Goal: Task Accomplishment & Management: Manage account settings

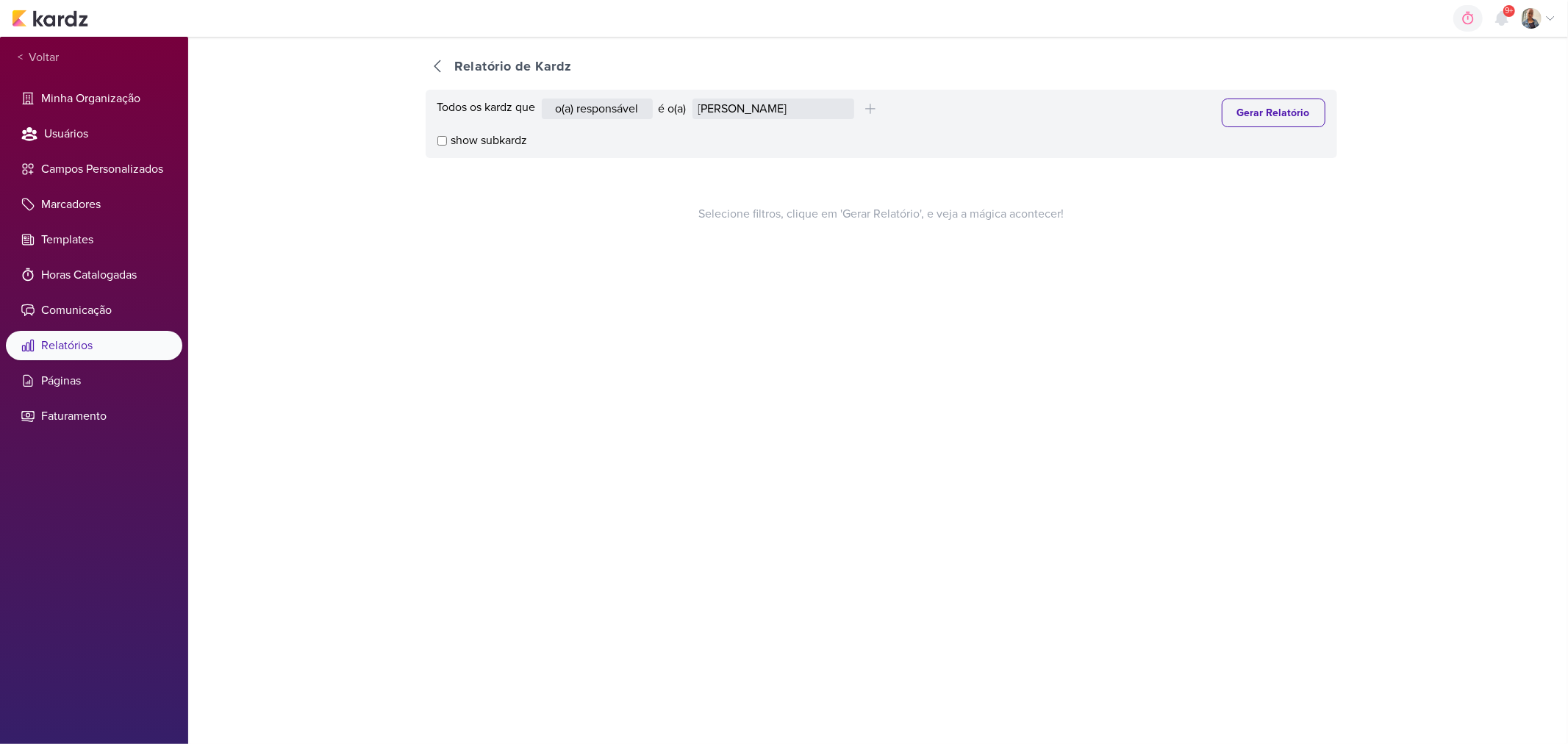
click at [797, 119] on div "Todos os kardz que o(a) responsável contém o marcador contém o campo é o(a) [PE…" at bounding box center [881, 112] width 888 height 29
click at [789, 115] on select "[PERSON_NAME] [PERSON_NAME] Distribuição Time Estratégico [PERSON_NAME] [PERSON…" at bounding box center [773, 108] width 162 height 21
select select "1395"
click at [695, 98] on select "[PERSON_NAME] [PERSON_NAME] Distribuição Time Estratégico [PERSON_NAME] [PERSON…" at bounding box center [773, 108] width 162 height 21
click at [1229, 104] on button "Gerar Relatório" at bounding box center [1274, 112] width 104 height 29
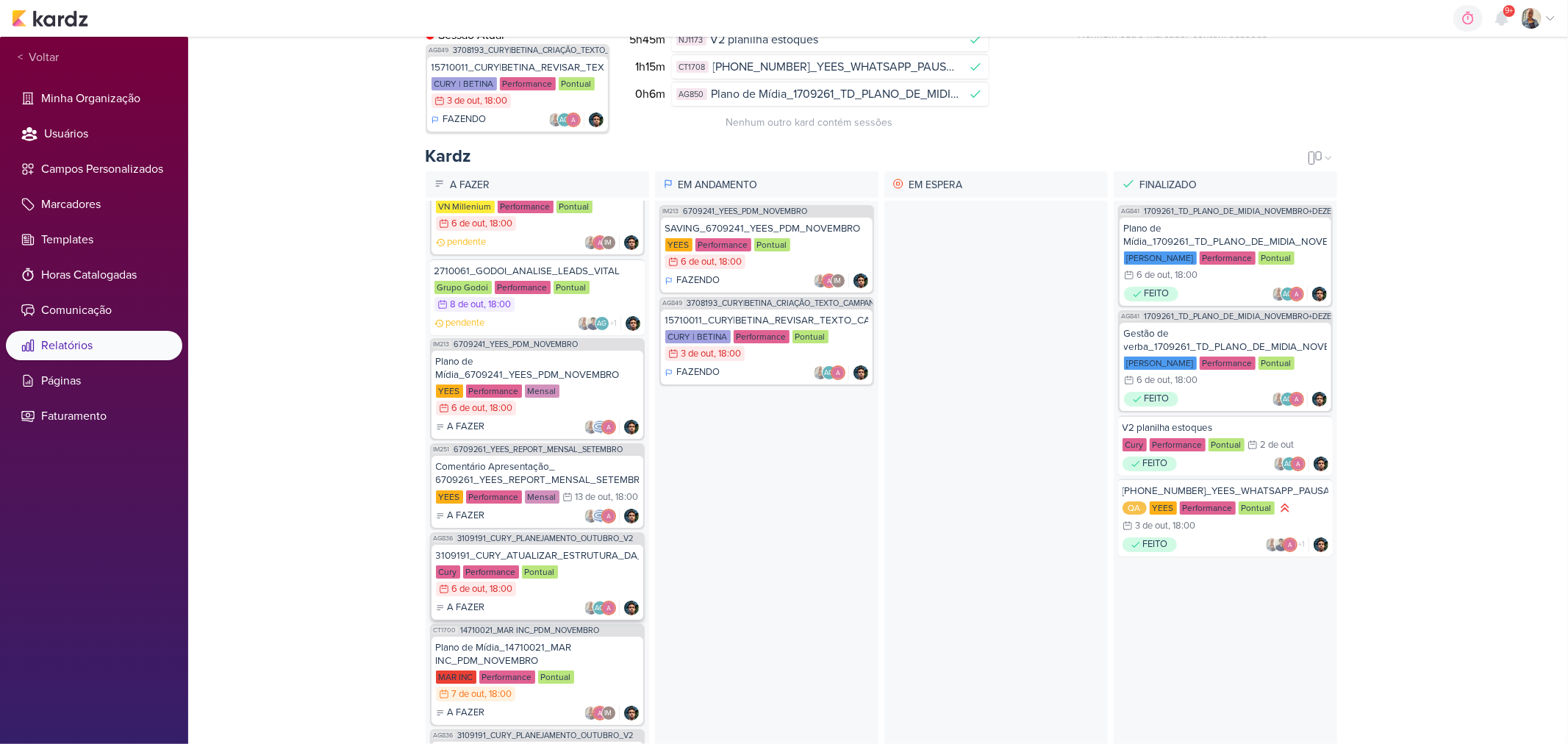
scroll to position [325, 0]
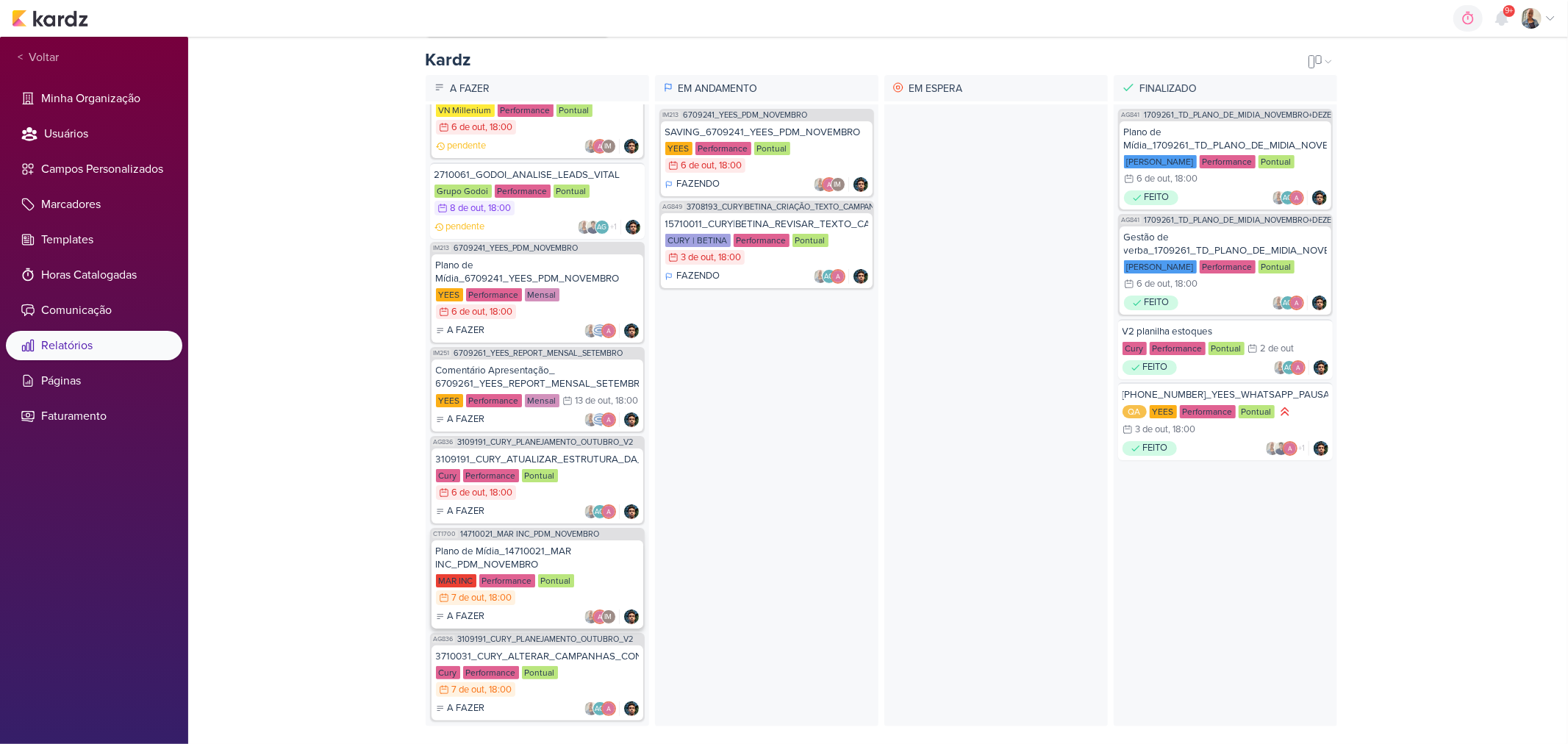
click at [467, 552] on div "Plano de Mídia_14710021_MAR INC_PDM_NOVEMBRO" at bounding box center [537, 559] width 203 height 27
click at [533, 684] on div "Cury Performance Pontual 7/10 7 de out , 18:00" at bounding box center [537, 682] width 203 height 33
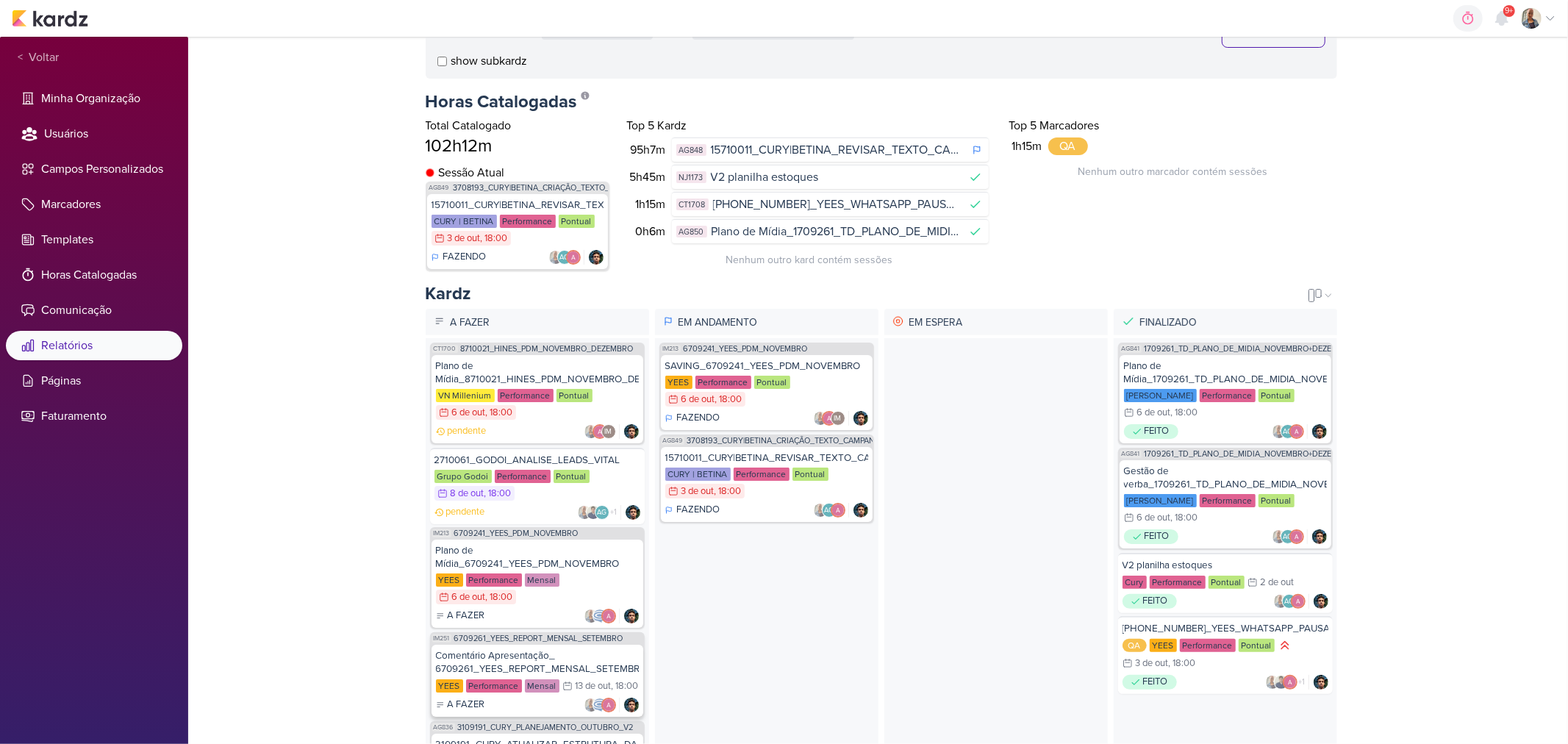
scroll to position [243, 0]
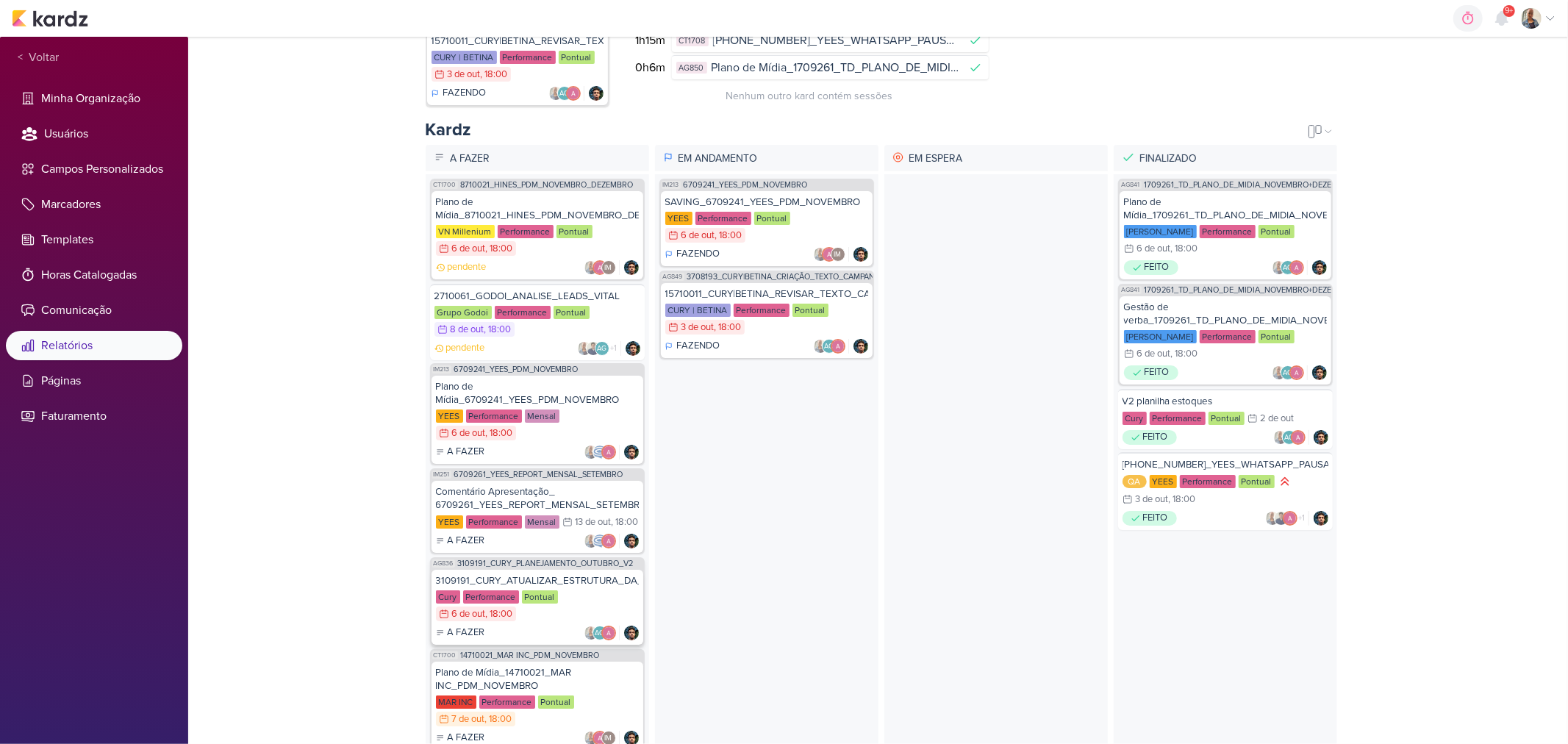
click at [542, 623] on div "Cury Performance Pontual 6/10 6 de out , 18:00" at bounding box center [537, 606] width 203 height 33
click at [537, 343] on div "pendente AG +1" at bounding box center [537, 349] width 205 height 15
click at [549, 199] on div "Plano de Mídia_8710021_HINES_PDM_NOVEMBRO_DEZEMBRO" at bounding box center [537, 209] width 203 height 27
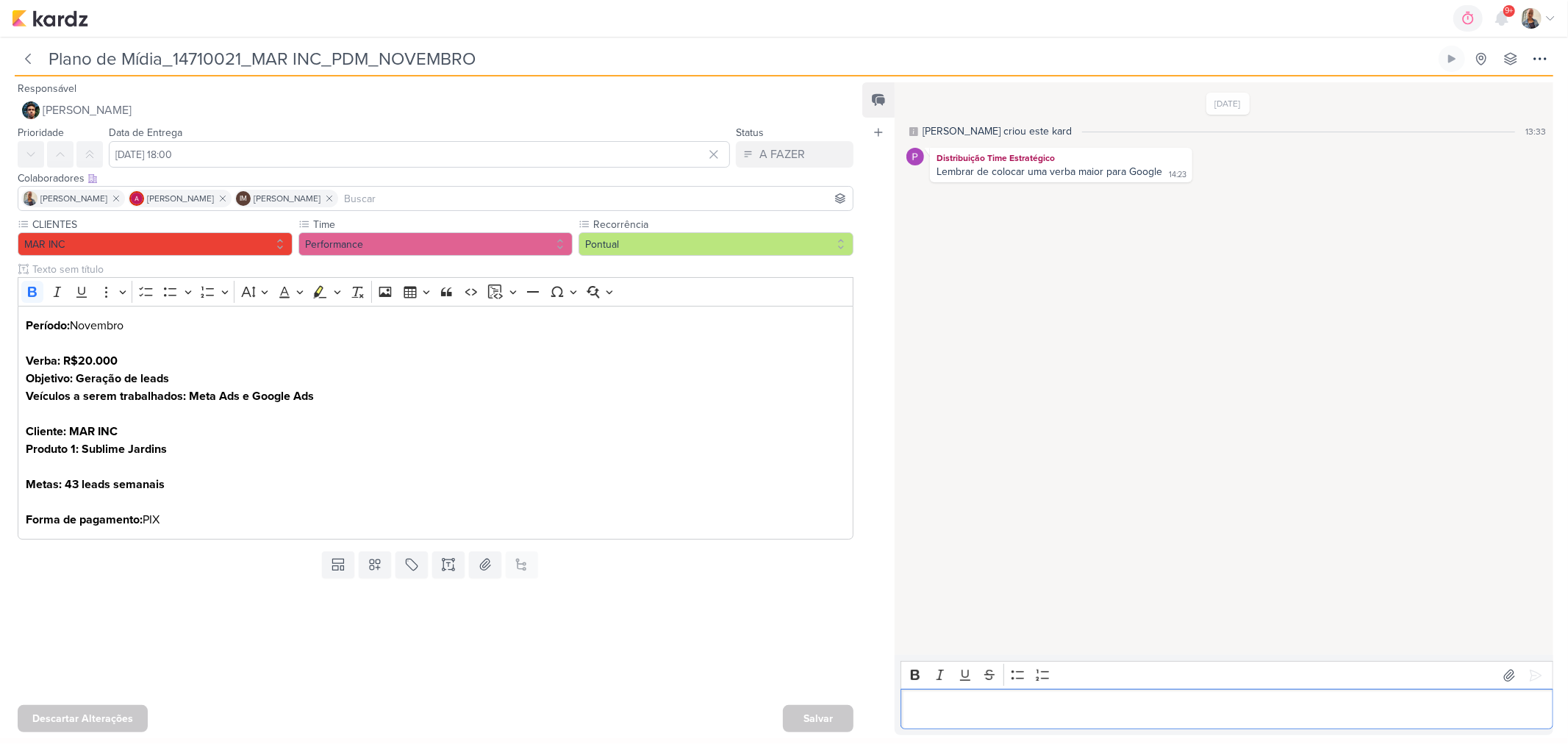
click at [1040, 712] on p "Editor editing area: main" at bounding box center [1228, 709] width 637 height 18
click at [1540, 664] on button at bounding box center [1535, 676] width 23 height 23
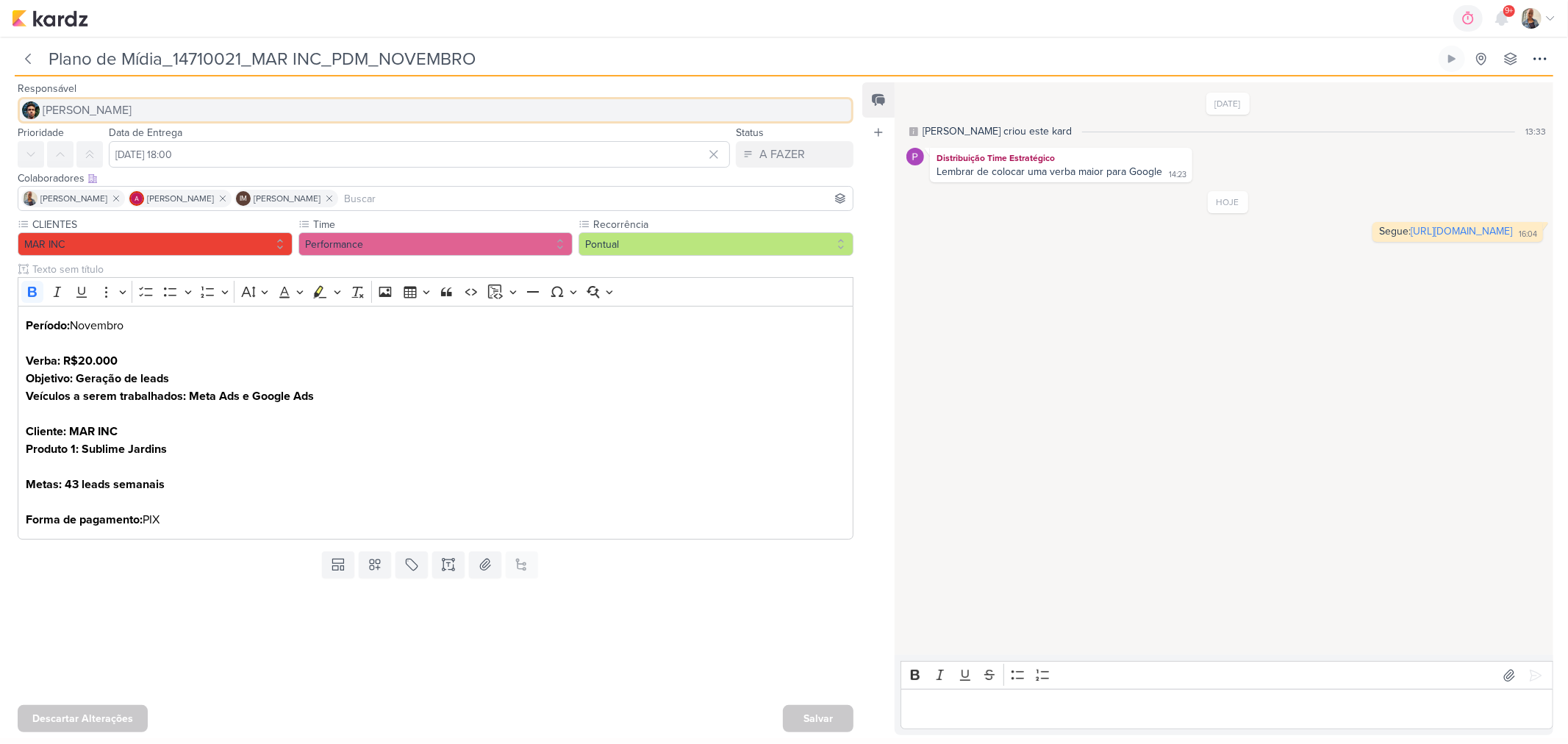
click at [123, 112] on button "[PERSON_NAME]" at bounding box center [435, 111] width 836 height 27
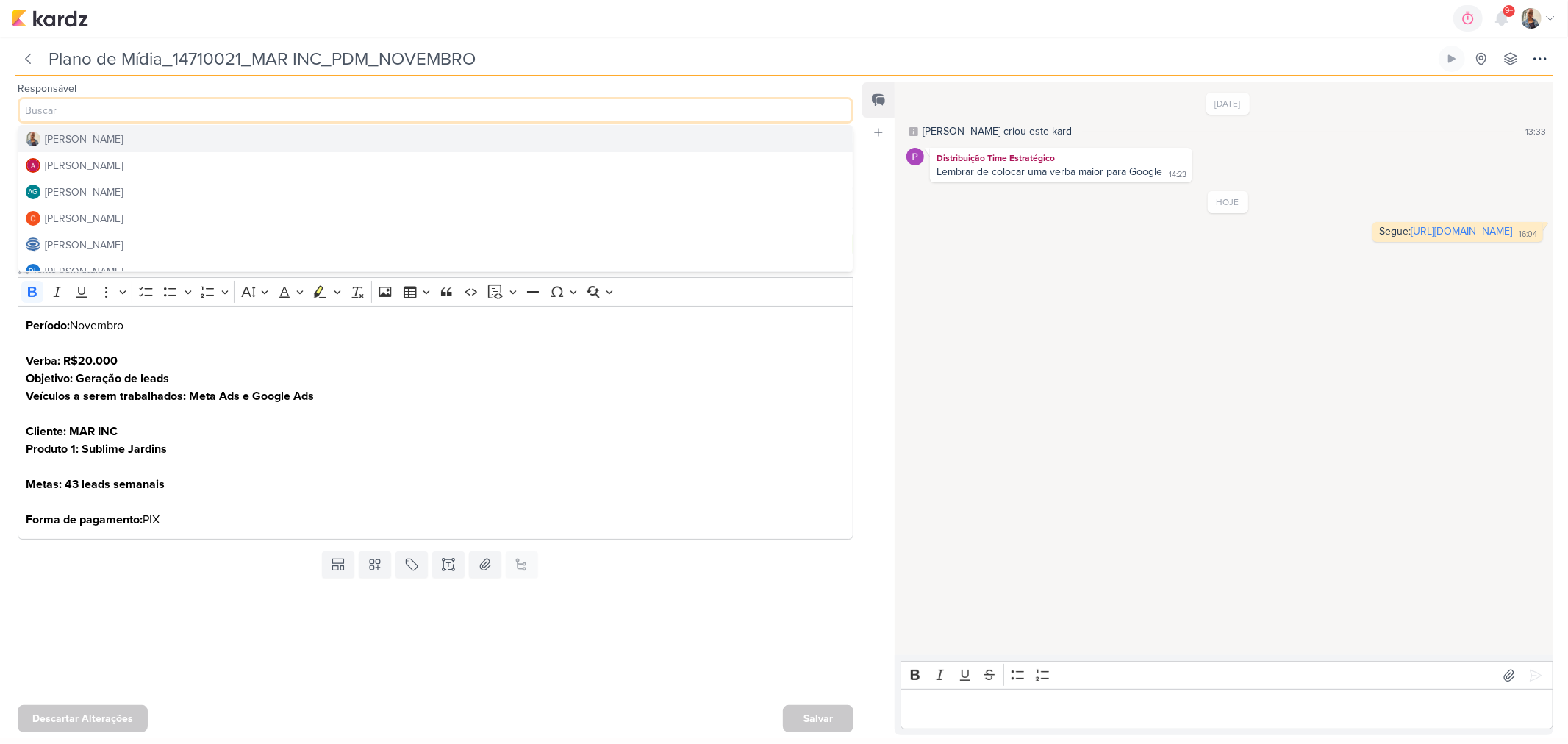
click at [96, 144] on button "[PERSON_NAME]" at bounding box center [435, 139] width 834 height 27
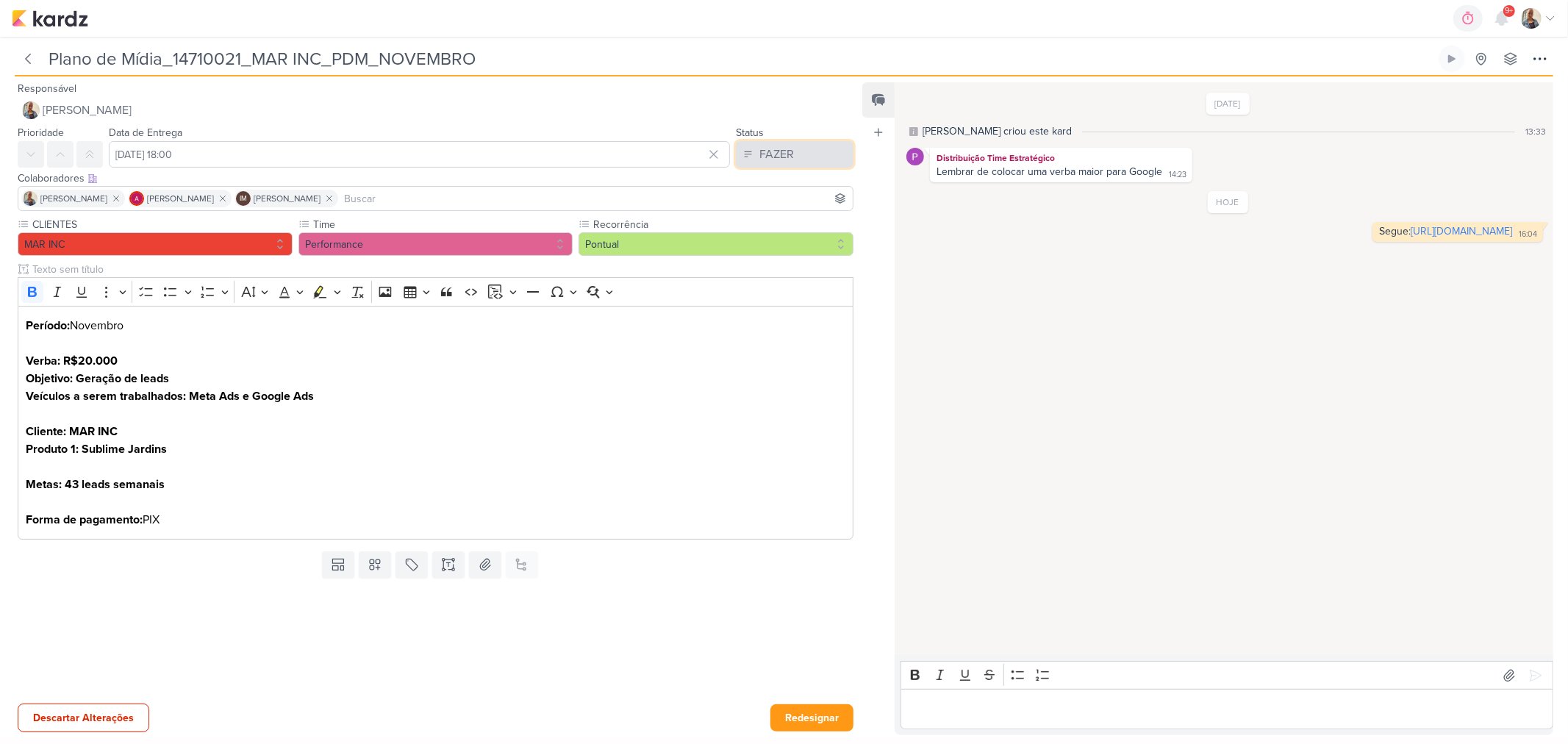
click at [761, 158] on div "FAZER" at bounding box center [776, 154] width 34 height 18
click at [772, 254] on div "FEITO" at bounding box center [765, 261] width 28 height 15
click at [810, 700] on div "Descartar Alterações Redesignar" at bounding box center [429, 716] width 859 height 38
click at [816, 718] on button "Redesignar" at bounding box center [812, 718] width 83 height 27
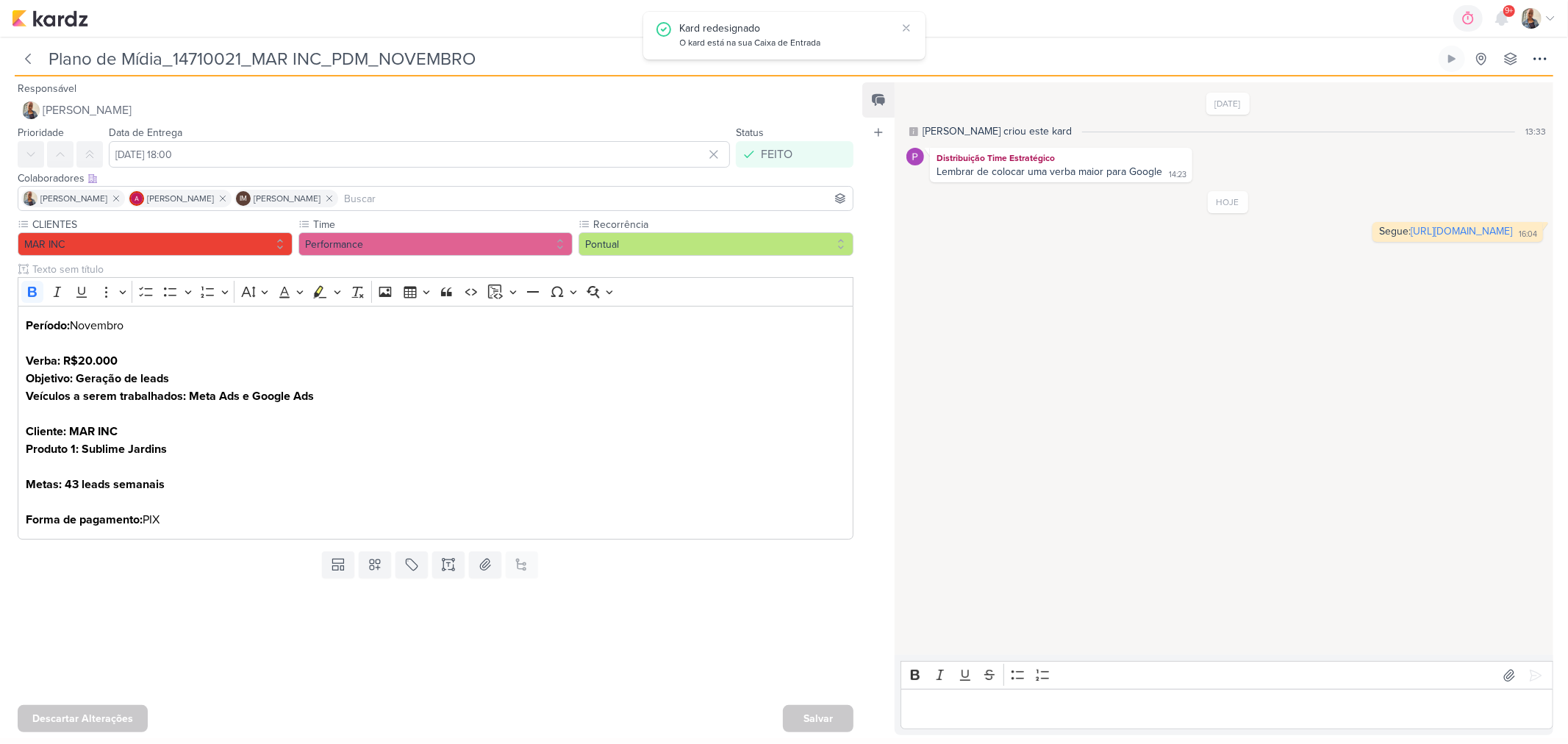
click at [871, 718] on div "Feed Atrelar email Solte o email para atrelar ao kard" at bounding box center [878, 408] width 33 height 653
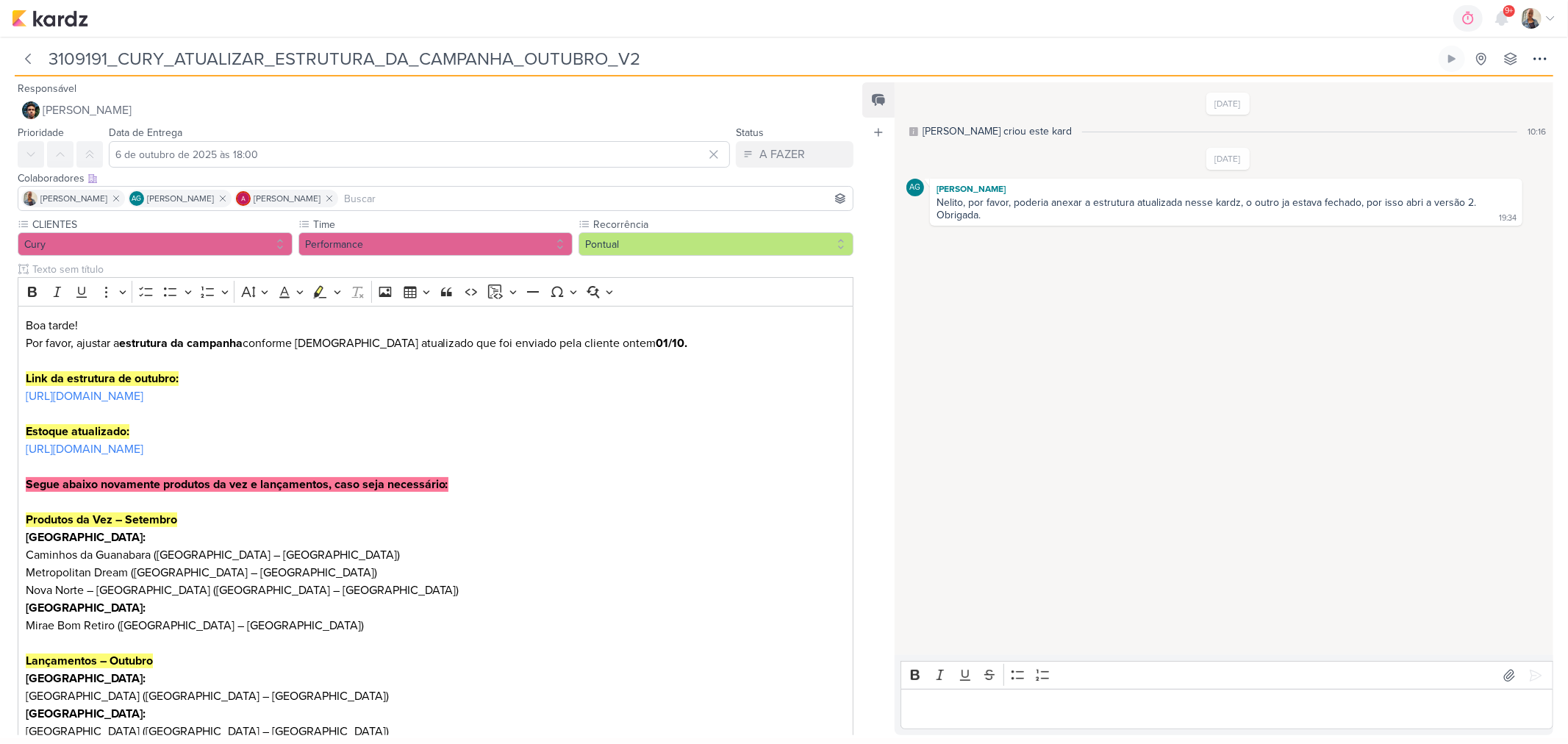
click at [1019, 699] on div "Editor editing area: main" at bounding box center [1227, 709] width 652 height 40
drag, startPoint x: 1022, startPoint y: 713, endPoint x: 958, endPoint y: 688, distance: 68.7
click at [958, 700] on p "Feito em: ⁠⁠⁠⁠⁠⁠⁠https://docs.google.com/spreadsheets/d/1naLhl6kVeJehnpZ8UMbCtp…" at bounding box center [1228, 709] width 637 height 18
click at [909, 668] on icon "Editor toolbar" at bounding box center [916, 675] width 15 height 15
click at [1534, 669] on icon at bounding box center [1536, 676] width 15 height 15
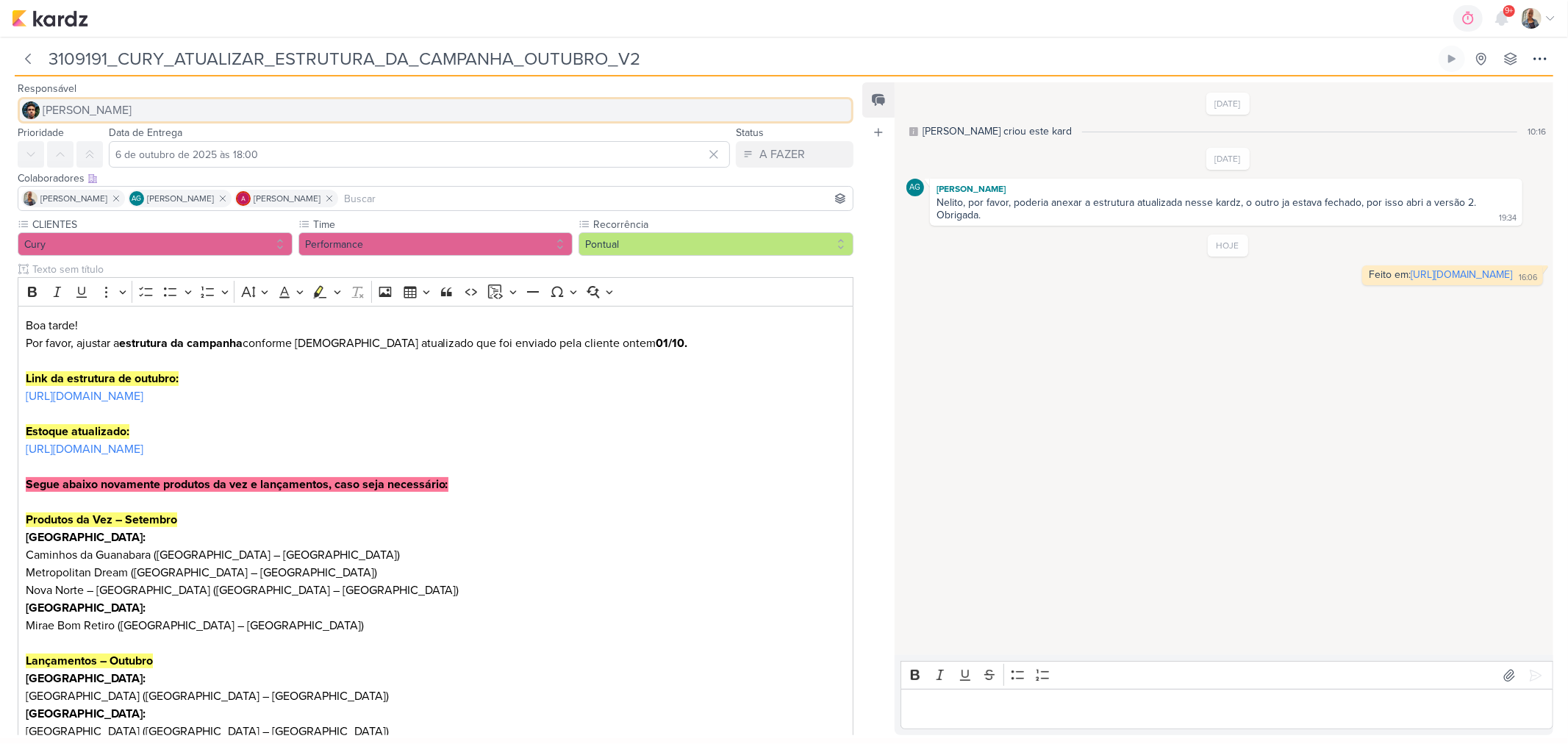
click at [108, 108] on button "[PERSON_NAME]" at bounding box center [435, 111] width 836 height 27
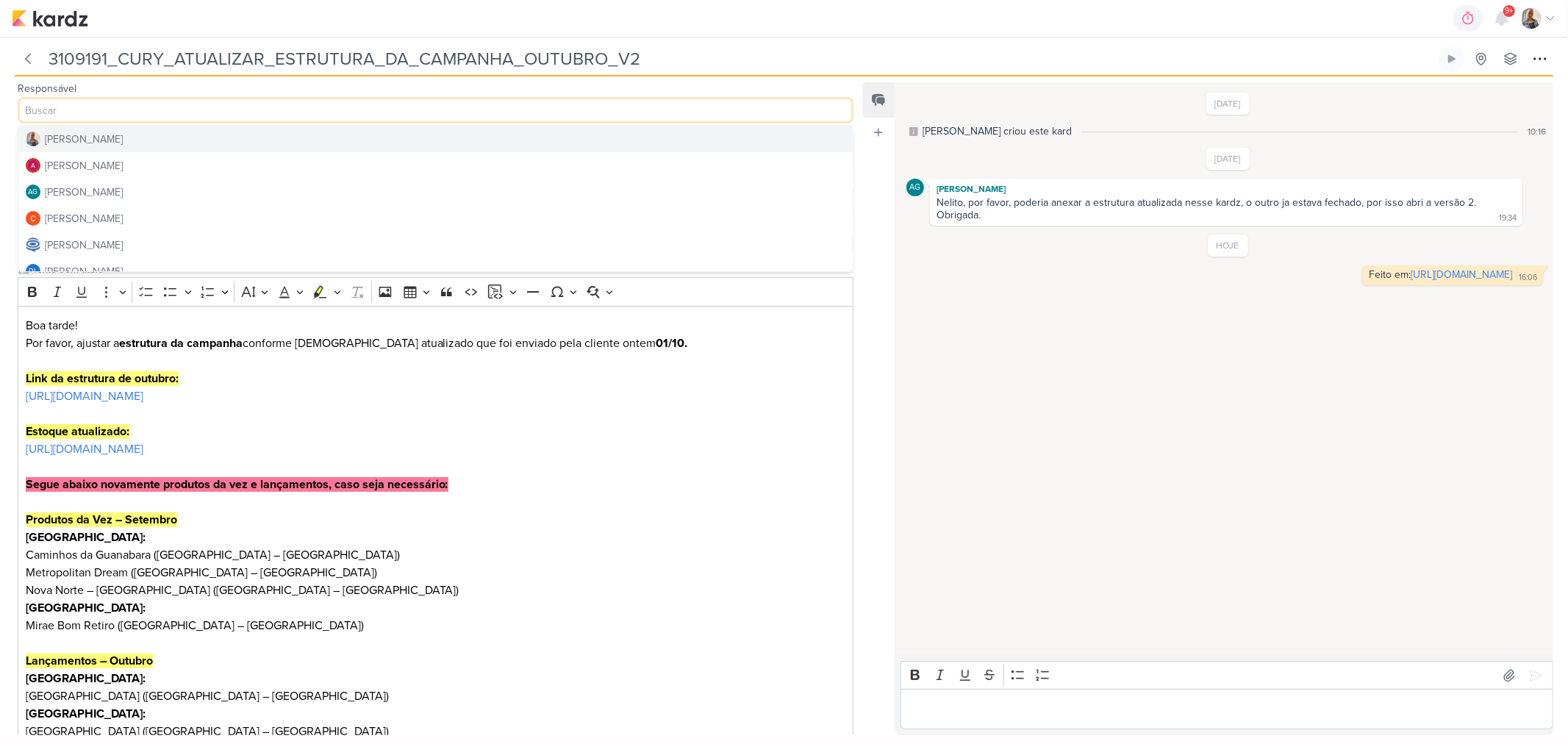
click at [103, 140] on button "[PERSON_NAME]" at bounding box center [435, 139] width 834 height 27
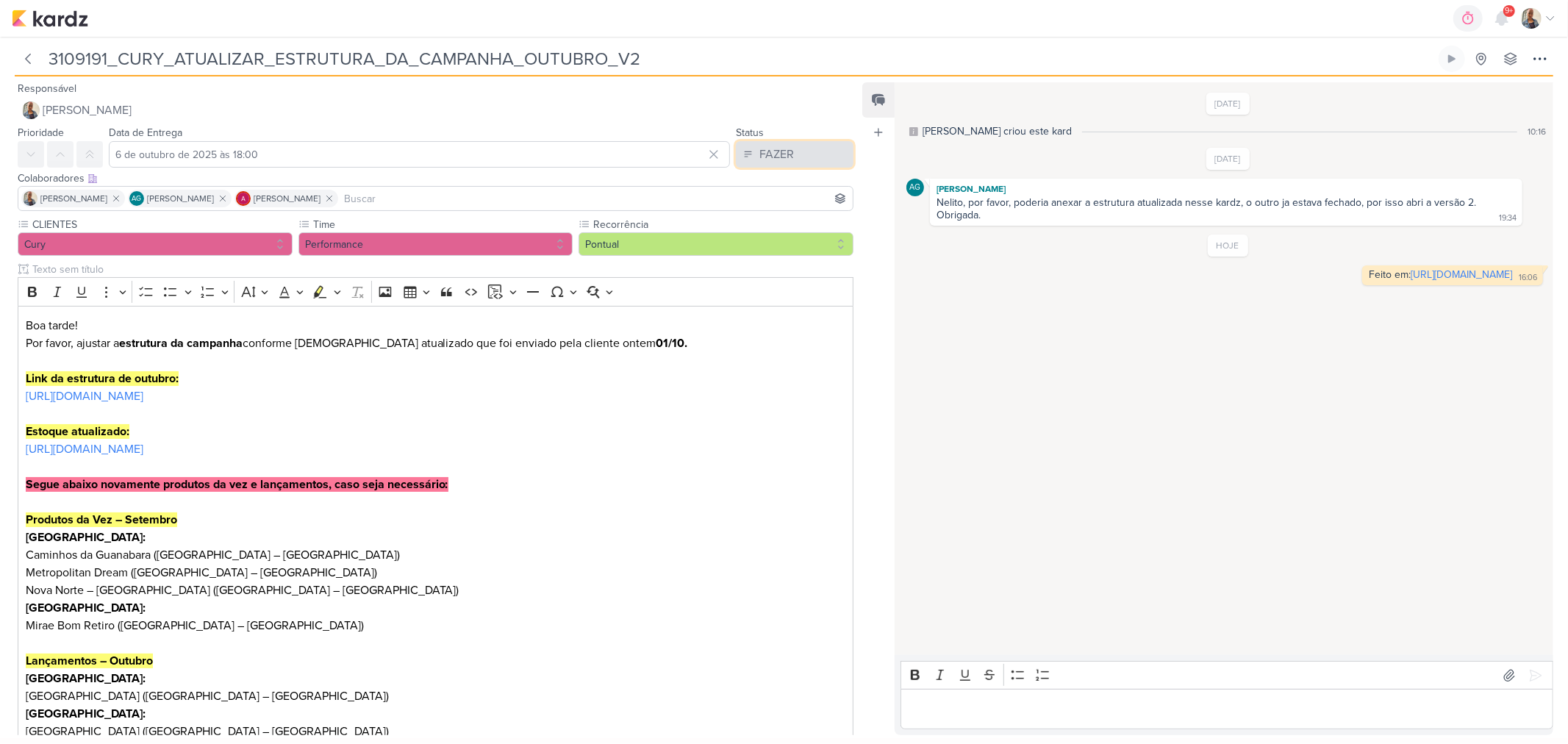
click at [802, 165] on button "FAZER" at bounding box center [795, 154] width 117 height 27
click at [781, 256] on button "FEITO" at bounding box center [787, 260] width 131 height 24
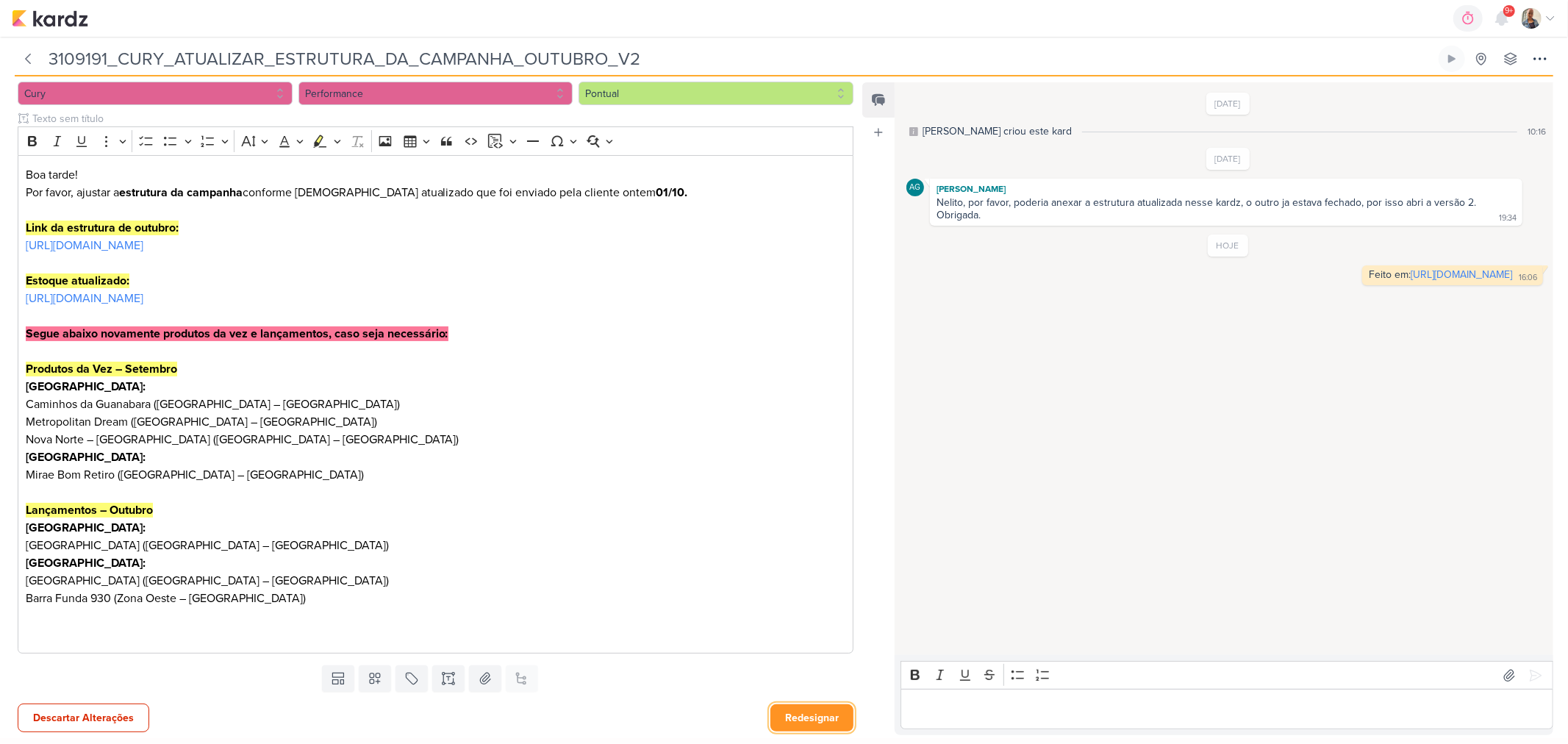
click at [779, 712] on button "Redesignar" at bounding box center [812, 718] width 83 height 27
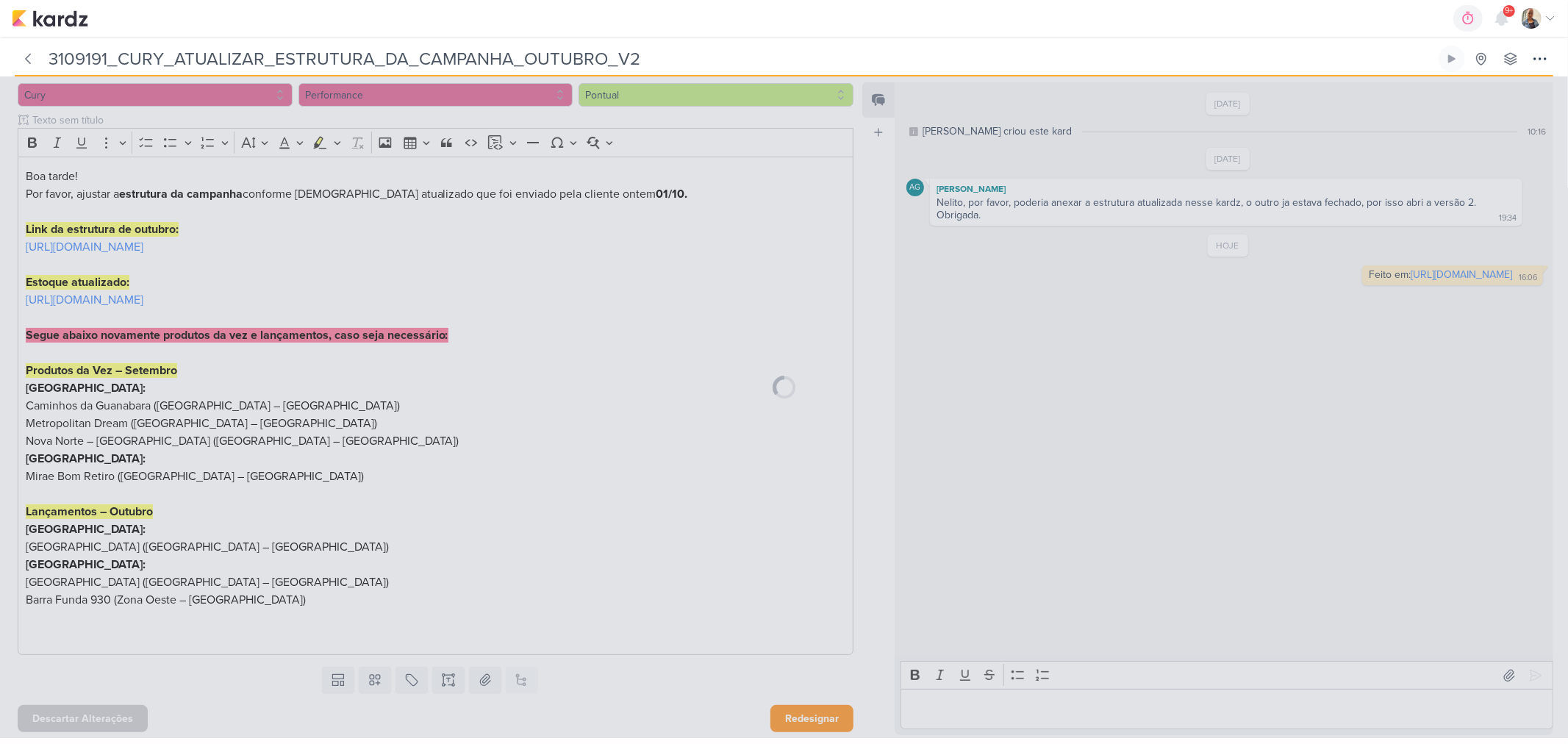
scroll to position [149, 0]
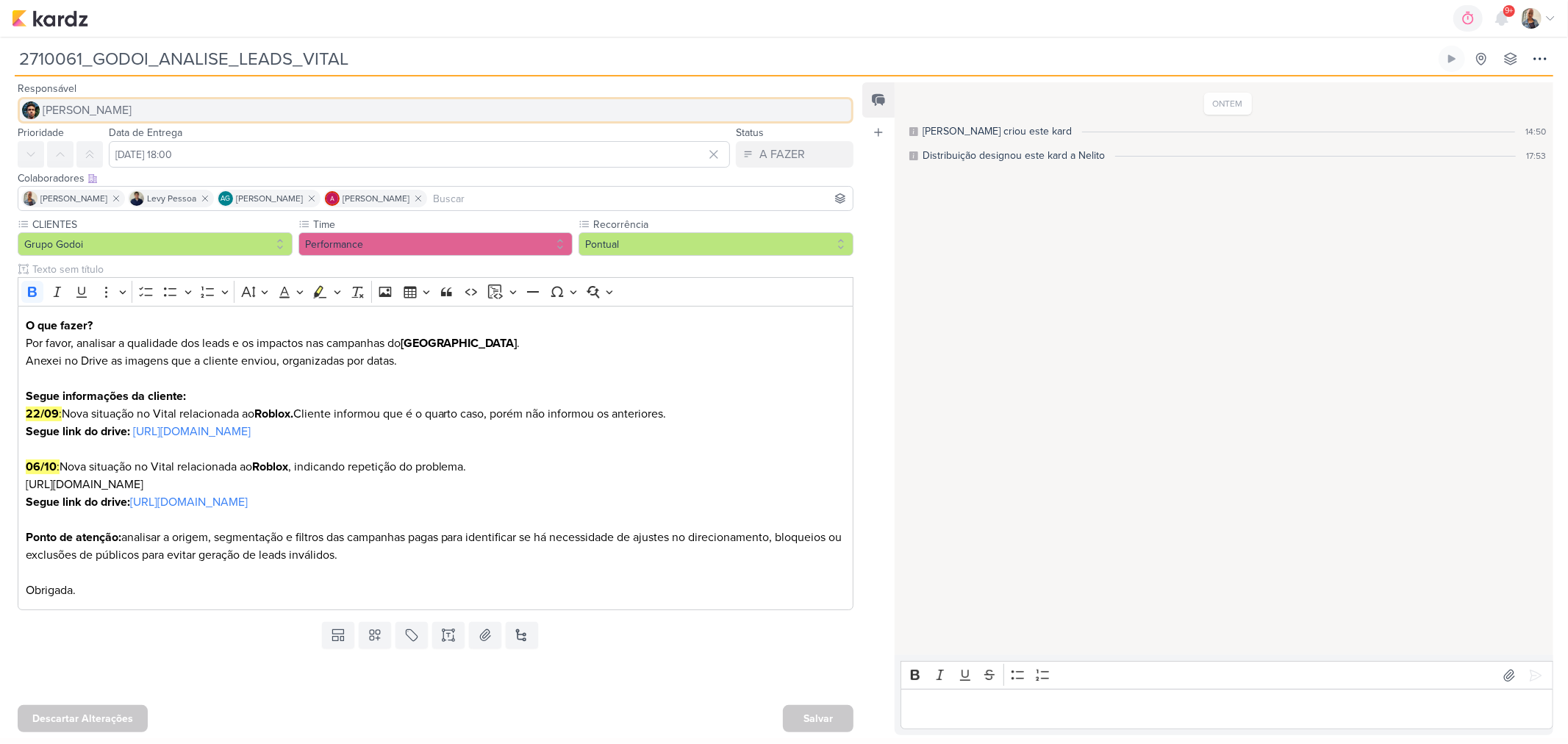
click at [172, 115] on button "[PERSON_NAME]" at bounding box center [435, 111] width 836 height 27
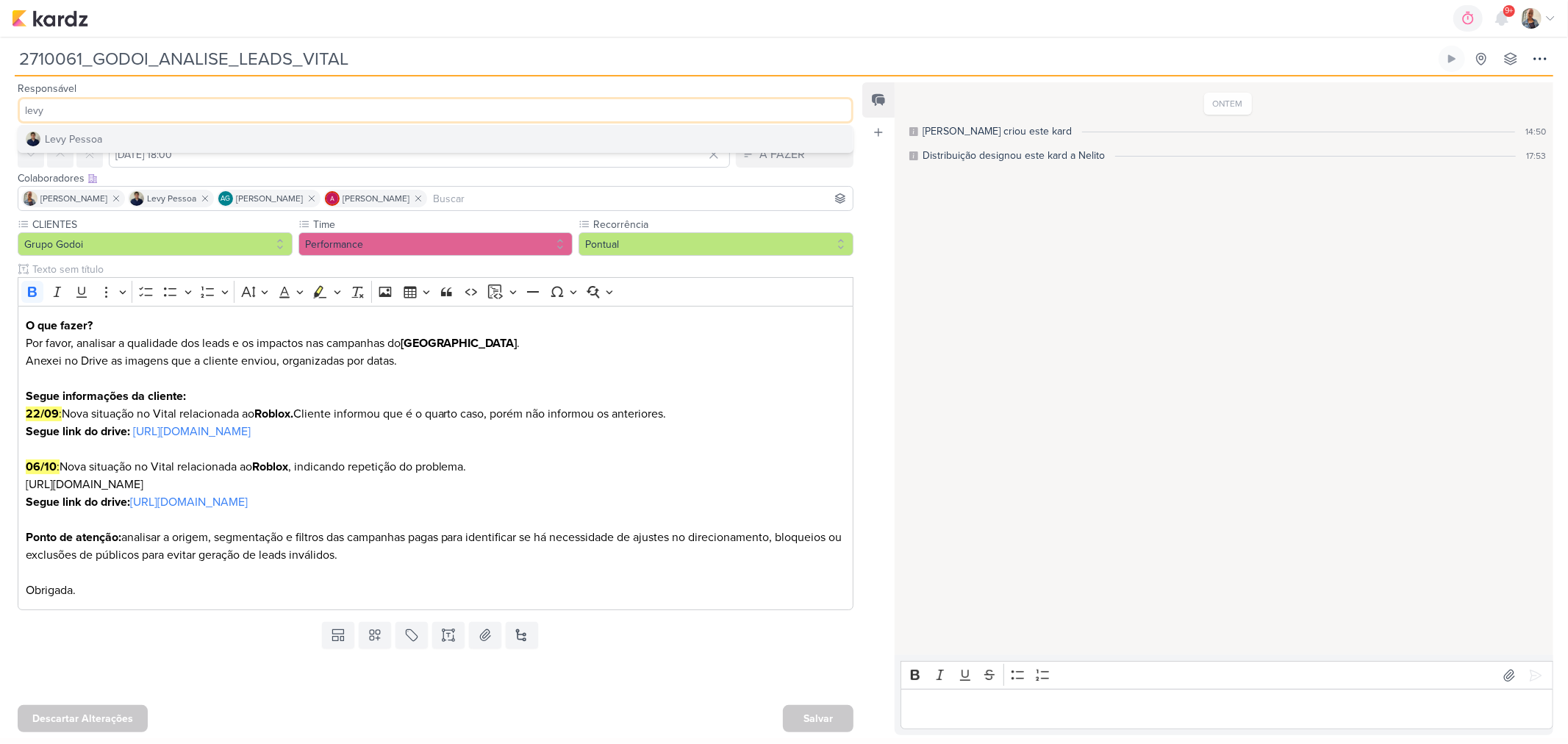
type input "levy"
click at [164, 134] on button "Levy Pessoa" at bounding box center [435, 139] width 834 height 27
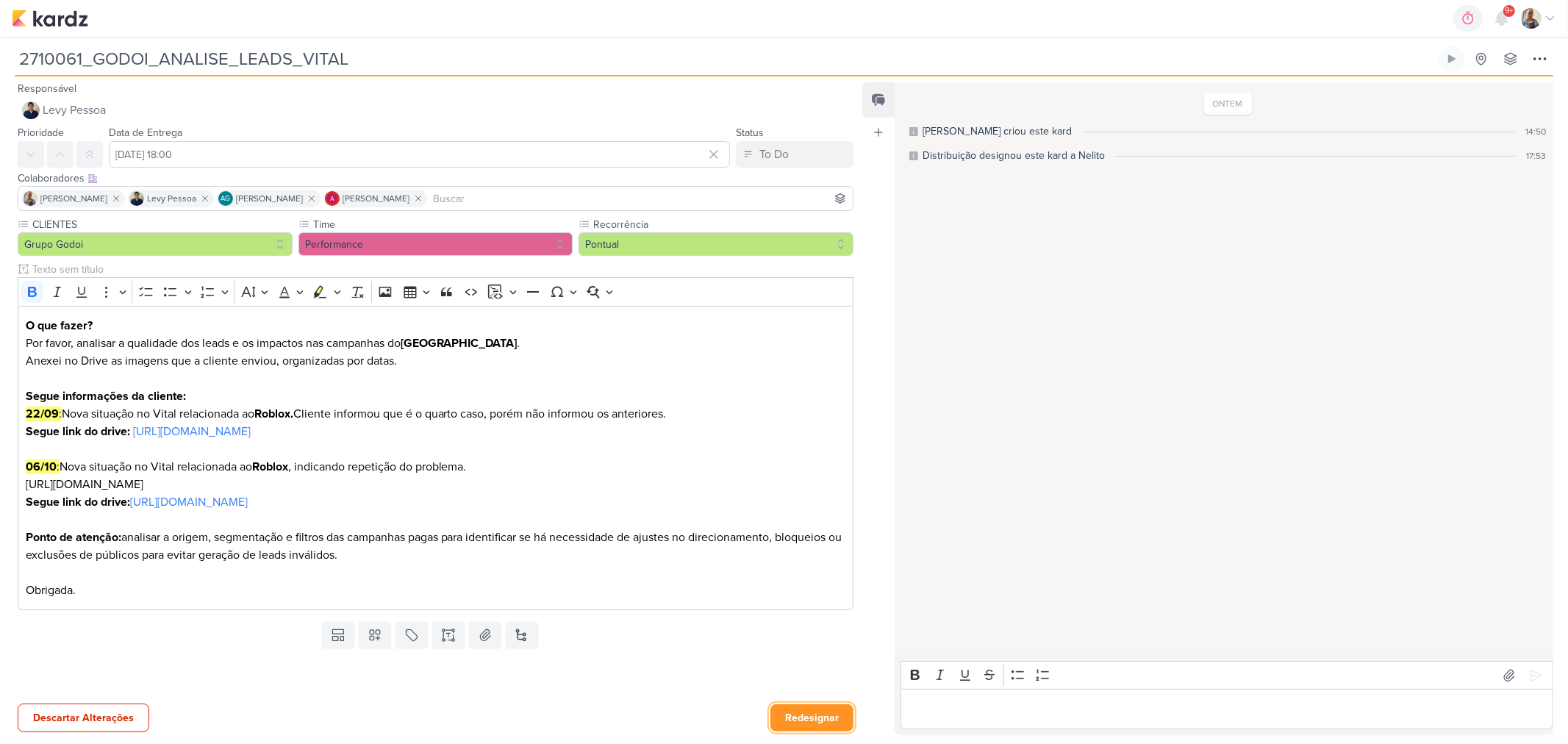
click at [792, 718] on button "Redesignar" at bounding box center [812, 718] width 83 height 27
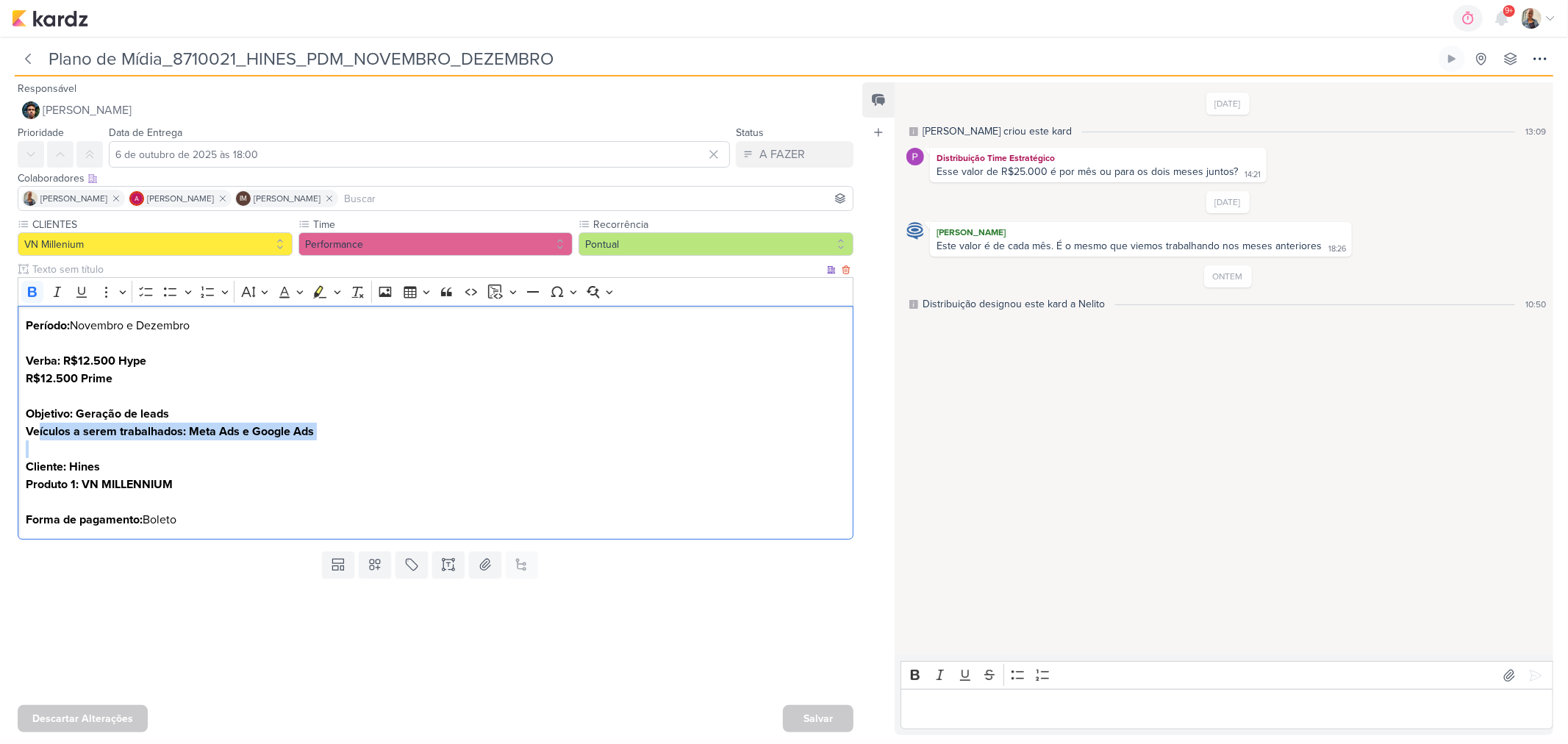
drag, startPoint x: 39, startPoint y: 425, endPoint x: 335, endPoint y: 449, distance: 297.0
click at [335, 449] on p "Objetivo: Geração de leads Veículos a serem trabalhados: Meta Ads e Google Ads" at bounding box center [436, 431] width 820 height 53
click at [247, 473] on p "Cliente: Hines" at bounding box center [436, 466] width 820 height 18
click at [1028, 699] on div "Editor editing area: main" at bounding box center [1227, 709] width 652 height 40
click at [999, 708] on p "Dezembro:" at bounding box center [1228, 709] width 637 height 18
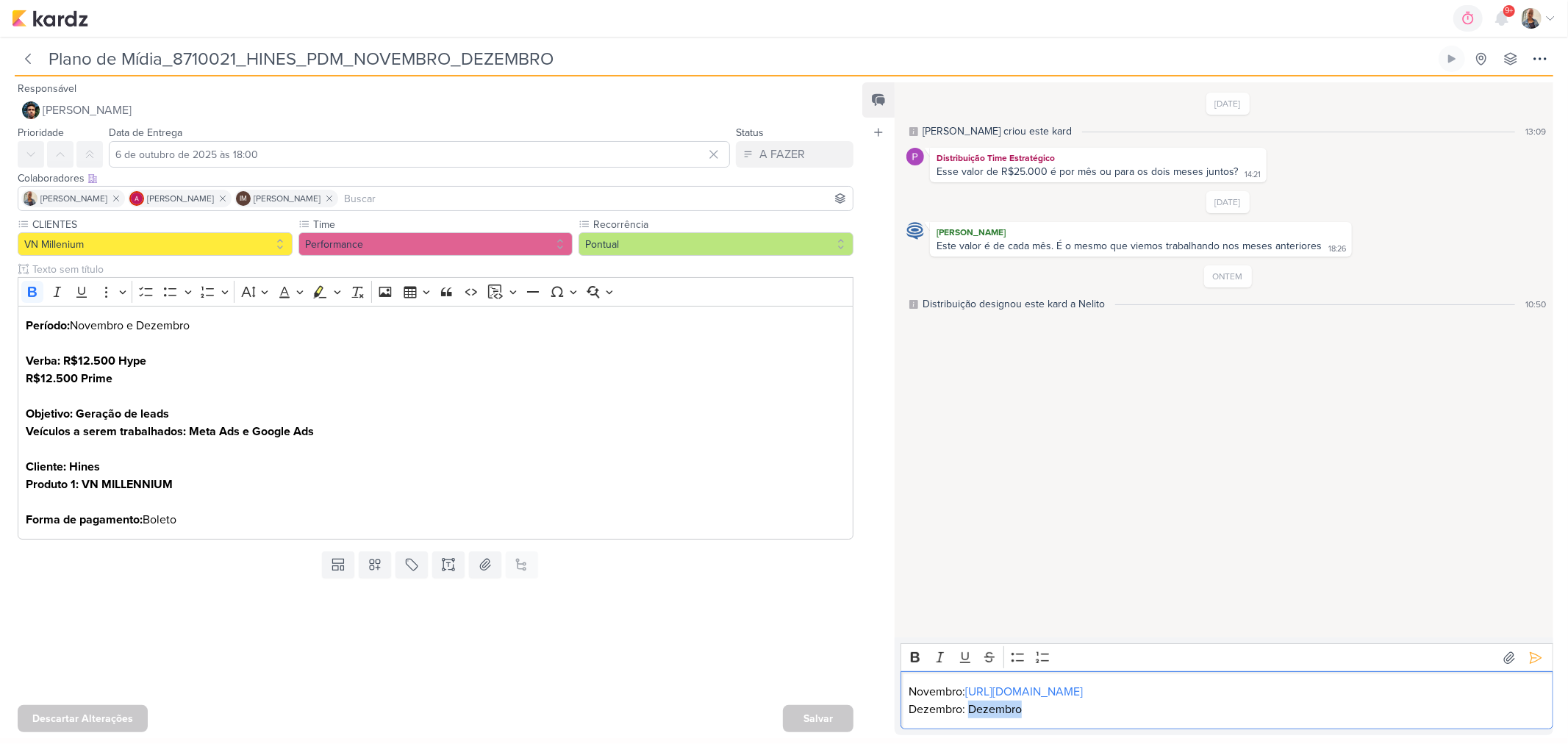
drag, startPoint x: 975, startPoint y: 715, endPoint x: 1047, endPoint y: 716, distance: 72.0
click at [1047, 716] on p "Dezembro: Dezembro" at bounding box center [1228, 709] width 637 height 18
drag, startPoint x: 1083, startPoint y: 710, endPoint x: 968, endPoint y: 695, distance: 116.0
click at [968, 700] on p "Dezembro: https://docs.google.com/spreadsheets/d/12HEjQc1BhtA2CGzEWwuZD-8ndcXVW…" at bounding box center [1228, 709] width 637 height 18
drag, startPoint x: 1098, startPoint y: 708, endPoint x: 968, endPoint y: 693, distance: 130.9
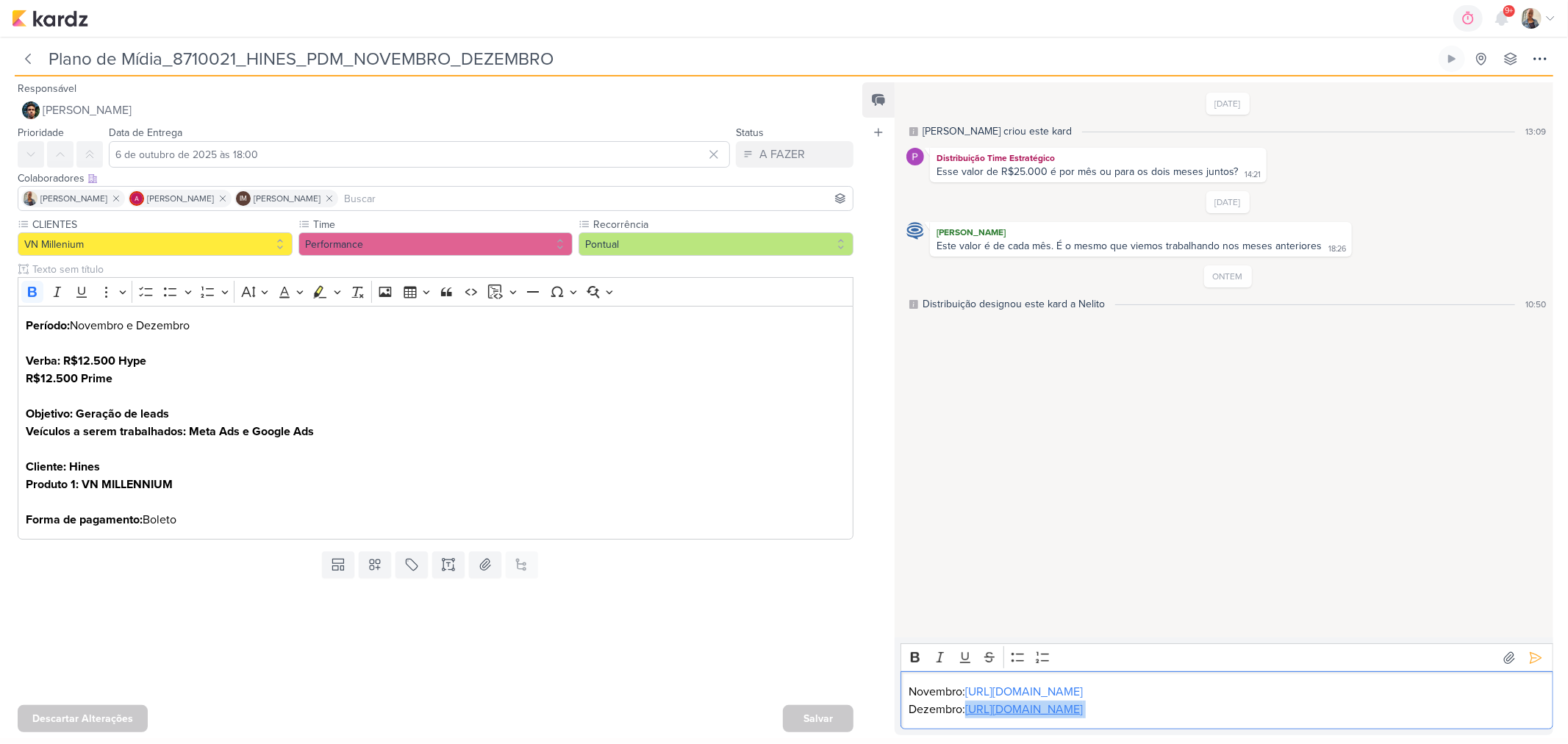
click at [968, 700] on p "Dezembro: https://docs.google.com/spreadsheets/d/12HEjQc1BhtA2CGzEWwuZD-8ndcXVW…" at bounding box center [1228, 709] width 637 height 18
click at [1167, 706] on p "Dezembro: https://docs.google.com/spreadsheets/d/12HEjQc1BhtA2CGzEWwuZD-8ndcXVW…" at bounding box center [1228, 709] width 637 height 18
click at [1534, 651] on icon at bounding box center [1536, 658] width 15 height 15
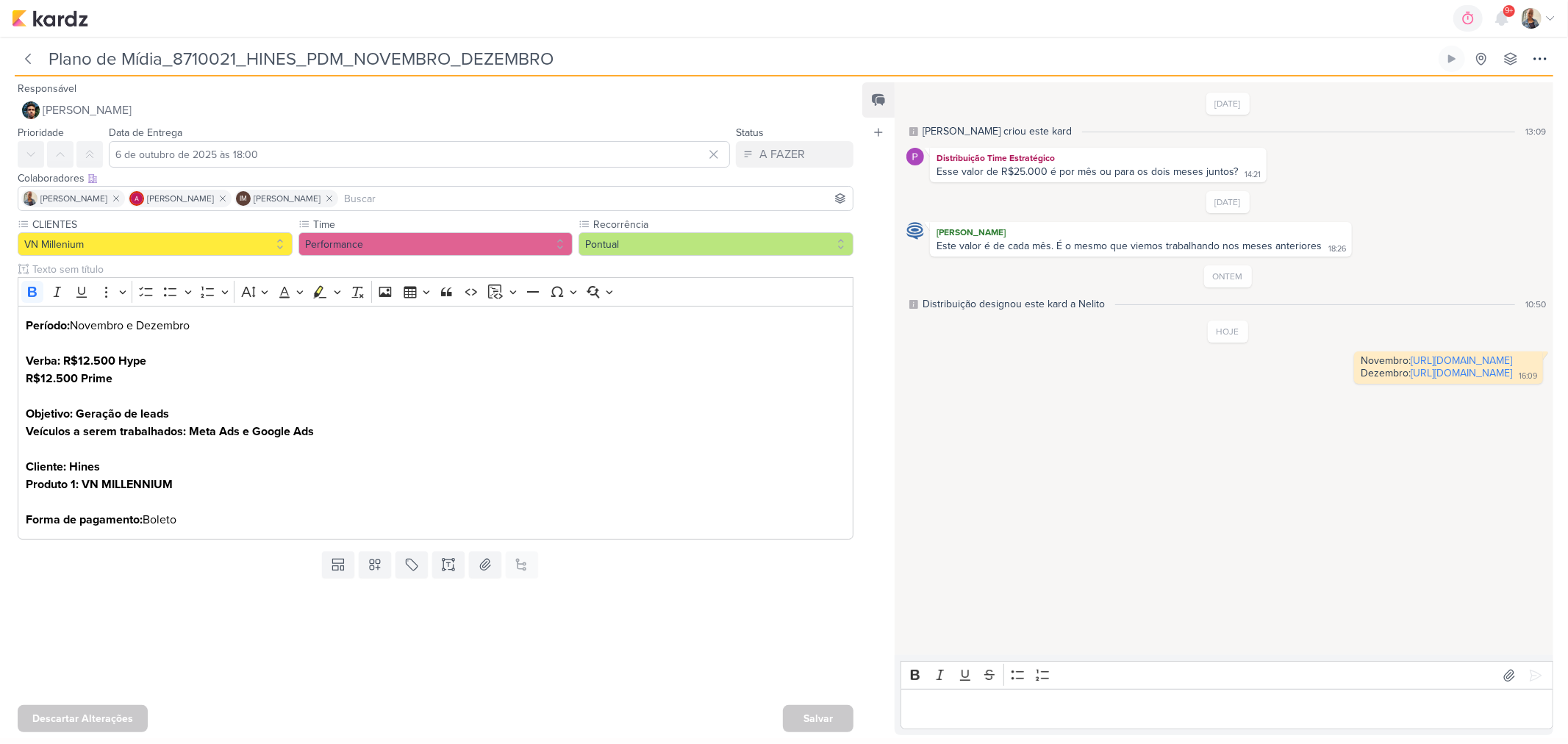
click at [112, 82] on div "Responsável Nelito Junior Nenhum contato encontrado create new contact Novo Con…" at bounding box center [429, 101] width 859 height 44
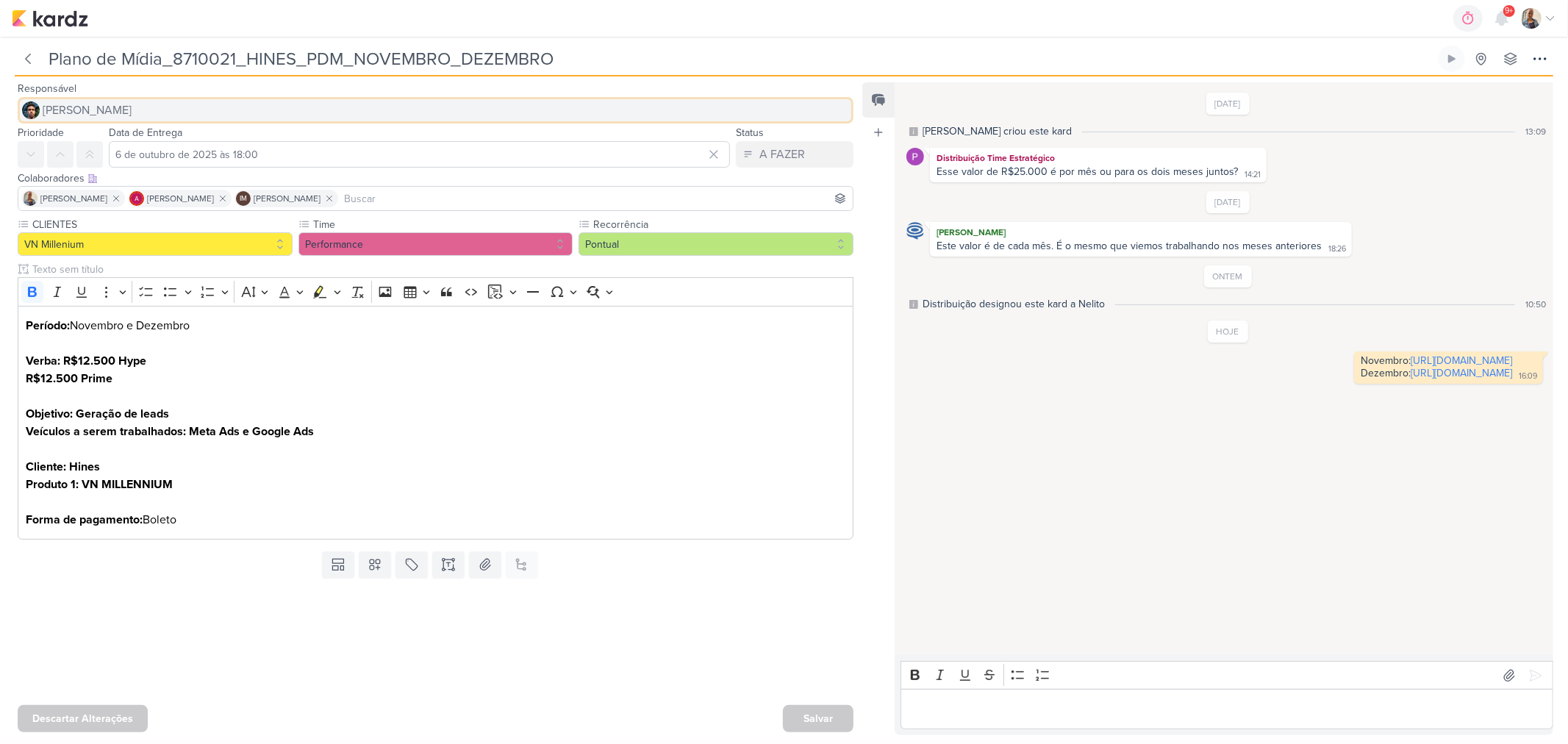
click at [116, 103] on button "[PERSON_NAME]" at bounding box center [435, 111] width 836 height 27
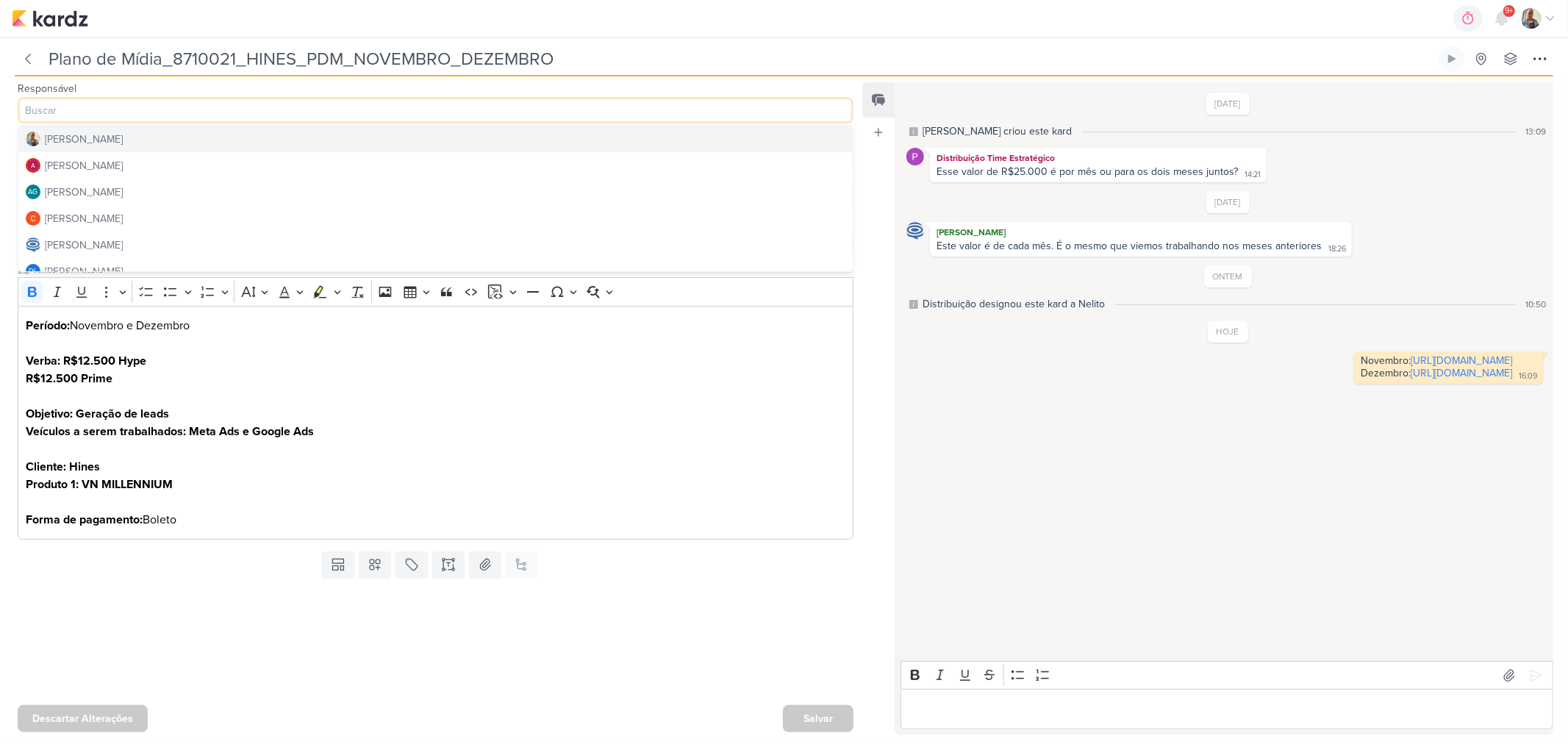
click at [86, 138] on div "[PERSON_NAME]" at bounding box center [83, 139] width 78 height 15
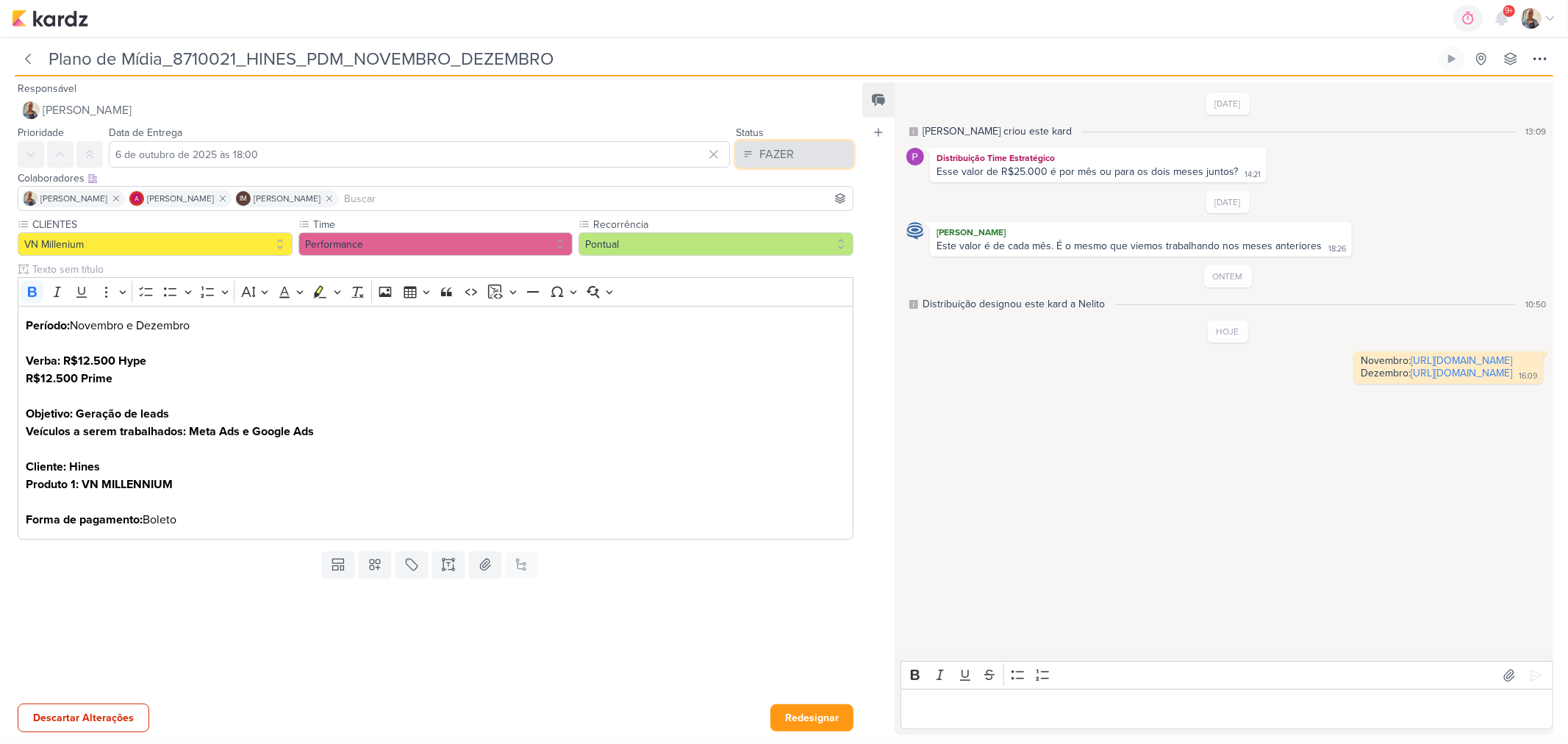
click at [760, 147] on div "FAZER" at bounding box center [776, 154] width 34 height 18
click at [772, 255] on div "FEITO" at bounding box center [765, 261] width 28 height 15
click at [818, 710] on button "Redesignar" at bounding box center [812, 718] width 83 height 27
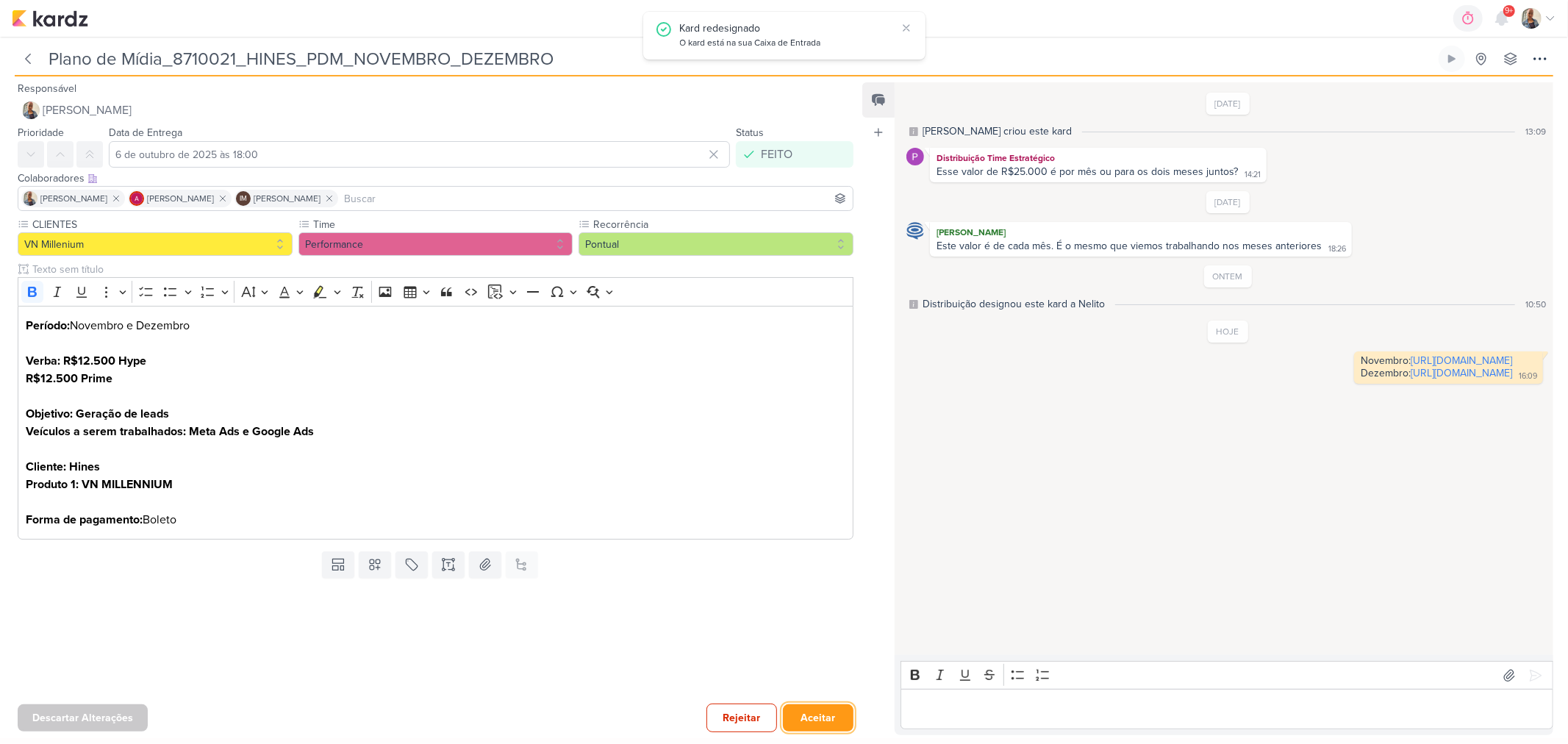
click at [818, 710] on button "Aceitar" at bounding box center [818, 718] width 70 height 27
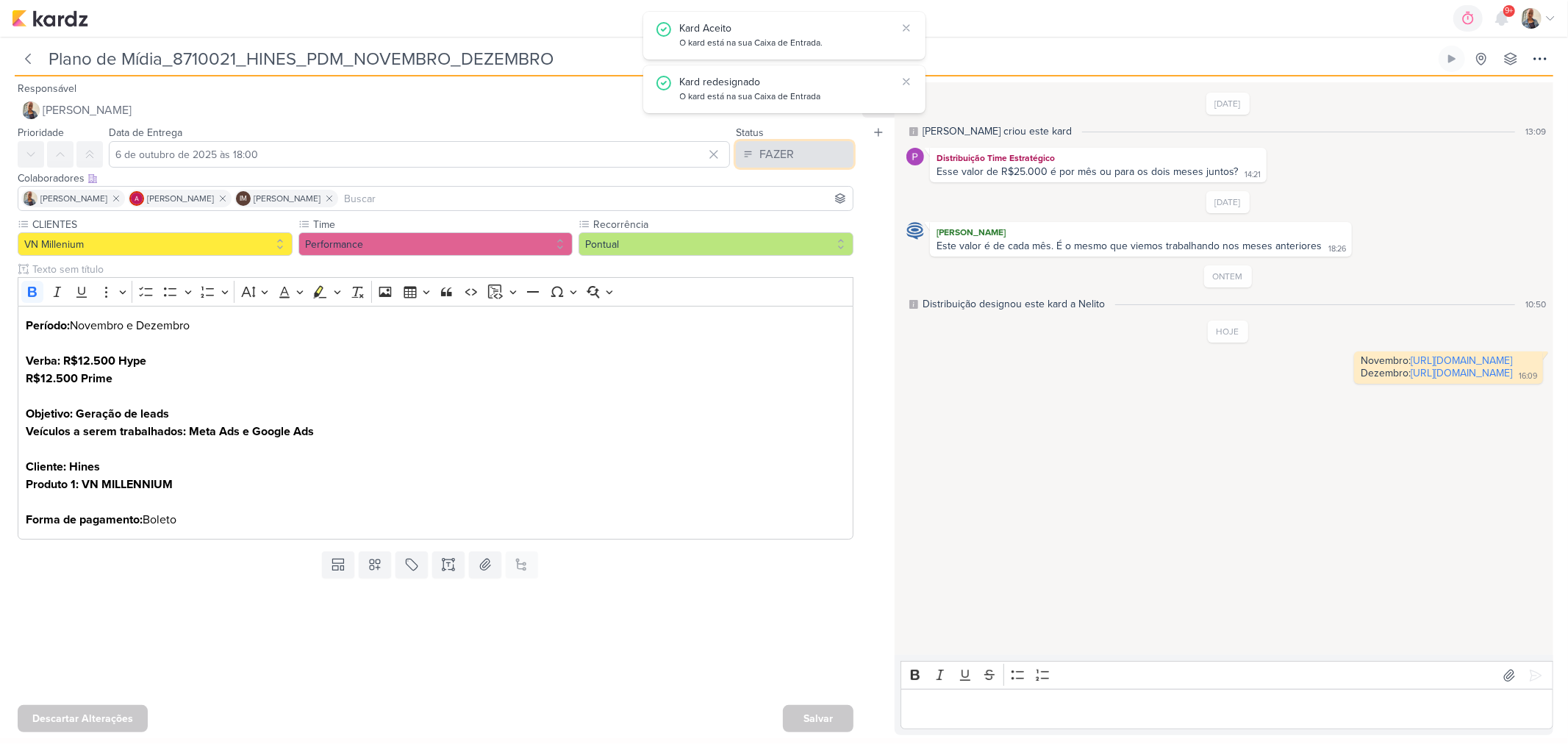
click at [780, 162] on div "FAZER" at bounding box center [776, 154] width 34 height 18
click at [770, 261] on div "FEITO" at bounding box center [765, 261] width 28 height 15
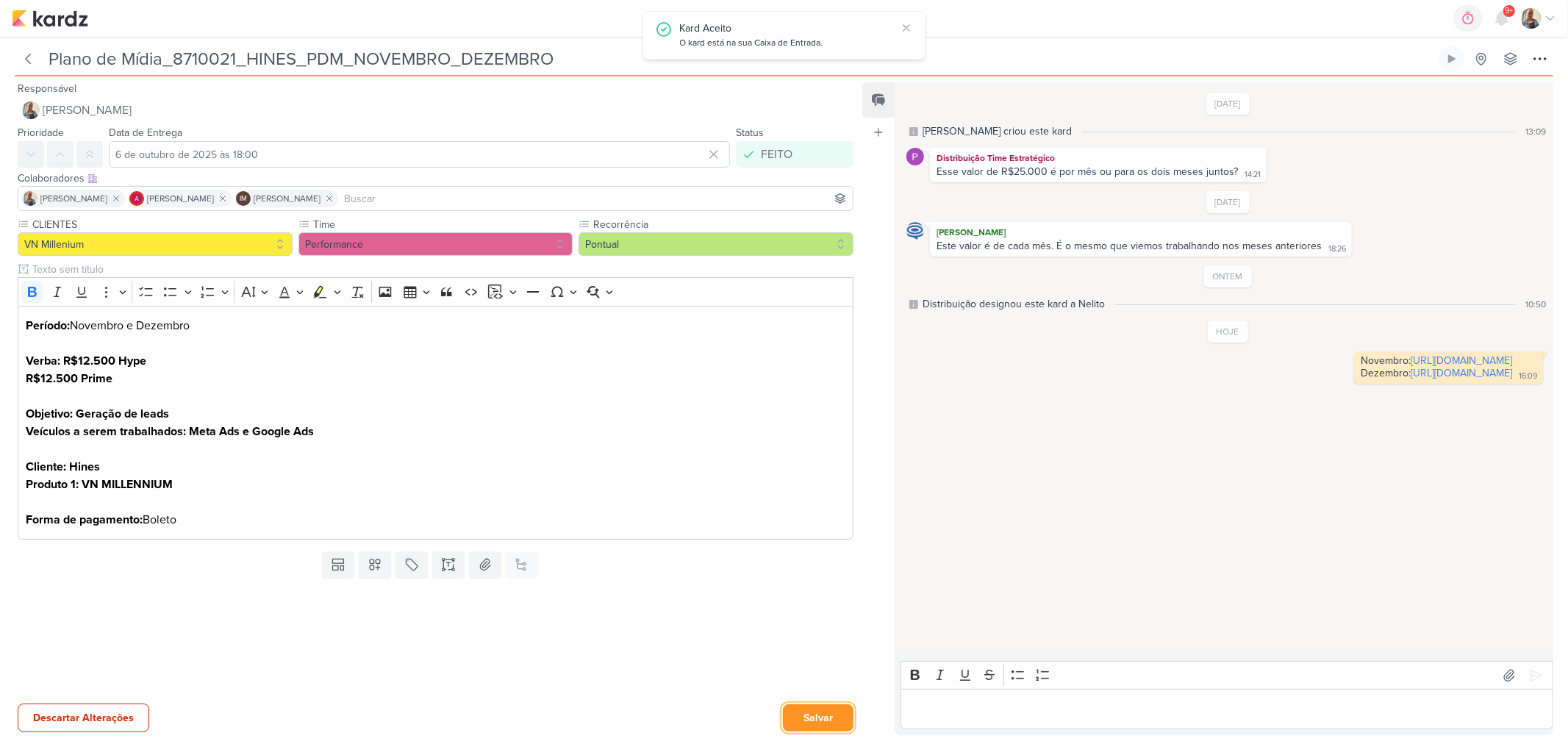
click at [807, 724] on button "Salvar" at bounding box center [818, 718] width 70 height 27
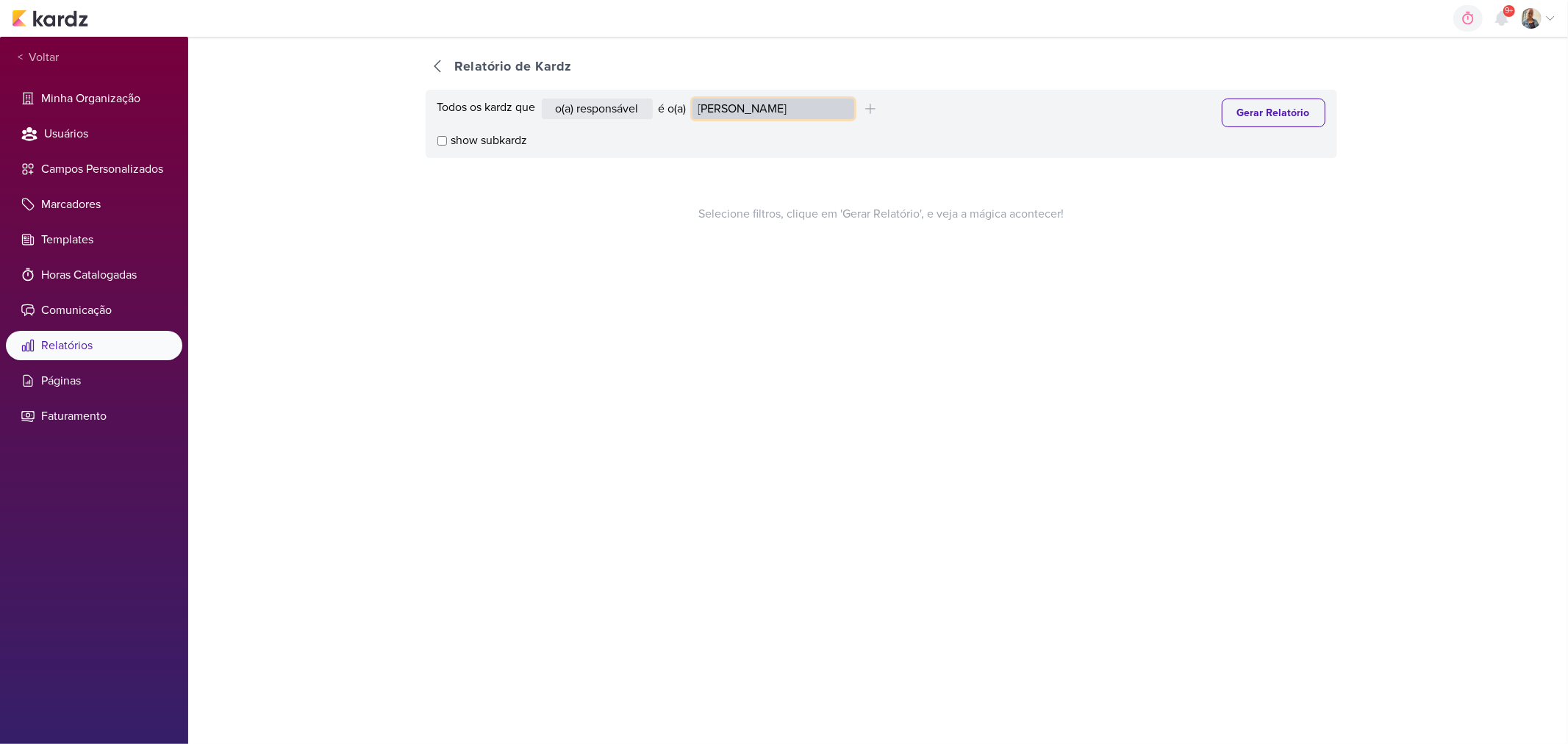
click at [800, 116] on select "Alessandra Gomes Aline Gimenez Graciano Caroline Traven De Andrade Distribuição…" at bounding box center [773, 108] width 162 height 21
select select "1395"
click at [695, 98] on select "Alessandra Gomes Aline Gimenez Graciano Caroline Traven De Andrade Distribuição…" at bounding box center [773, 108] width 162 height 21
click at [1283, 119] on button "Gerar Relatório" at bounding box center [1274, 112] width 104 height 29
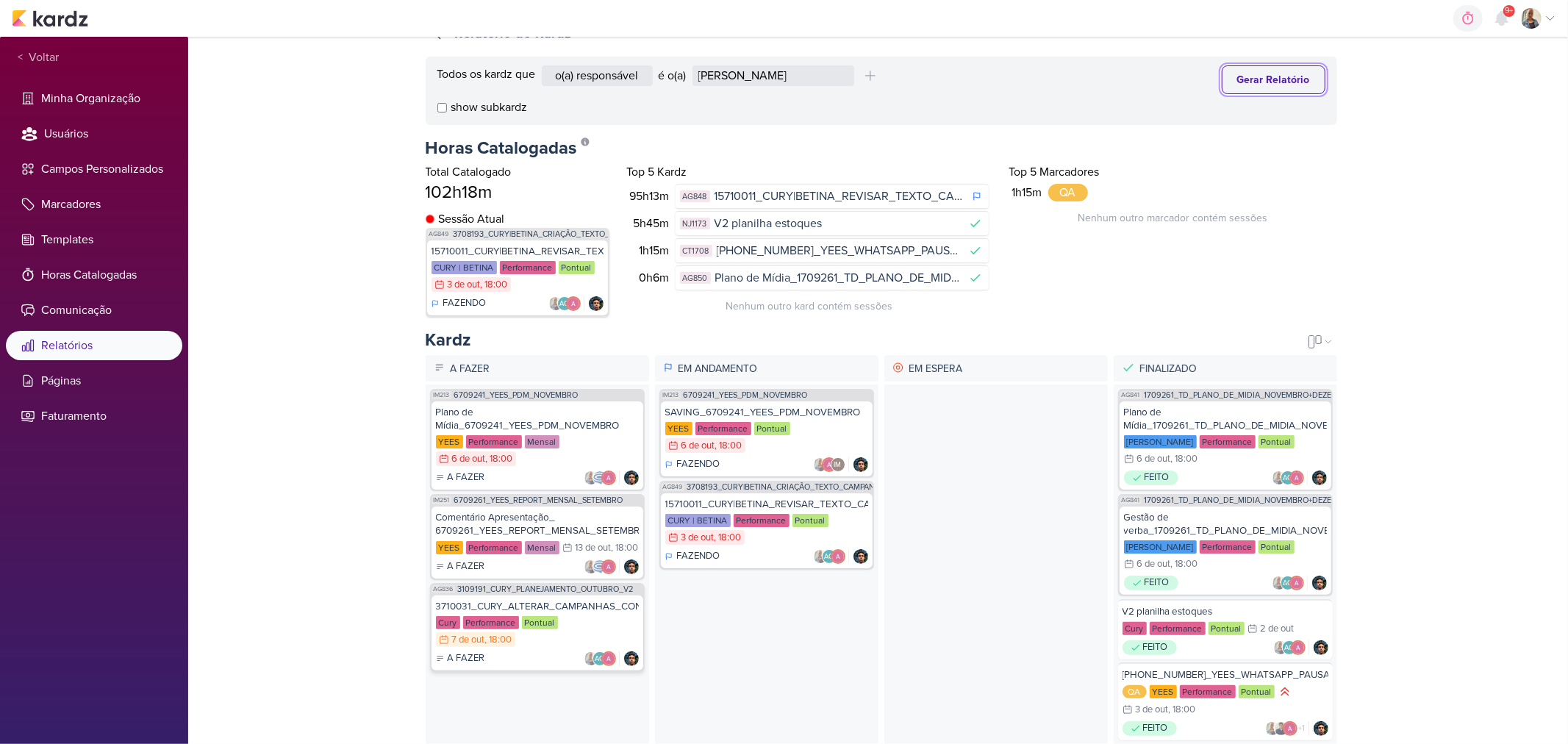
scroll to position [62, 0]
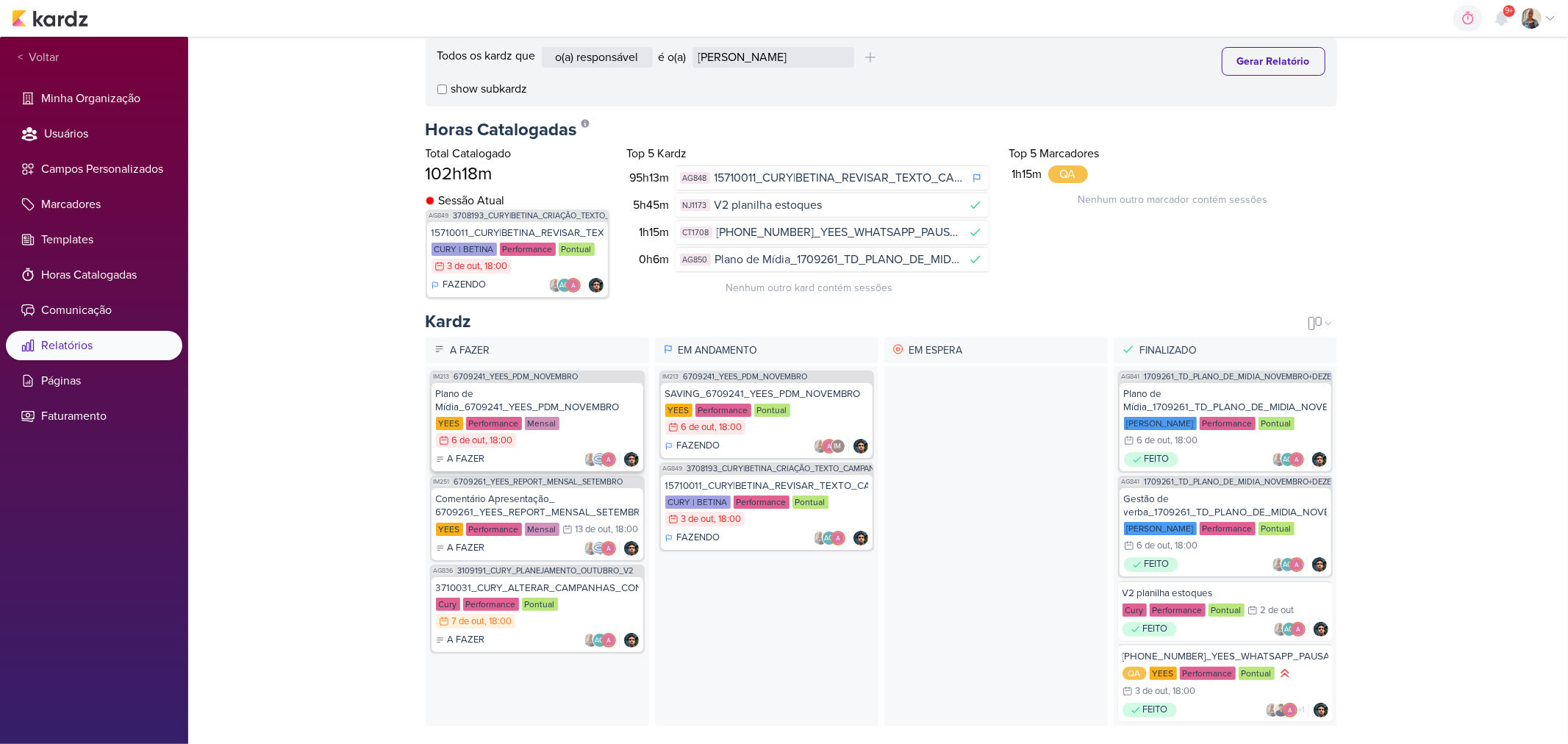
click at [570, 404] on div "Plano de Mídia_6709241_YEES_PDM_NOVEMBRO YEES Performance Mensal 6/10 6 de out …" at bounding box center [537, 427] width 211 height 88
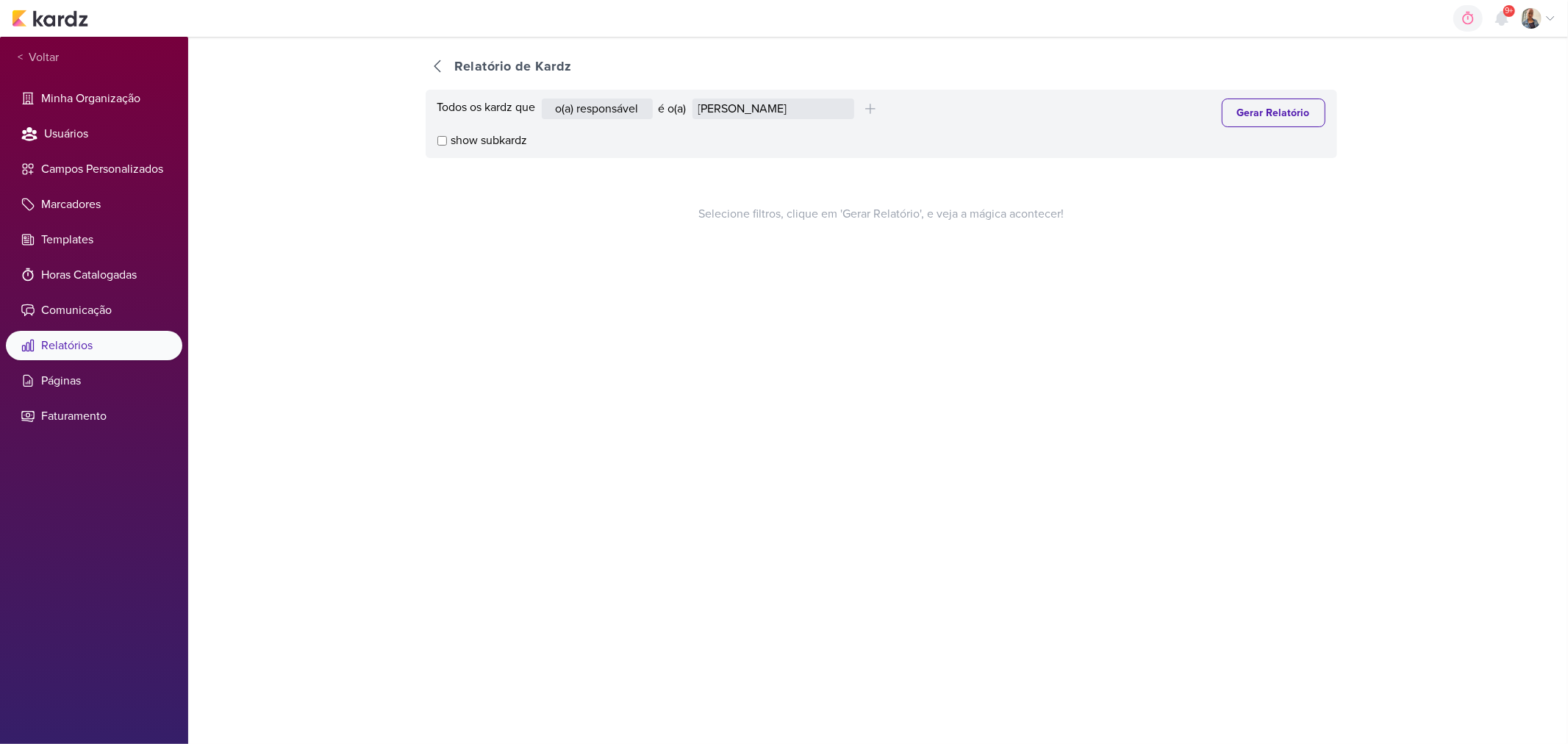
select select "1395"
click at [695, 98] on select "[PERSON_NAME] [PERSON_NAME] Distribuição Time Estratégico [PERSON_NAME] [PERSON…" at bounding box center [773, 108] width 162 height 21
click at [1286, 101] on button "Gerar Relatório" at bounding box center [1274, 112] width 104 height 29
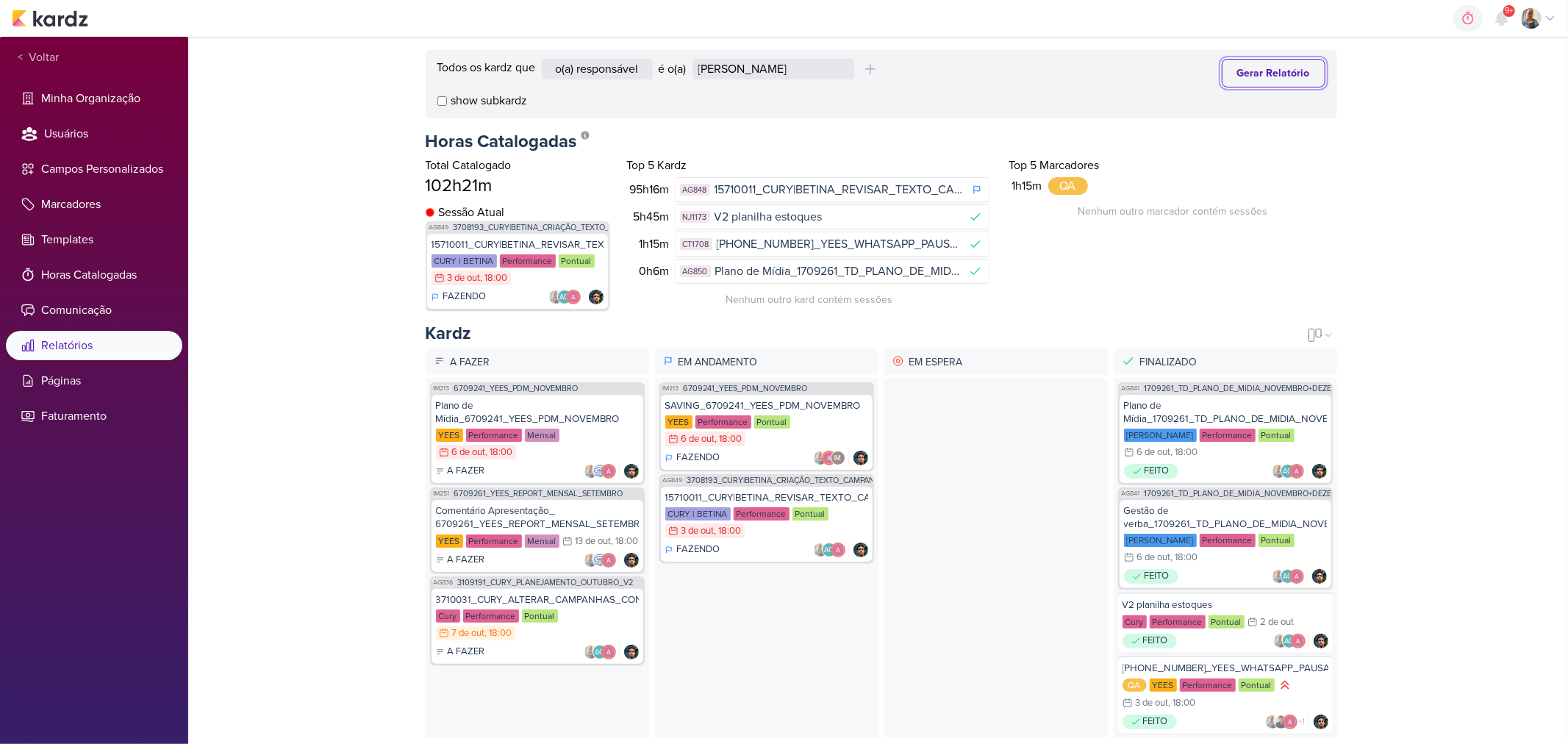
scroll to position [62, 0]
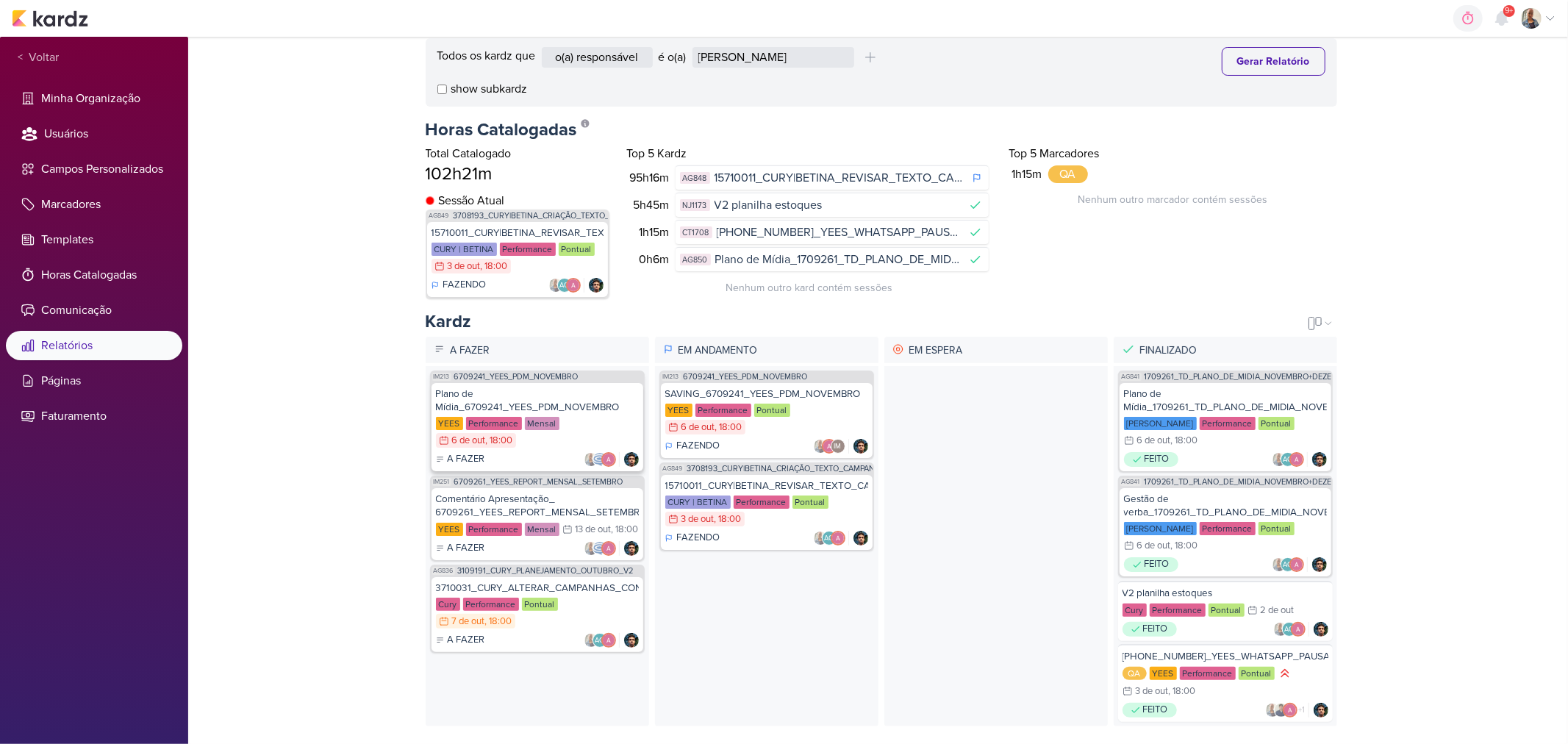
click at [589, 417] on div "YEES Performance Mensal 6/10 6 de out , 18:00" at bounding box center [537, 433] width 203 height 33
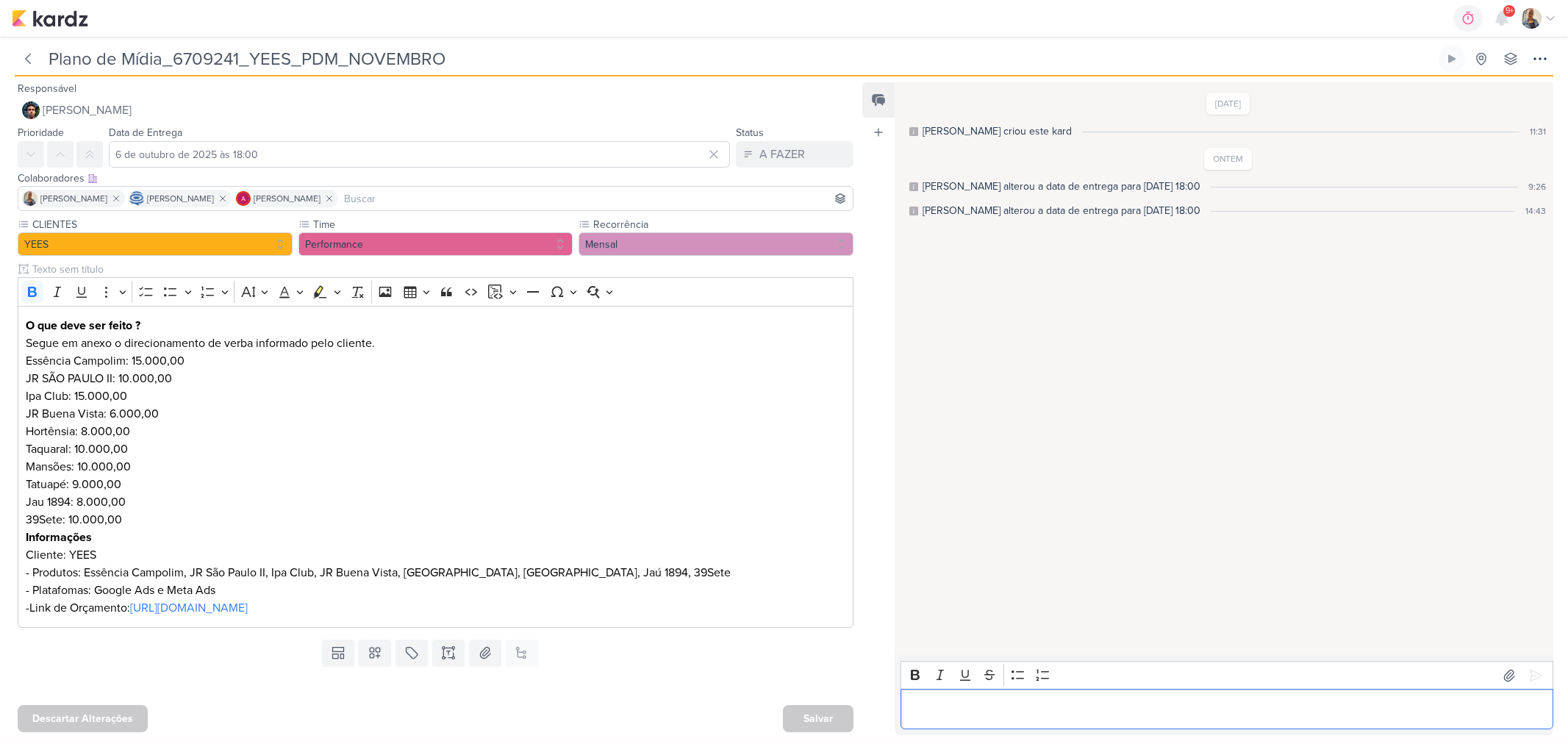
click at [1002, 696] on div "Editor editing area: main" at bounding box center [1227, 709] width 652 height 40
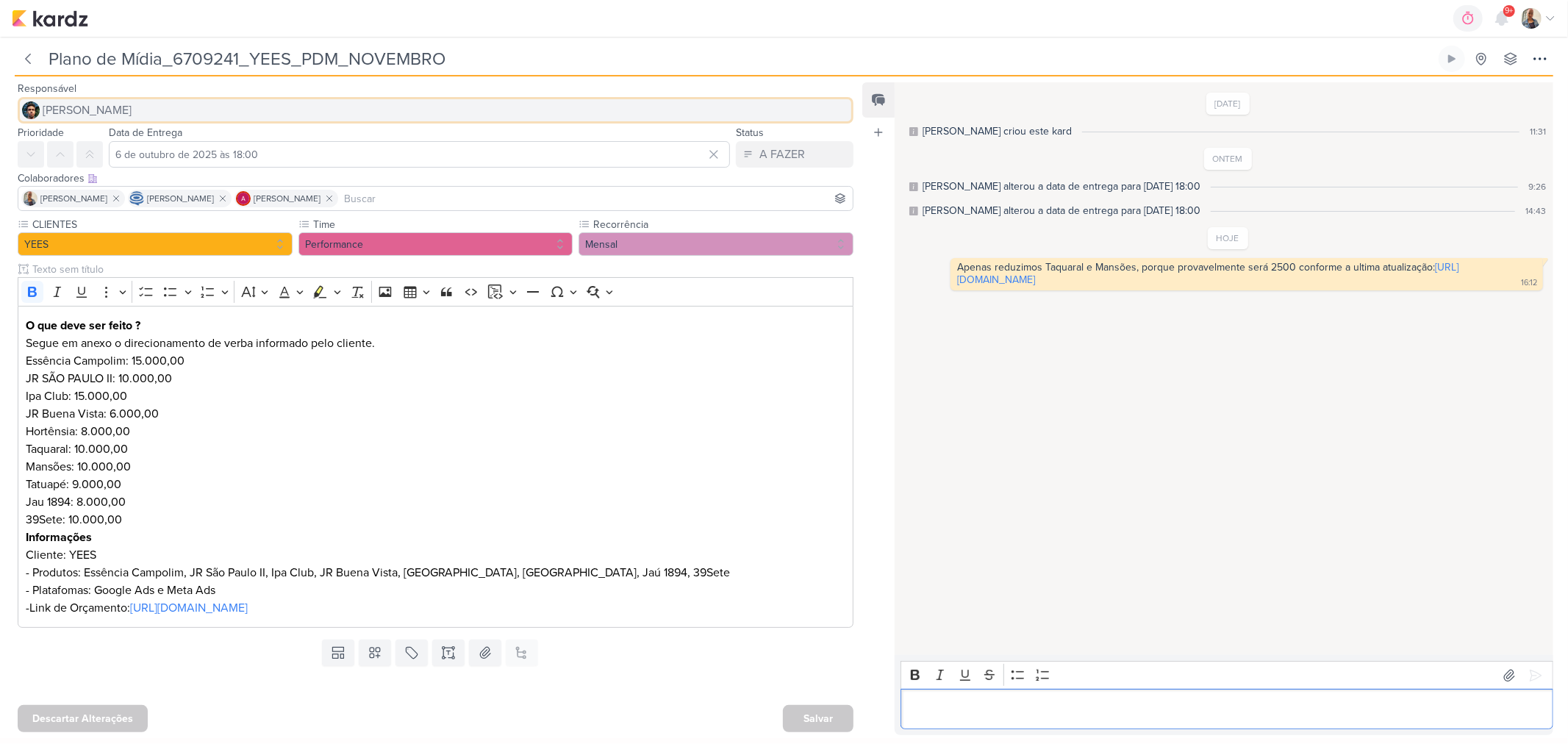
click at [137, 115] on button "[PERSON_NAME]" at bounding box center [435, 111] width 836 height 27
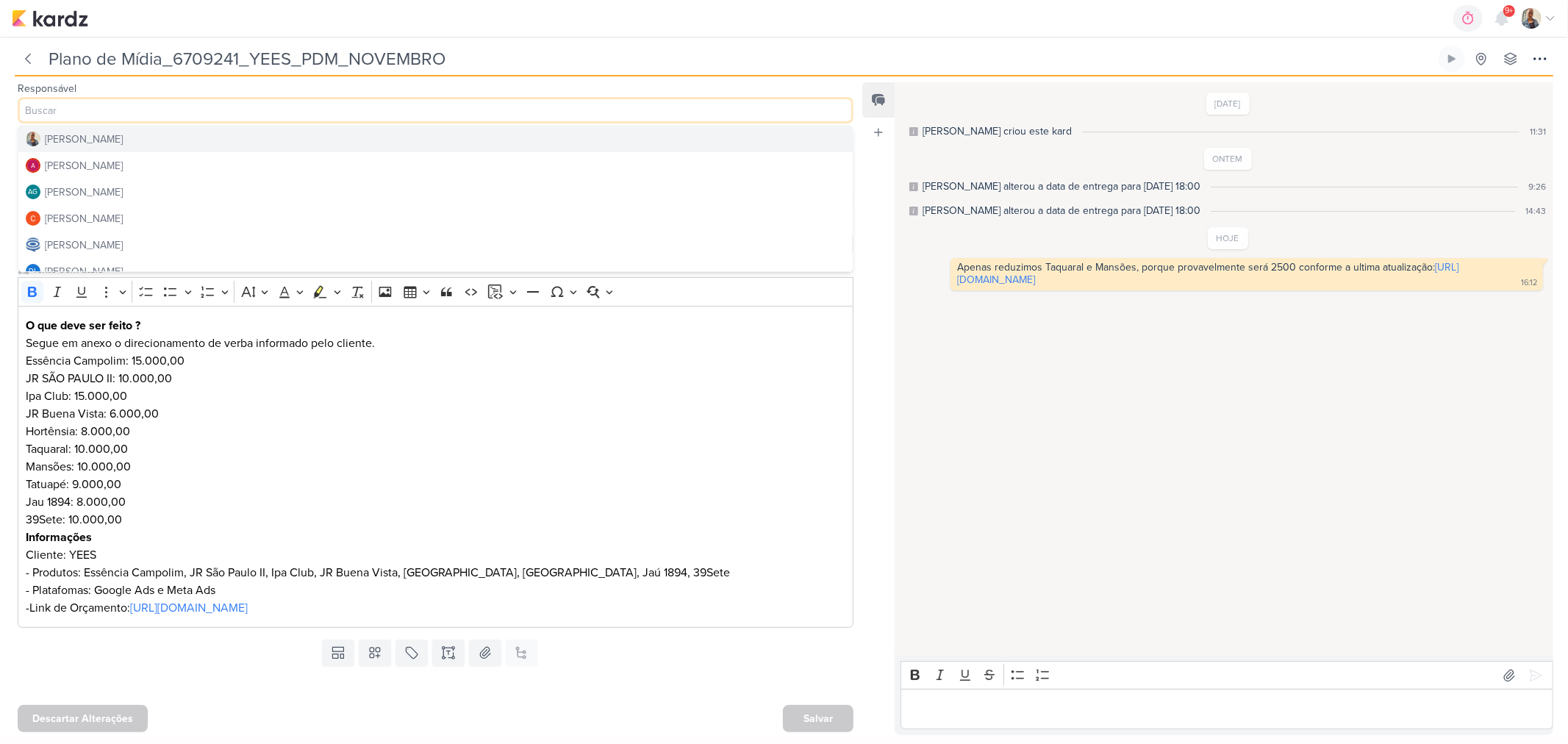
click at [117, 138] on button "[PERSON_NAME]" at bounding box center [435, 139] width 834 height 27
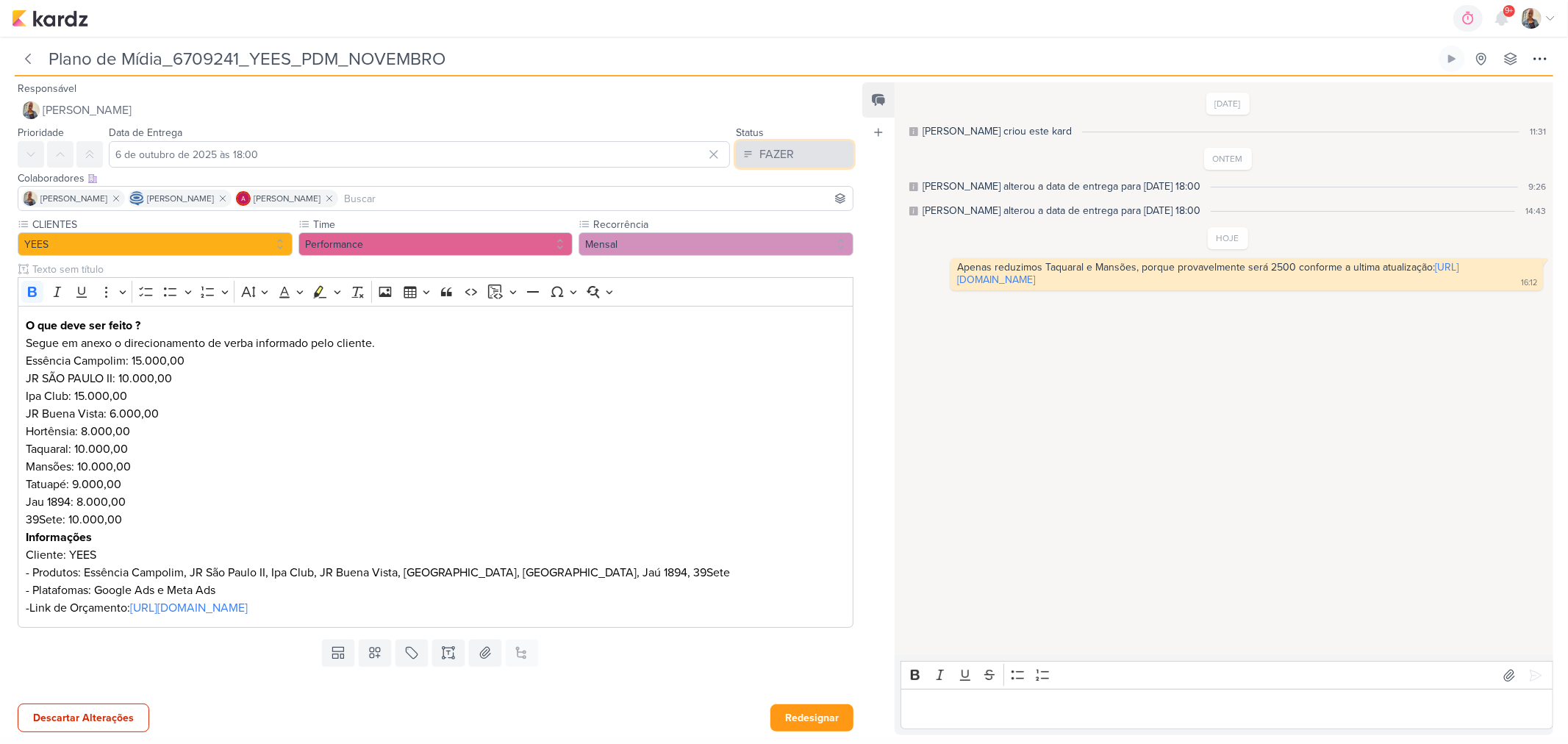
click at [767, 163] on button "FAZER" at bounding box center [795, 154] width 117 height 27
click at [776, 265] on button "FEITO" at bounding box center [787, 260] width 131 height 24
click at [820, 730] on button "Redesignar" at bounding box center [812, 718] width 83 height 27
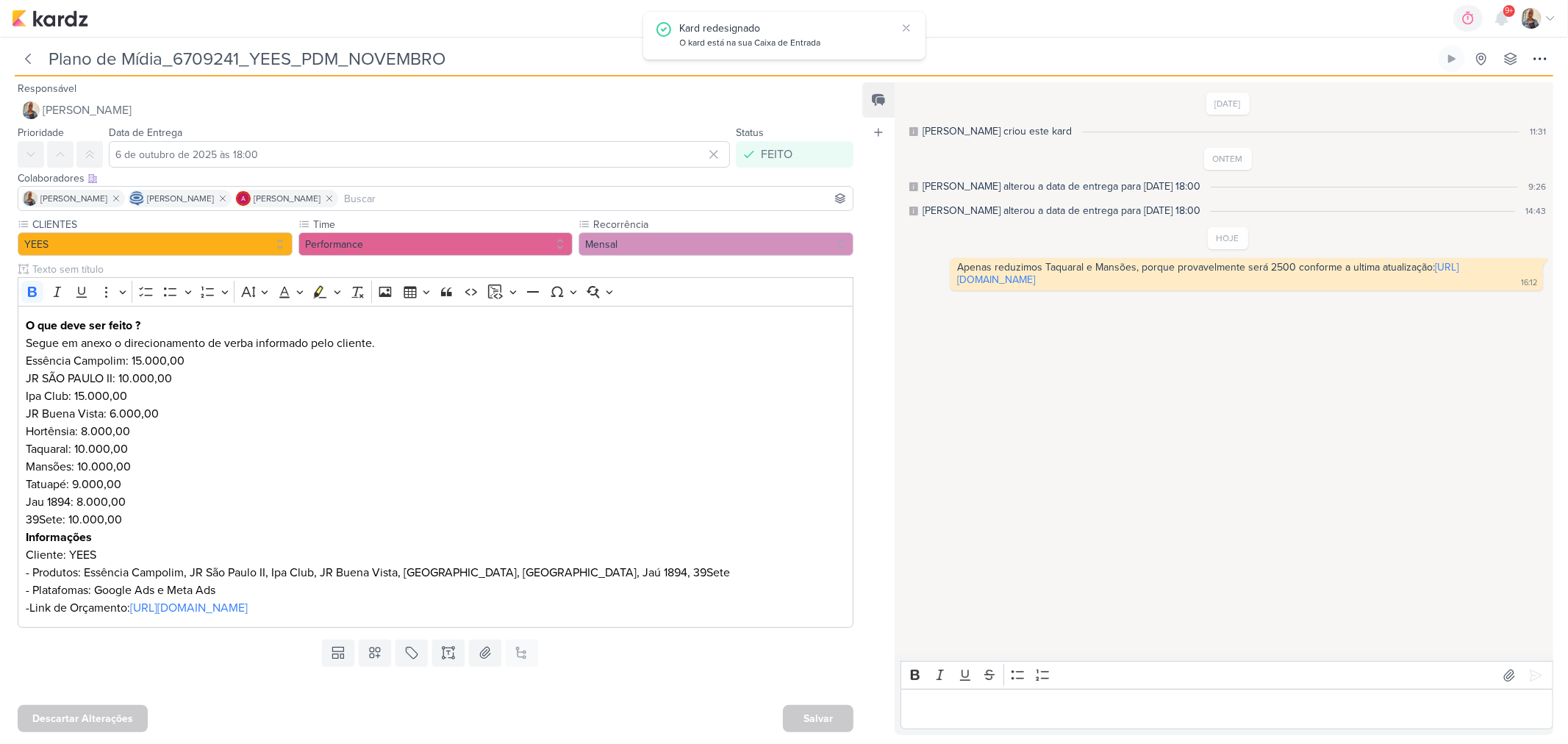
click at [825, 716] on div "Salvar" at bounding box center [818, 719] width 70 height 27
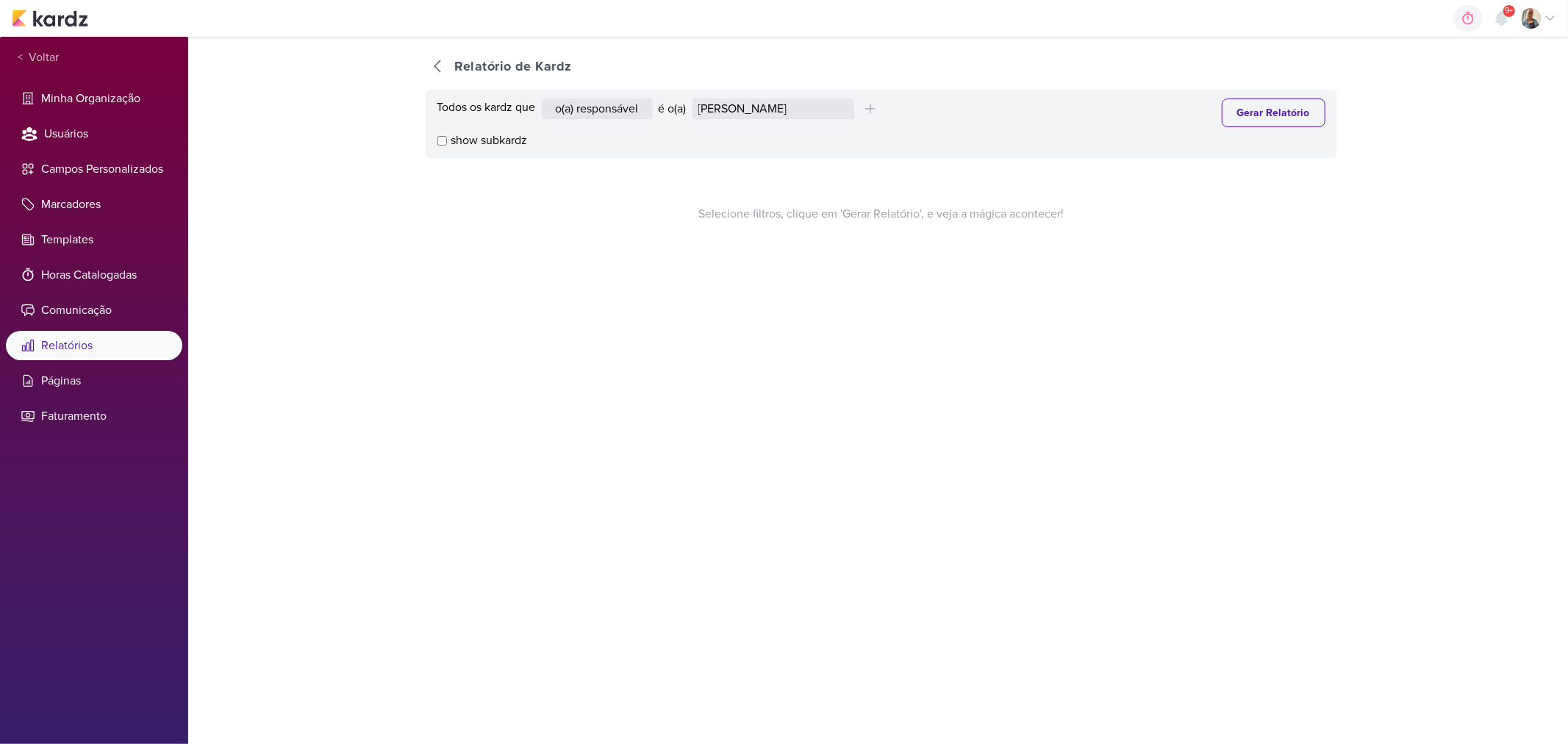
select select "1395"
click at [695, 98] on select "[PERSON_NAME] [PERSON_NAME] Distribuição Time Estratégico [PERSON_NAME] [PERSON…" at bounding box center [773, 108] width 162 height 21
click at [1304, 120] on button "Gerar Relatório" at bounding box center [1274, 112] width 104 height 29
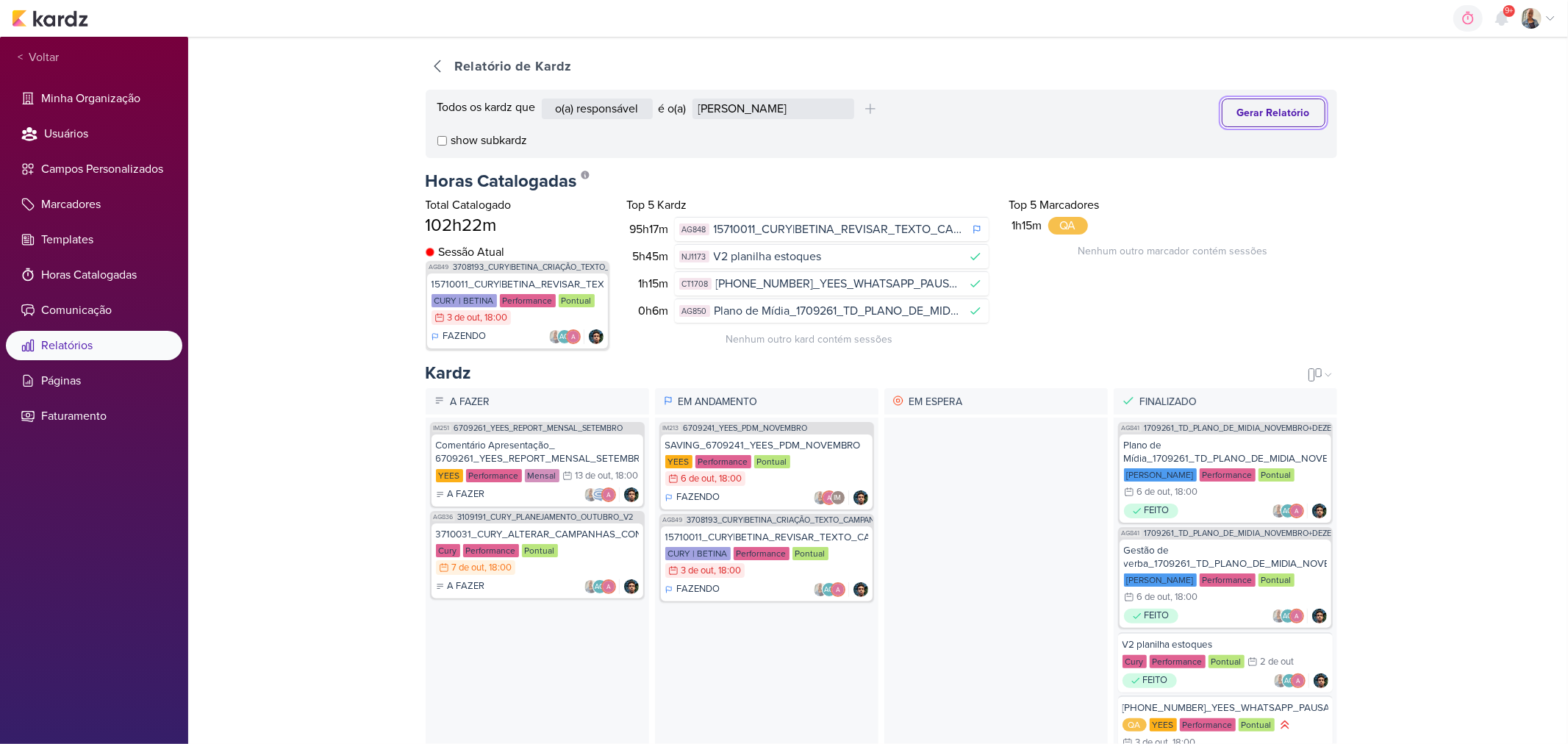
scroll to position [62, 0]
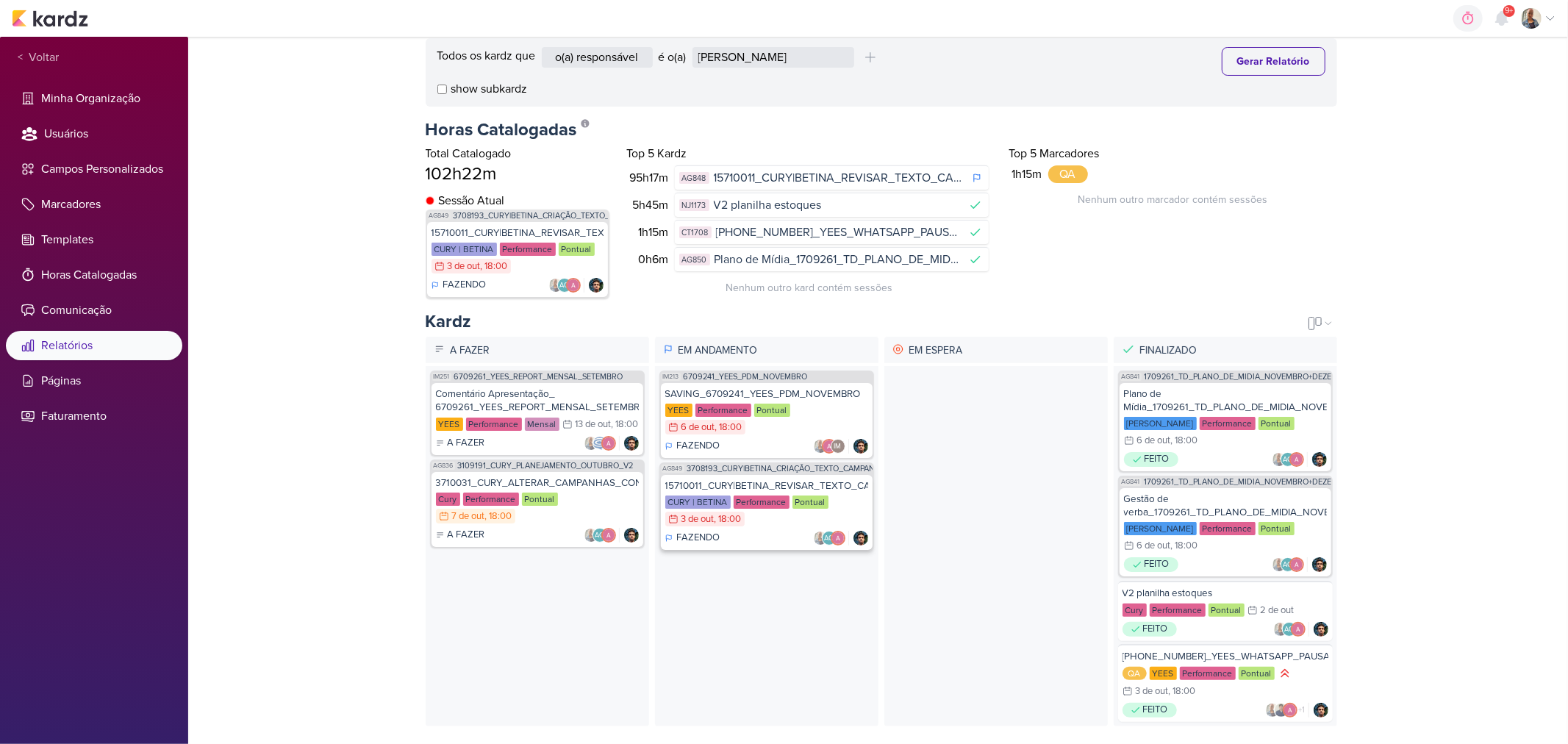
click at [779, 510] on div "CURY | BETINA Performance Pontual 3/10 3 de out , 18:00" at bounding box center [766, 512] width 203 height 33
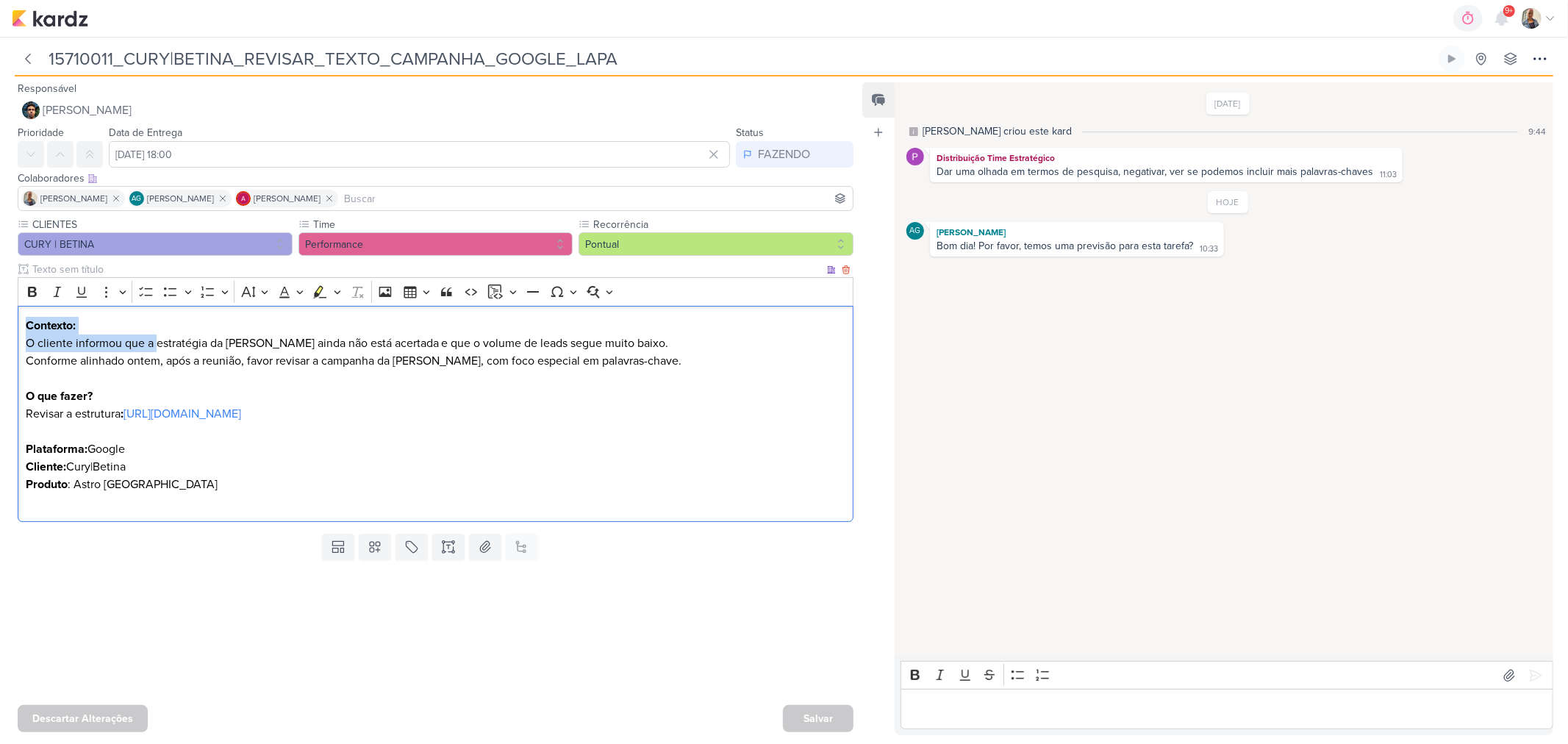
drag, startPoint x: 164, startPoint y: 349, endPoint x: 563, endPoint y: 318, distance: 400.2
click at [563, 318] on p "Contexto: O cliente informou que a estratégia da Lapa ainda não está acertada e…" at bounding box center [436, 343] width 820 height 53
click at [1127, 721] on div "Editor editing area: main" at bounding box center [1227, 709] width 652 height 40
click at [1124, 721] on div "Editor editing area: main" at bounding box center [1227, 709] width 652 height 40
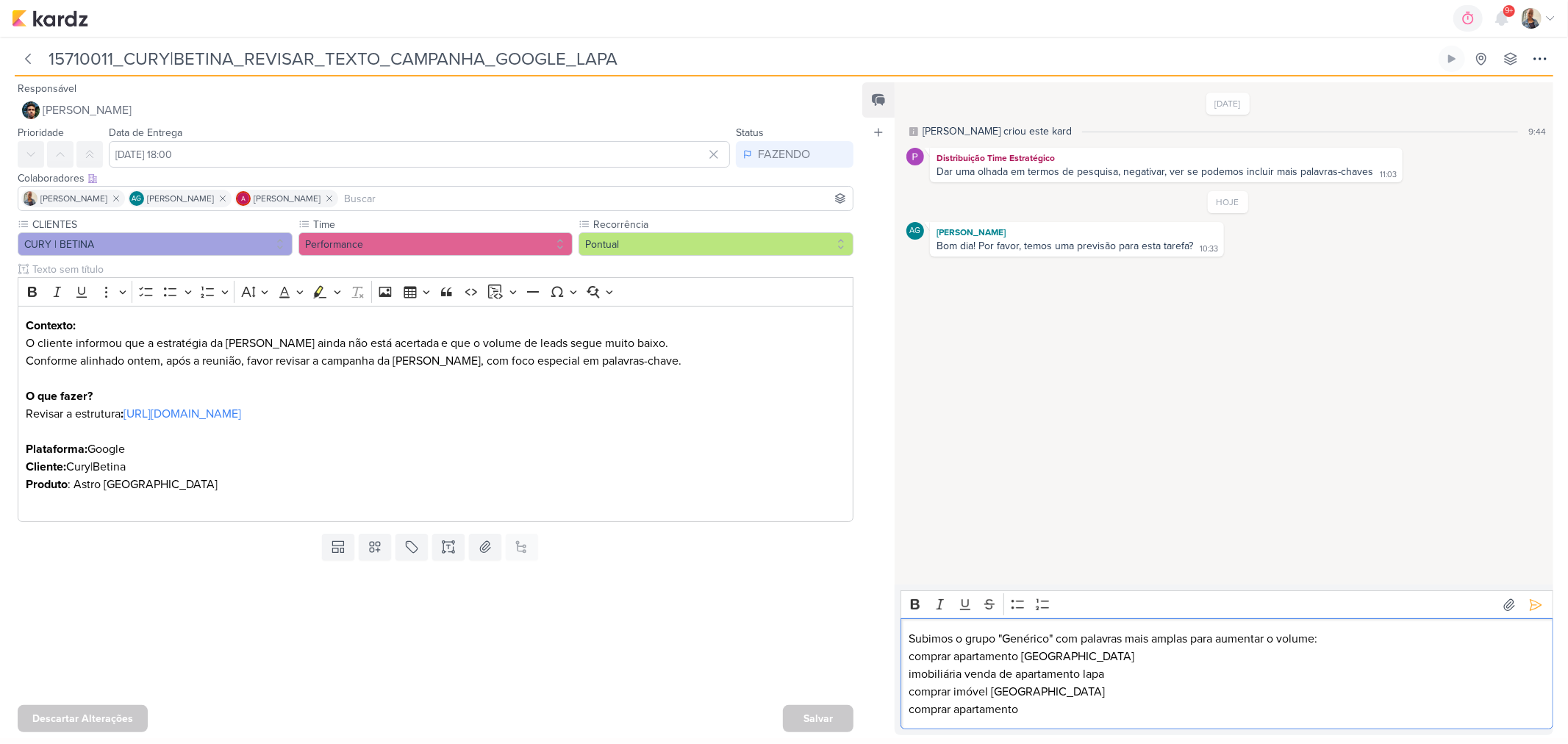
click at [1341, 640] on p "Subimos o grupo "Genérico" com palavras mais amplas para aumentar o volume:" at bounding box center [1228, 638] width 637 height 18
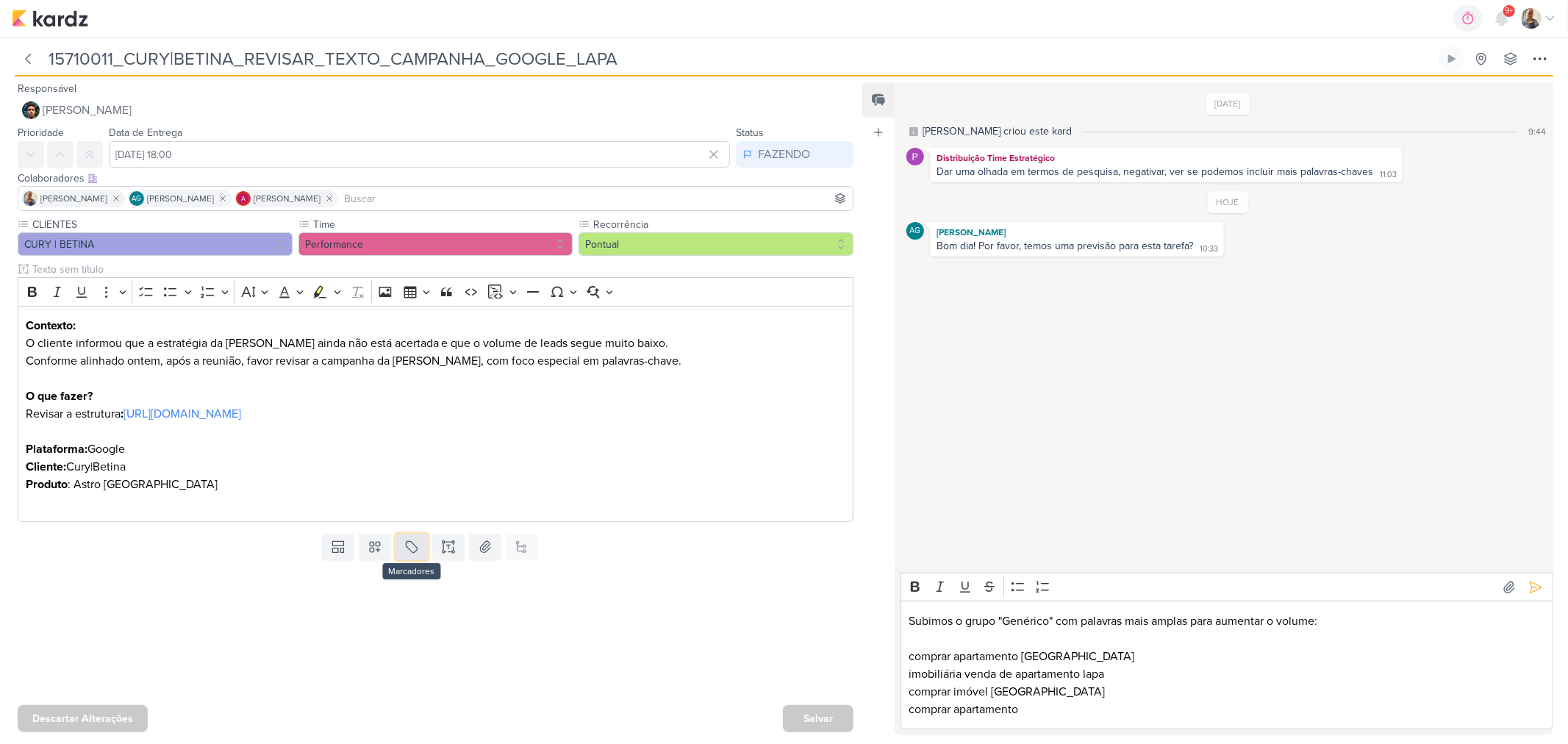
click at [406, 549] on icon at bounding box center [411, 547] width 11 height 11
click at [406, 518] on div "QA" at bounding box center [422, 512] width 96 height 15
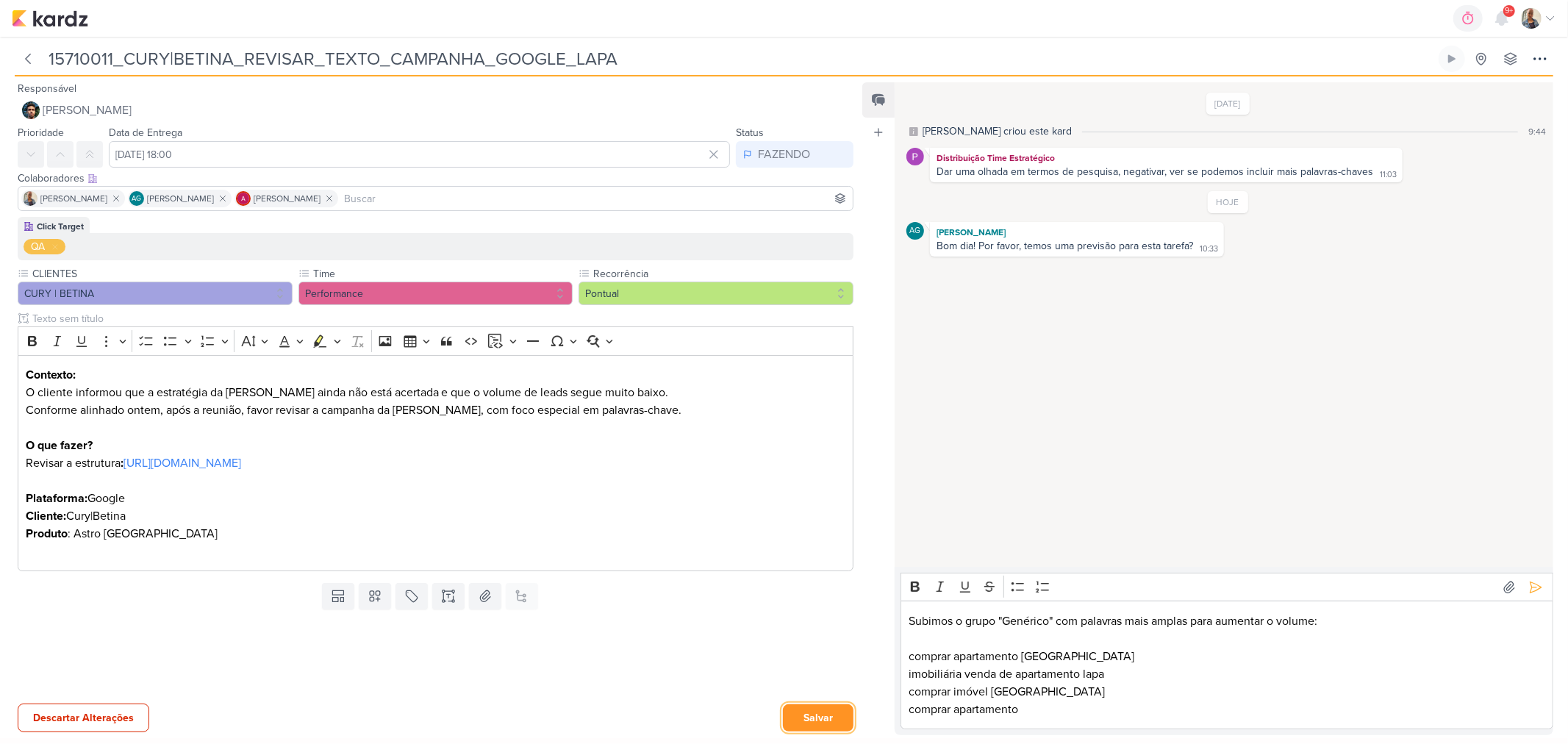
click at [833, 715] on button "Salvar" at bounding box center [818, 718] width 70 height 27
click at [833, 715] on div "Salvar" at bounding box center [818, 719] width 70 height 27
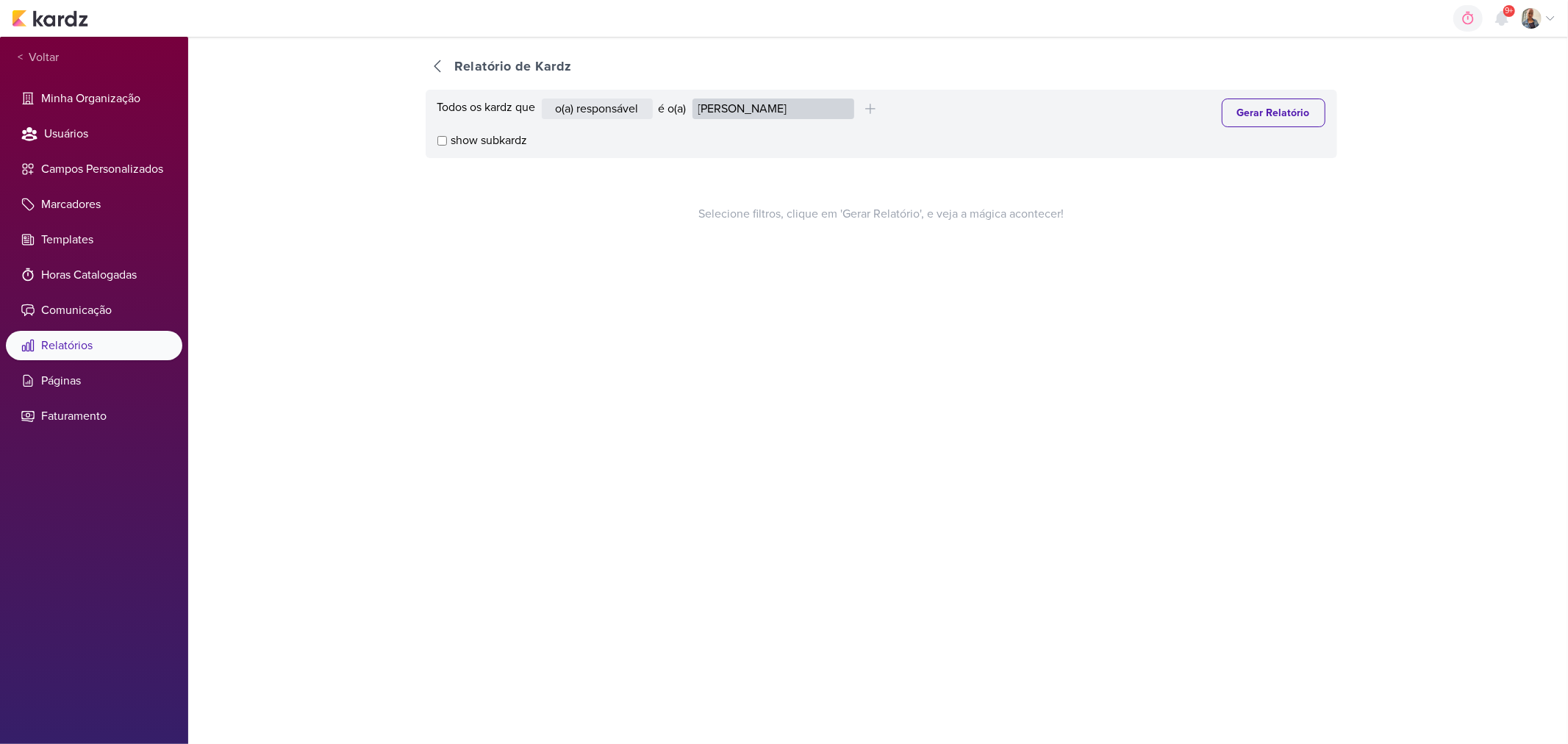
select select "1395"
click at [695, 98] on select "[PERSON_NAME] [PERSON_NAME] Distribuição Time Estratégico [PERSON_NAME] [PERSON…" at bounding box center [773, 108] width 162 height 21
click at [1230, 127] on div "Todos os kardz que o(a) responsável contém o marcador contém o campo é o(a) [PE…" at bounding box center [881, 124] width 911 height 69
click at [1230, 116] on button "Gerar Relatório" at bounding box center [1274, 112] width 104 height 29
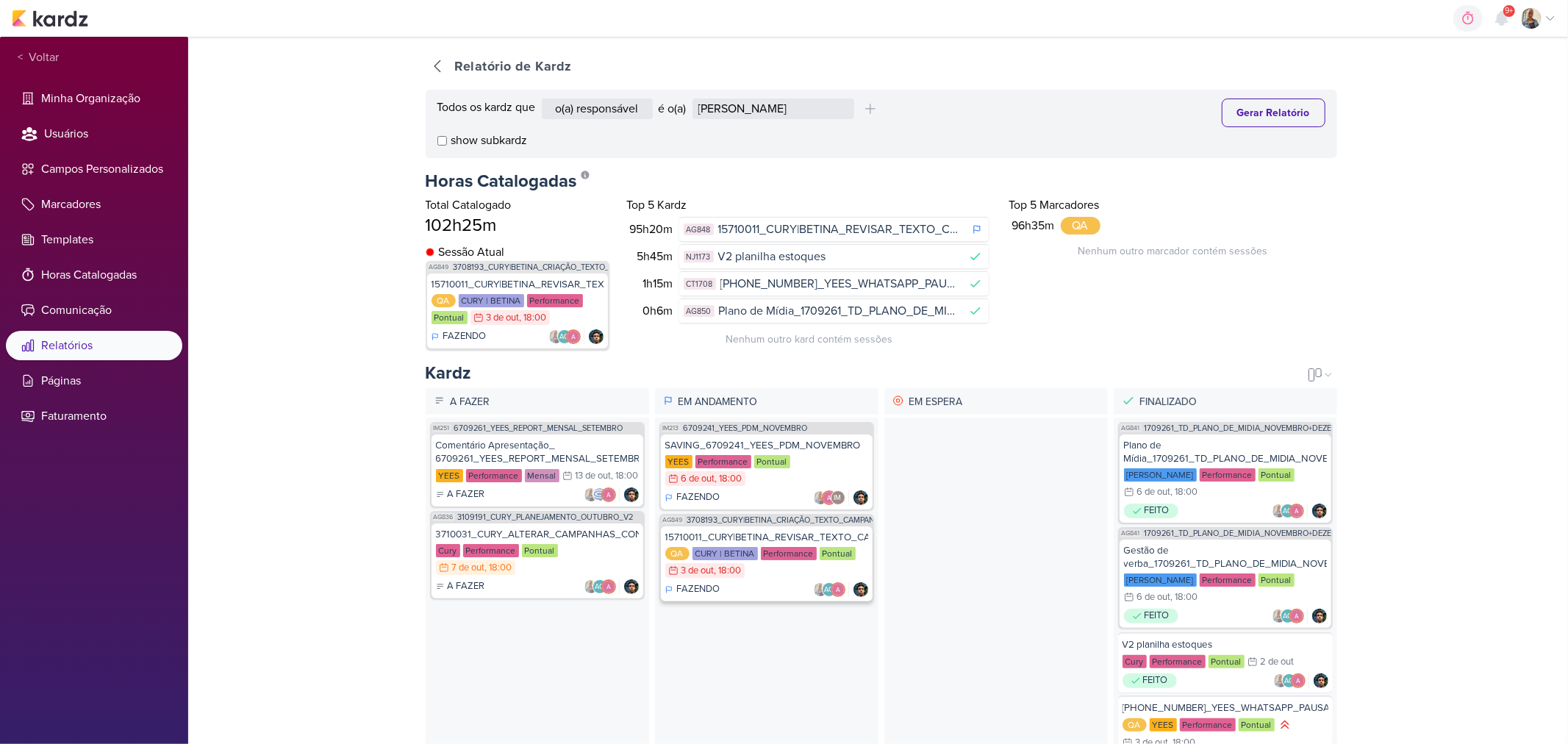
click at [771, 572] on div "QA CURY | BETINA Performance Pontual 3/10 [DATE] 18:00" at bounding box center [766, 563] width 203 height 33
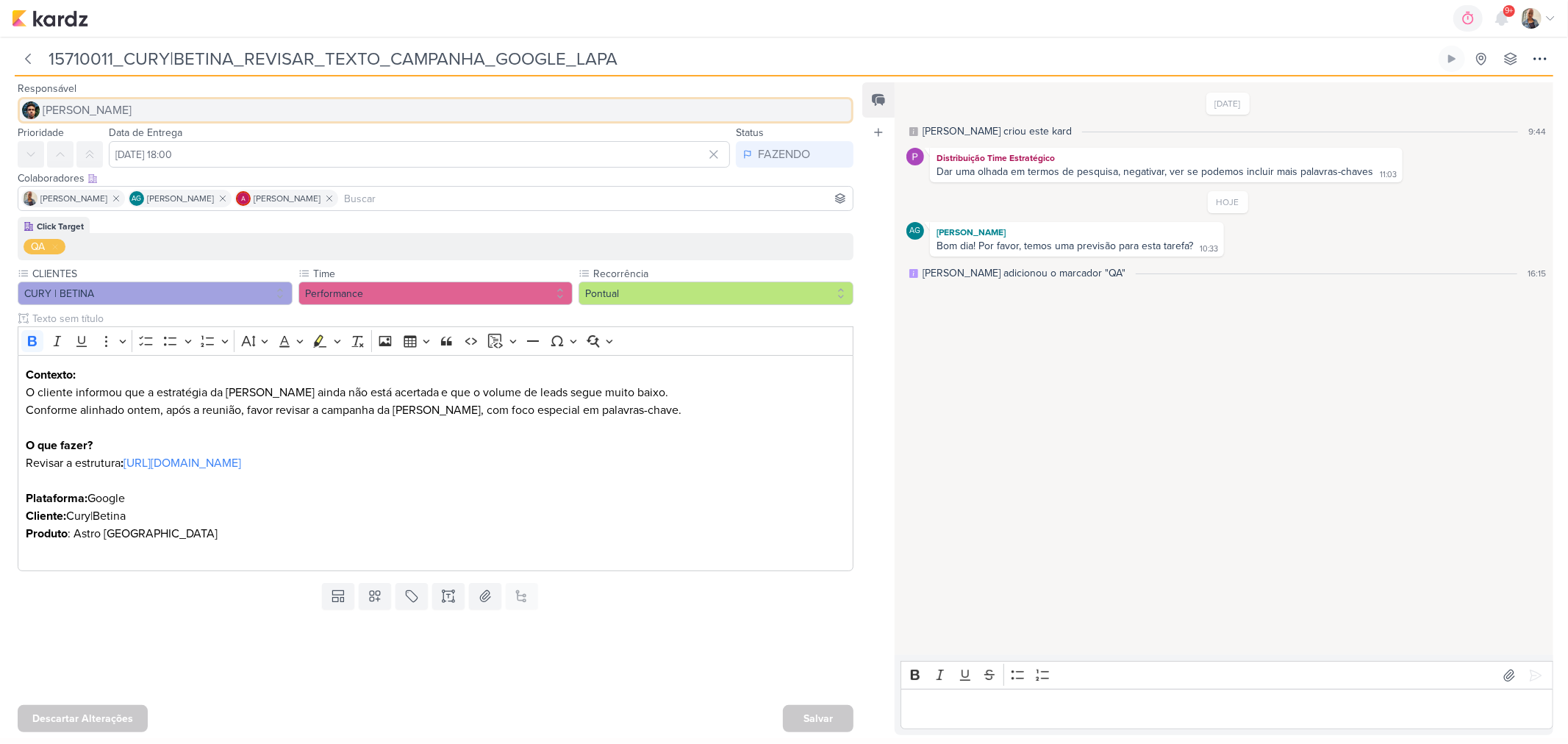
click at [109, 106] on button "[PERSON_NAME]" at bounding box center [435, 111] width 836 height 27
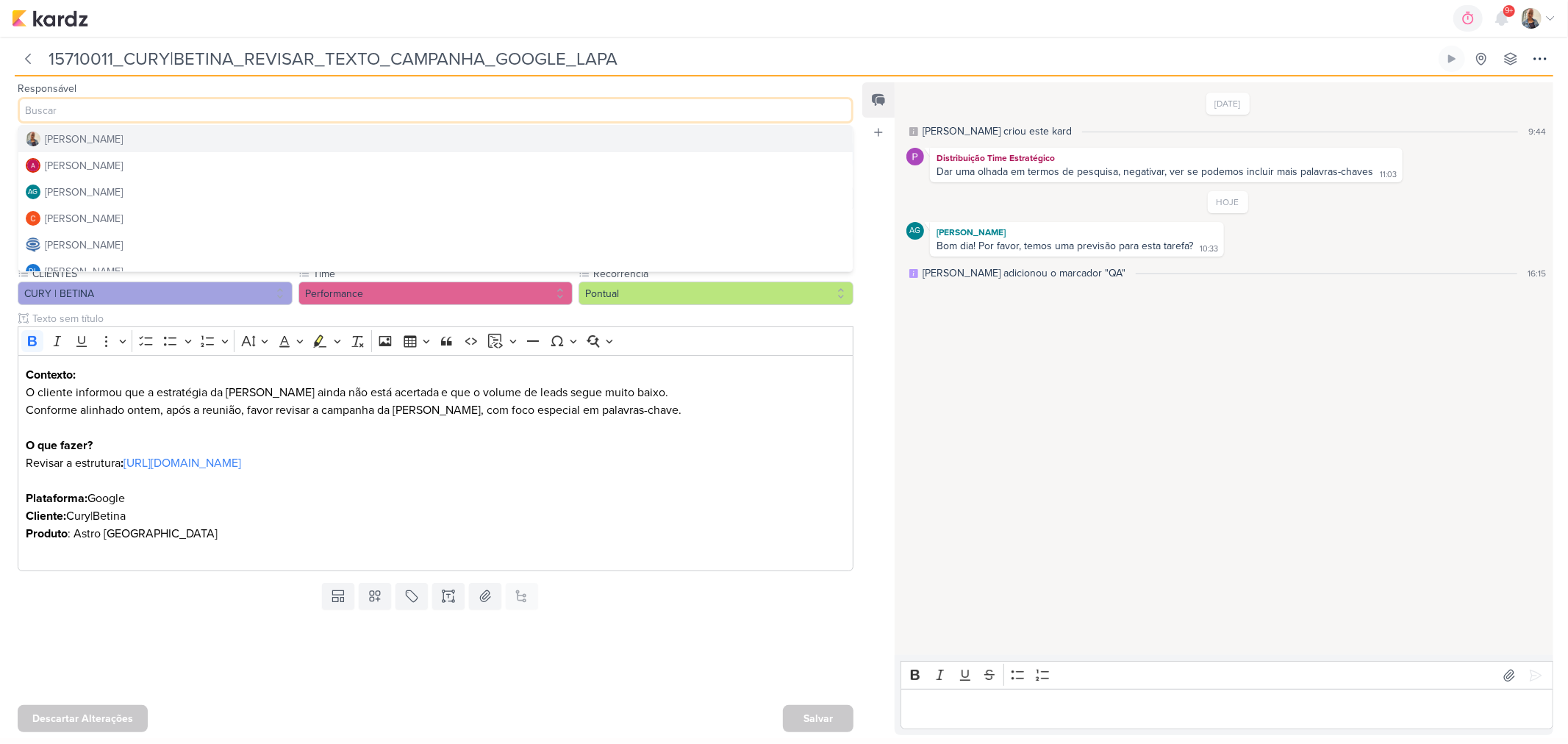
click at [110, 142] on button "[PERSON_NAME]" at bounding box center [435, 139] width 834 height 27
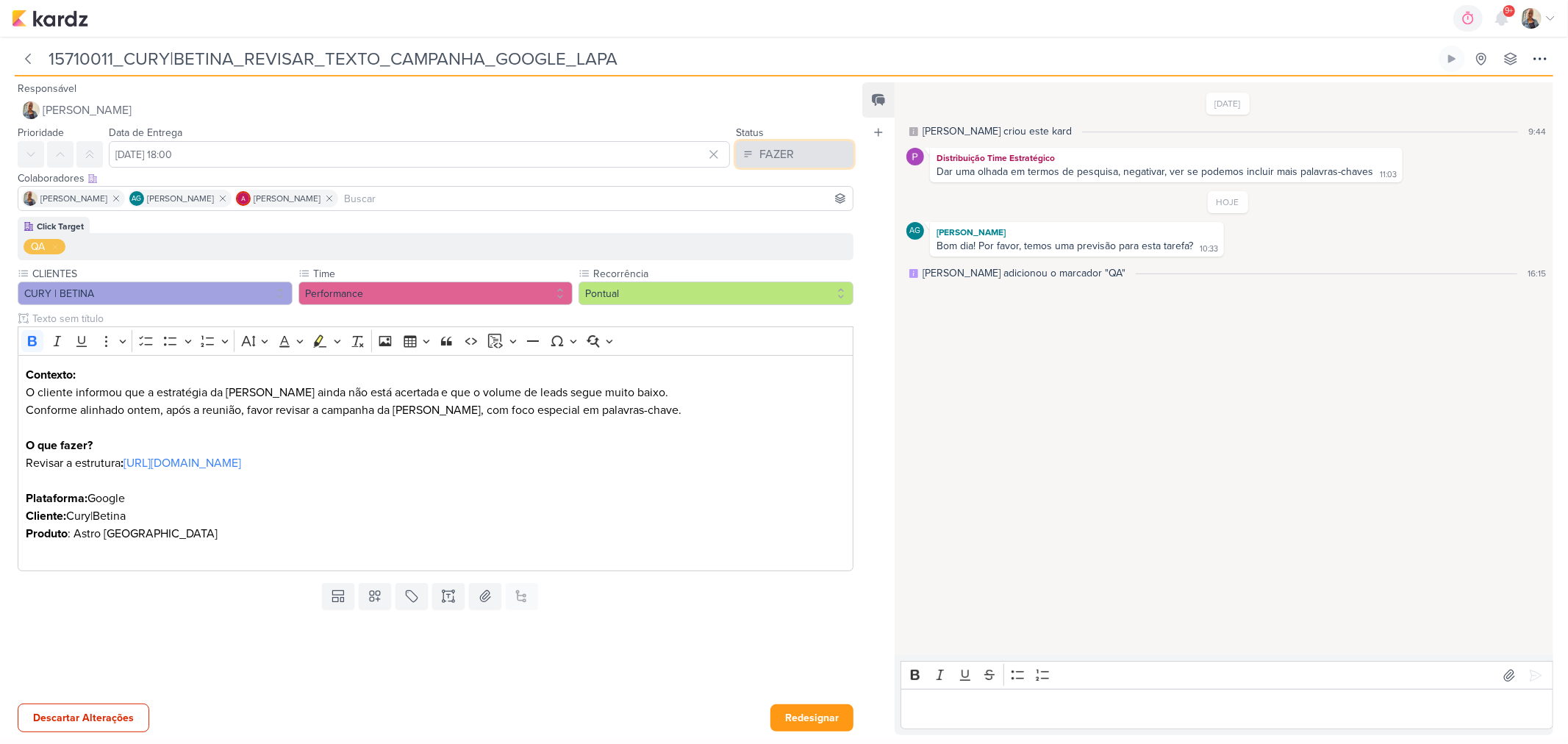
click at [797, 159] on button "FAZER" at bounding box center [795, 154] width 117 height 27
click at [780, 259] on button "FEITO" at bounding box center [787, 260] width 131 height 24
click at [841, 724] on button "Redesignar" at bounding box center [812, 718] width 83 height 27
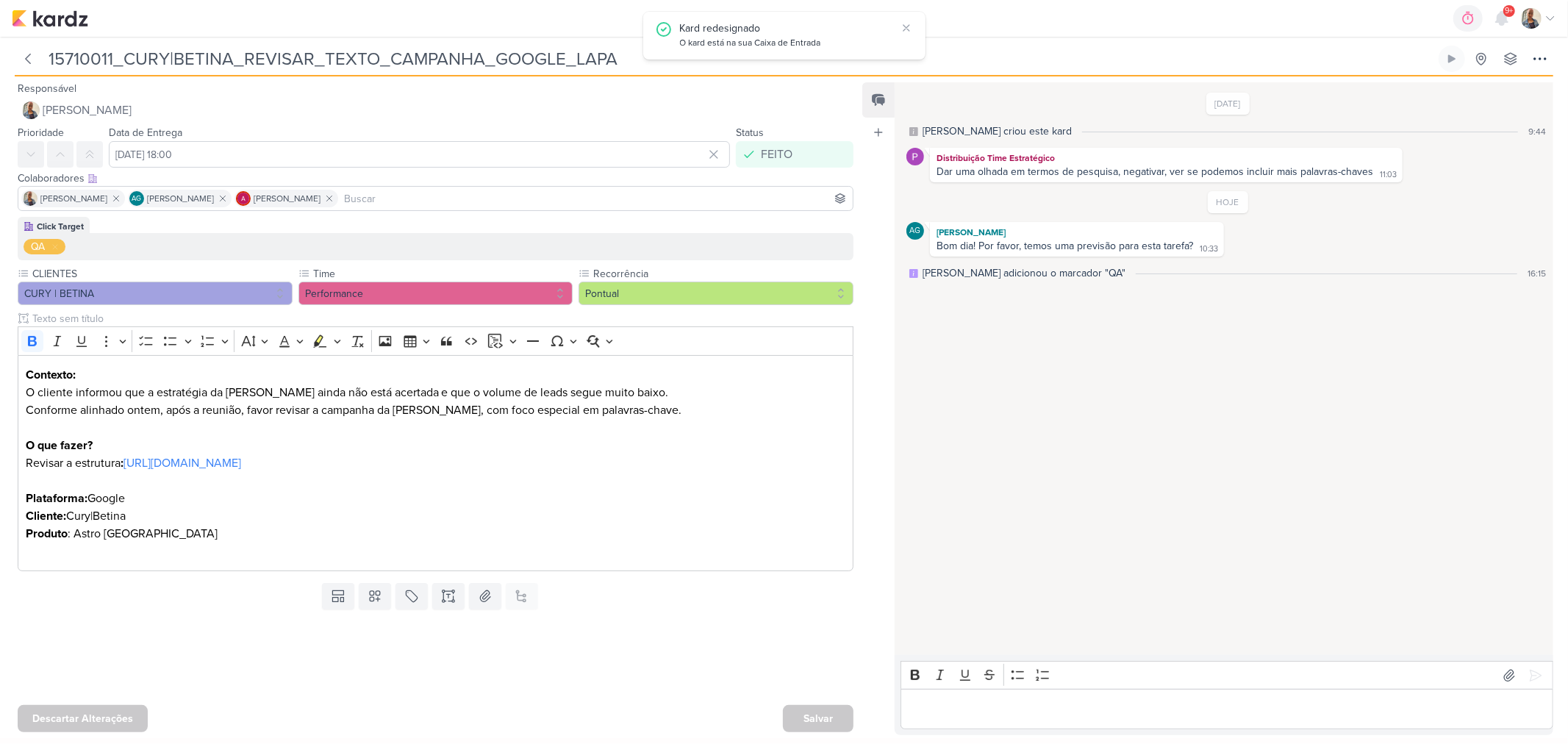
click at [827, 715] on div "Salvar" at bounding box center [818, 719] width 70 height 27
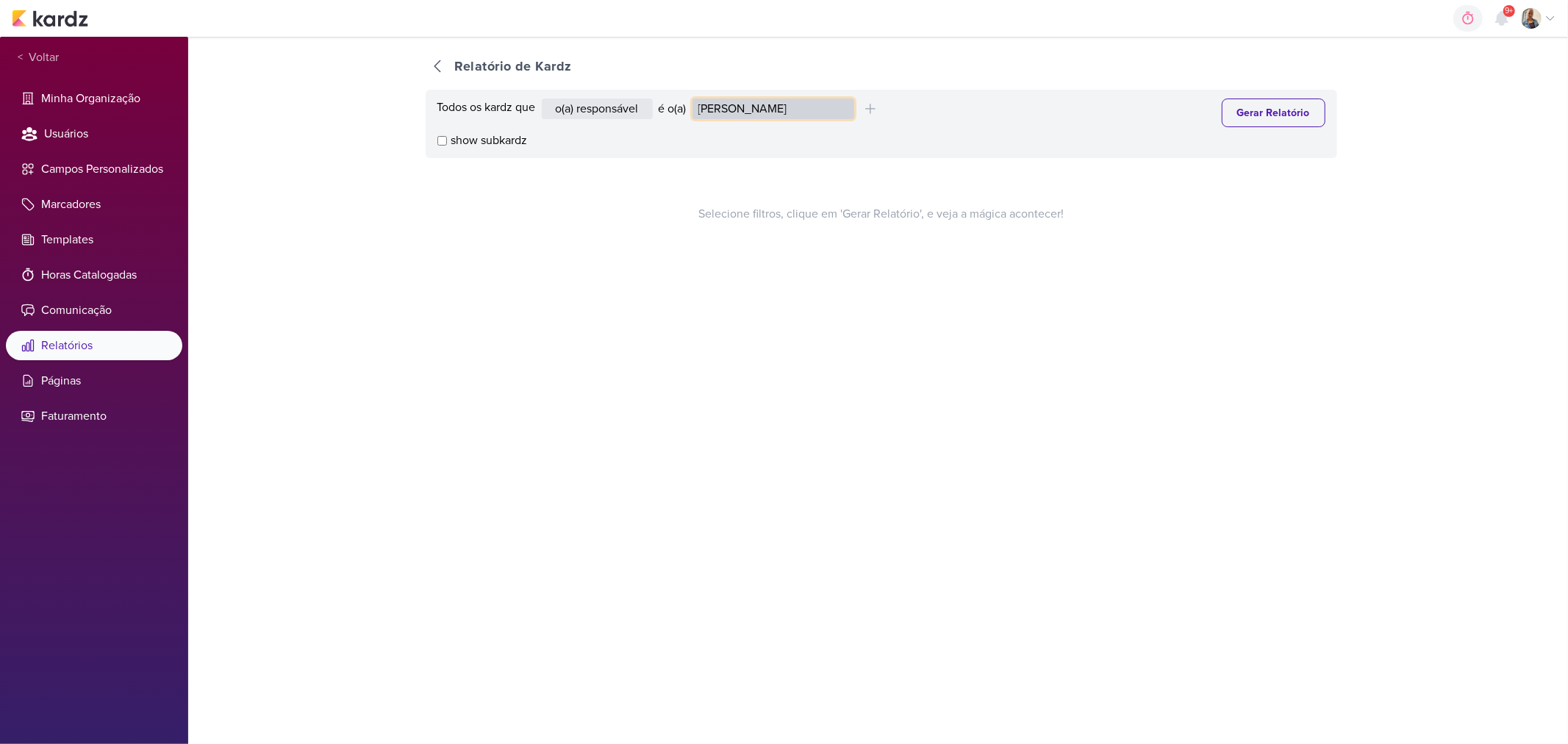
click at [781, 100] on select "[PERSON_NAME] [PERSON_NAME] Distribuição Time Estratégico [PERSON_NAME] [PERSON…" at bounding box center [773, 108] width 162 height 21
select select "1395"
click at [695, 98] on select "[PERSON_NAME] [PERSON_NAME] Distribuição Time Estratégico [PERSON_NAME] [PERSON…" at bounding box center [773, 108] width 162 height 21
click at [1252, 127] on div "Todos os kardz que o(a) responsável contém o marcador contém o campo é o(a) Ale…" at bounding box center [881, 124] width 911 height 69
click at [1252, 118] on button "Gerar Relatório" at bounding box center [1274, 112] width 104 height 29
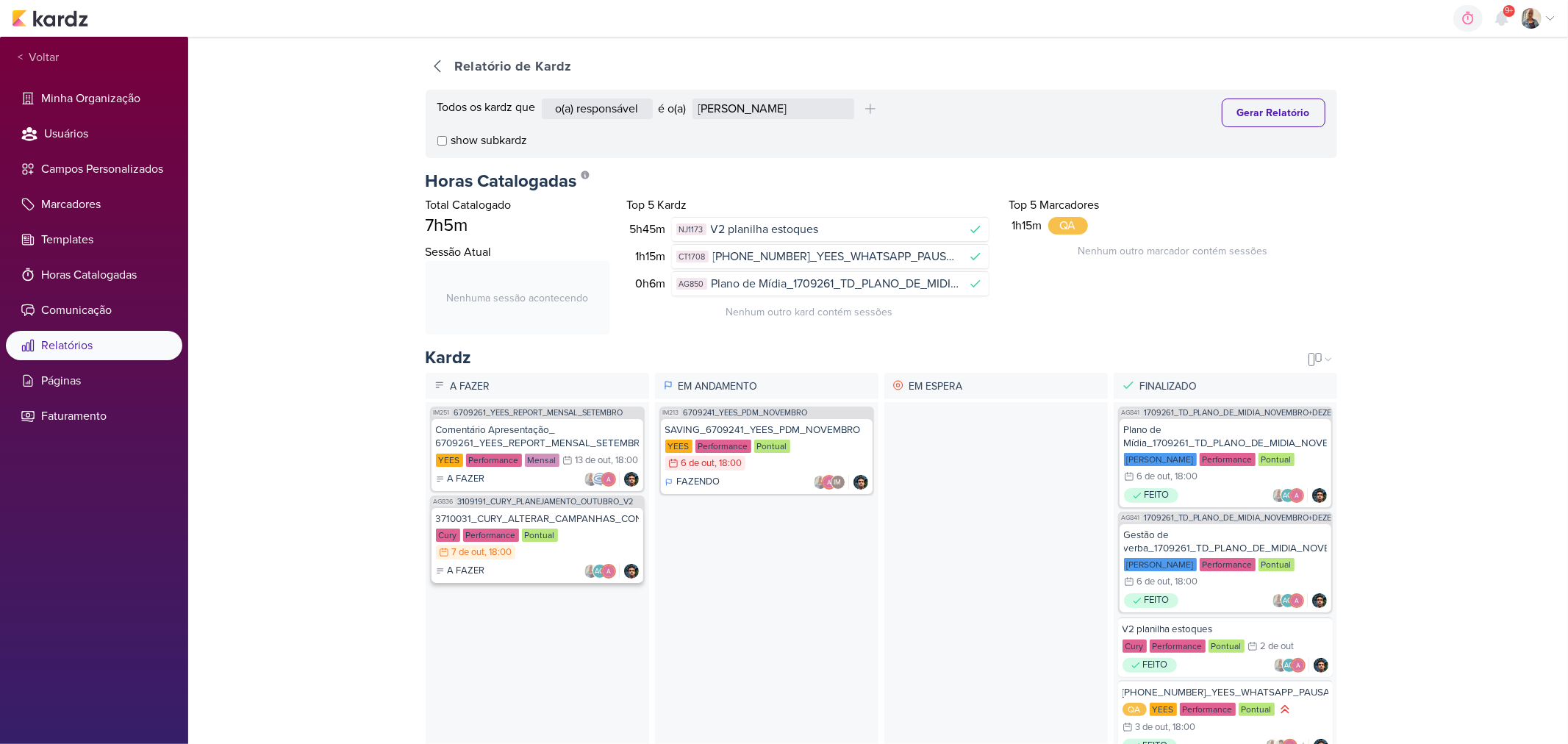
click at [560, 561] on div "Cury Performance Pontual 7/10 7 de out , 18:00" at bounding box center [537, 544] width 203 height 33
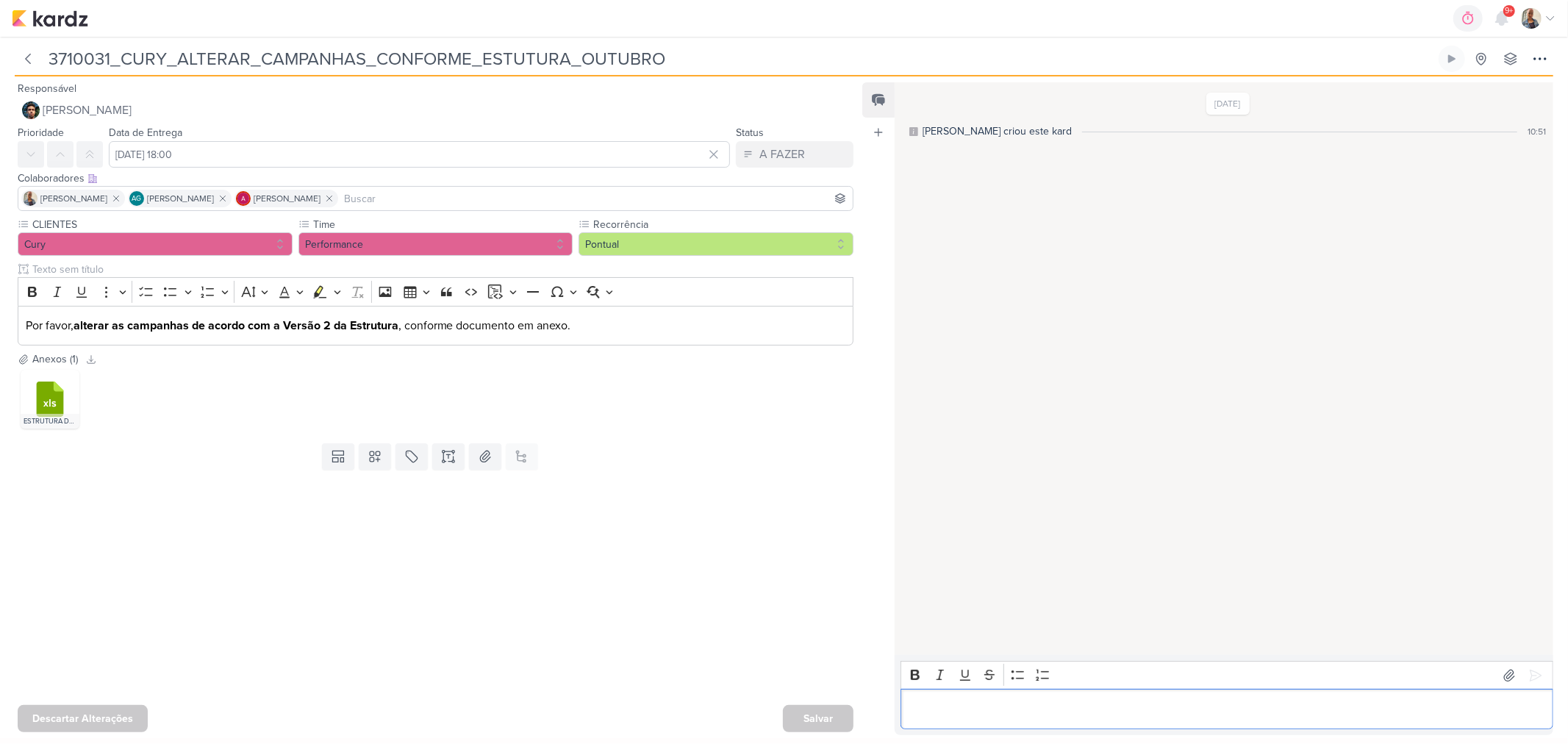
click at [1050, 718] on div "Editor editing area: main" at bounding box center [1227, 709] width 652 height 40
click at [1530, 669] on icon at bounding box center [1536, 676] width 15 height 15
click at [405, 464] on button at bounding box center [412, 457] width 33 height 27
click at [402, 418] on div "QA" at bounding box center [422, 422] width 96 height 15
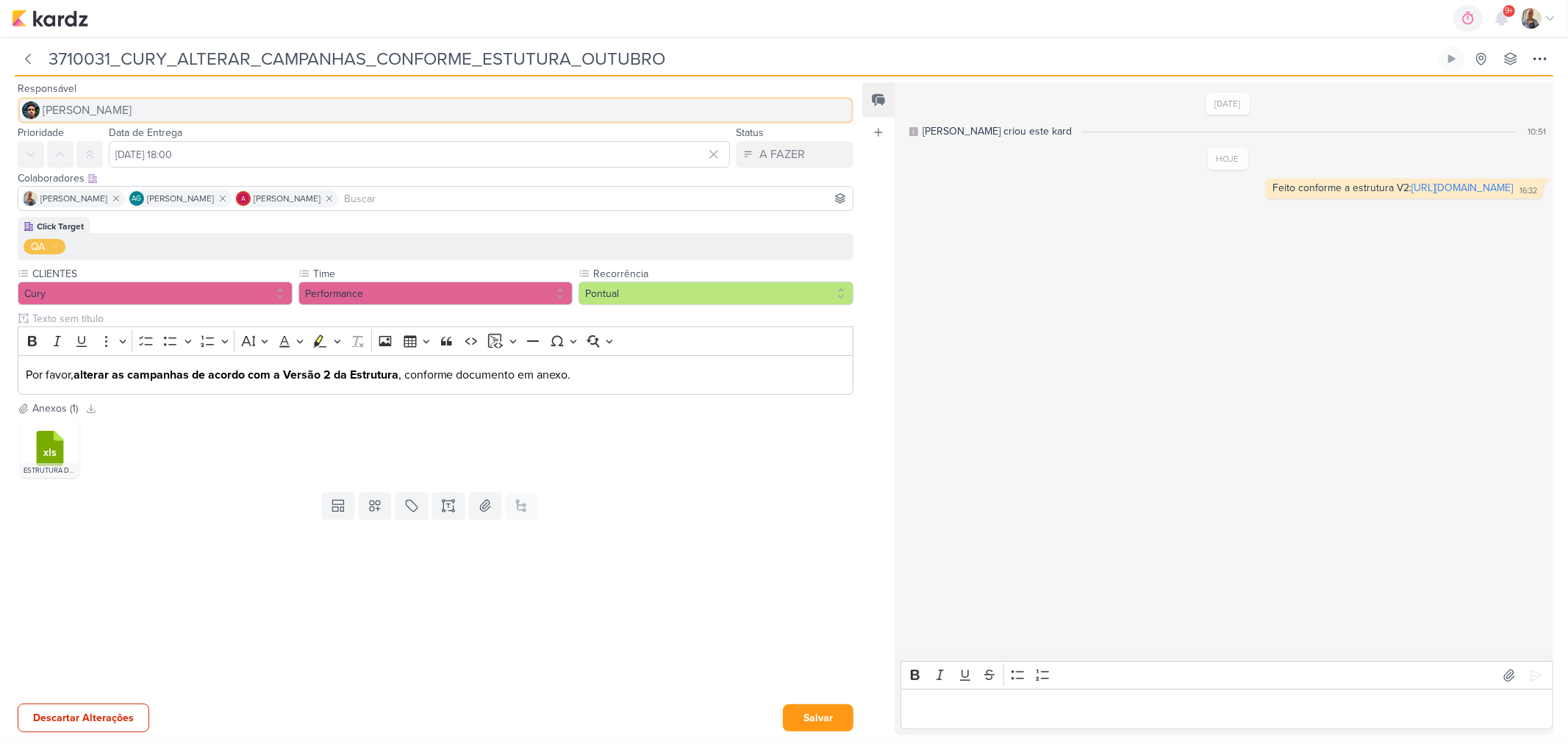
click at [104, 117] on span "[PERSON_NAME]" at bounding box center [87, 110] width 89 height 18
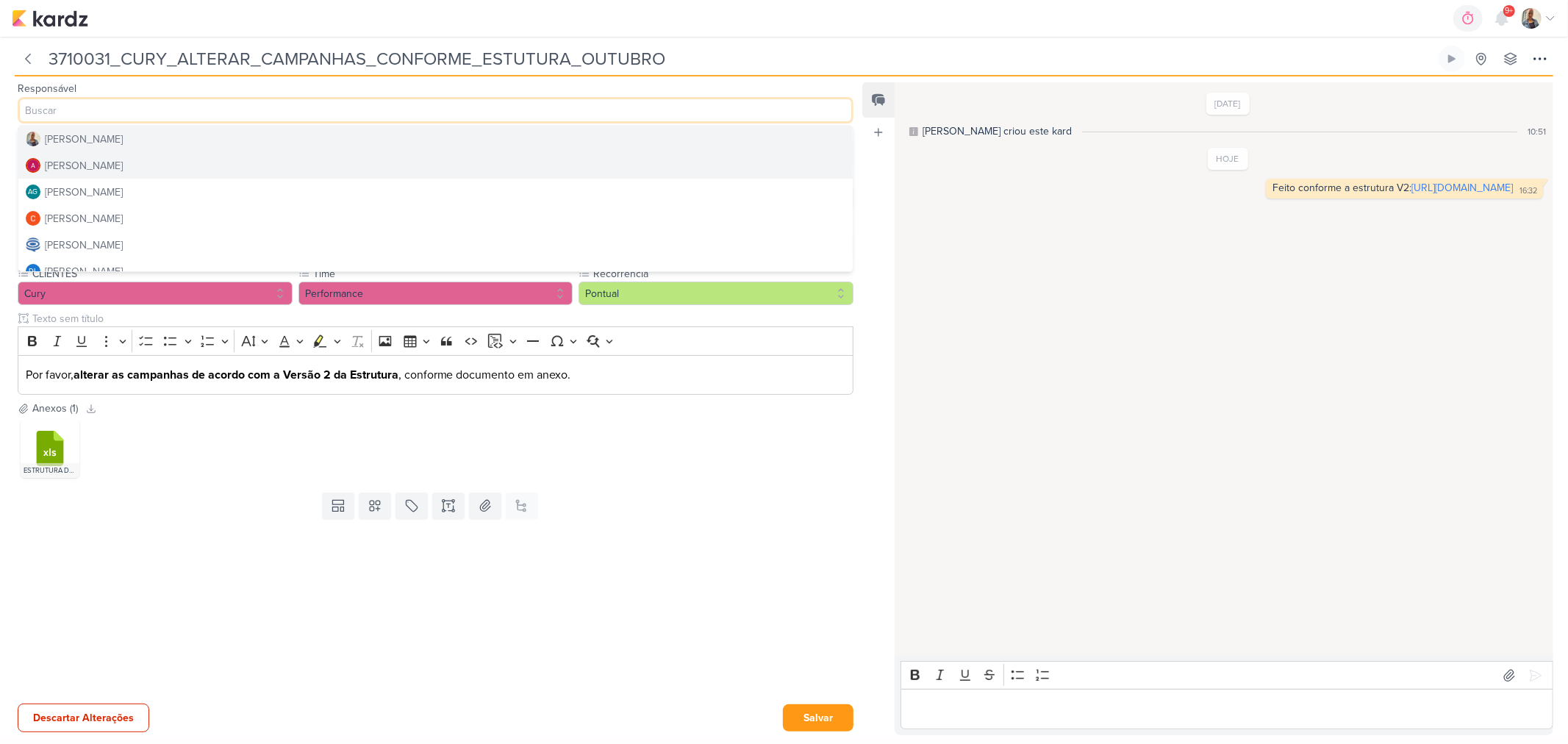
click at [122, 147] on button "[PERSON_NAME]" at bounding box center [435, 139] width 834 height 27
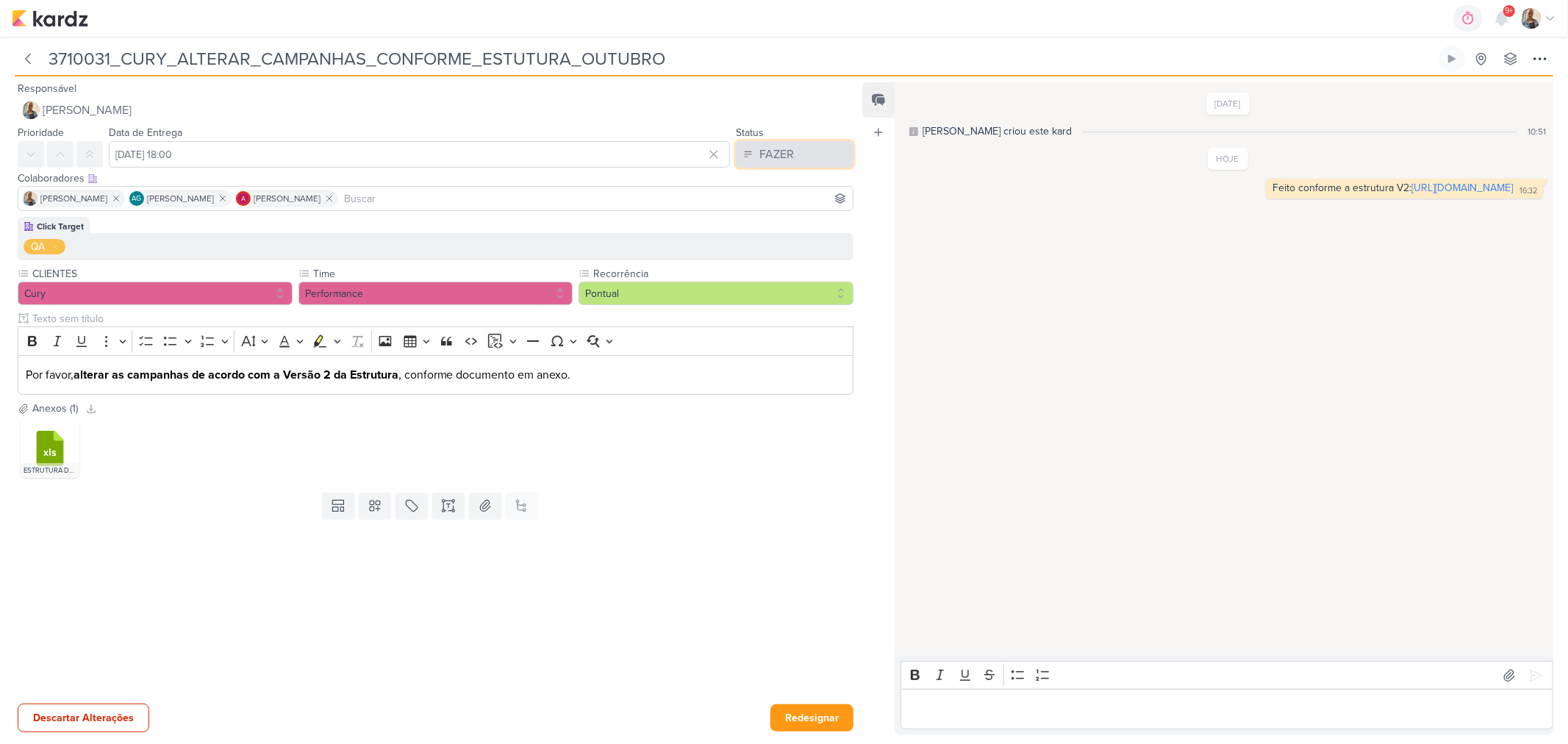
click at [760, 153] on div "FAZER" at bounding box center [776, 154] width 34 height 18
click at [768, 248] on button "FEITO" at bounding box center [787, 260] width 131 height 24
click at [813, 710] on button "Redesignar" at bounding box center [812, 718] width 83 height 27
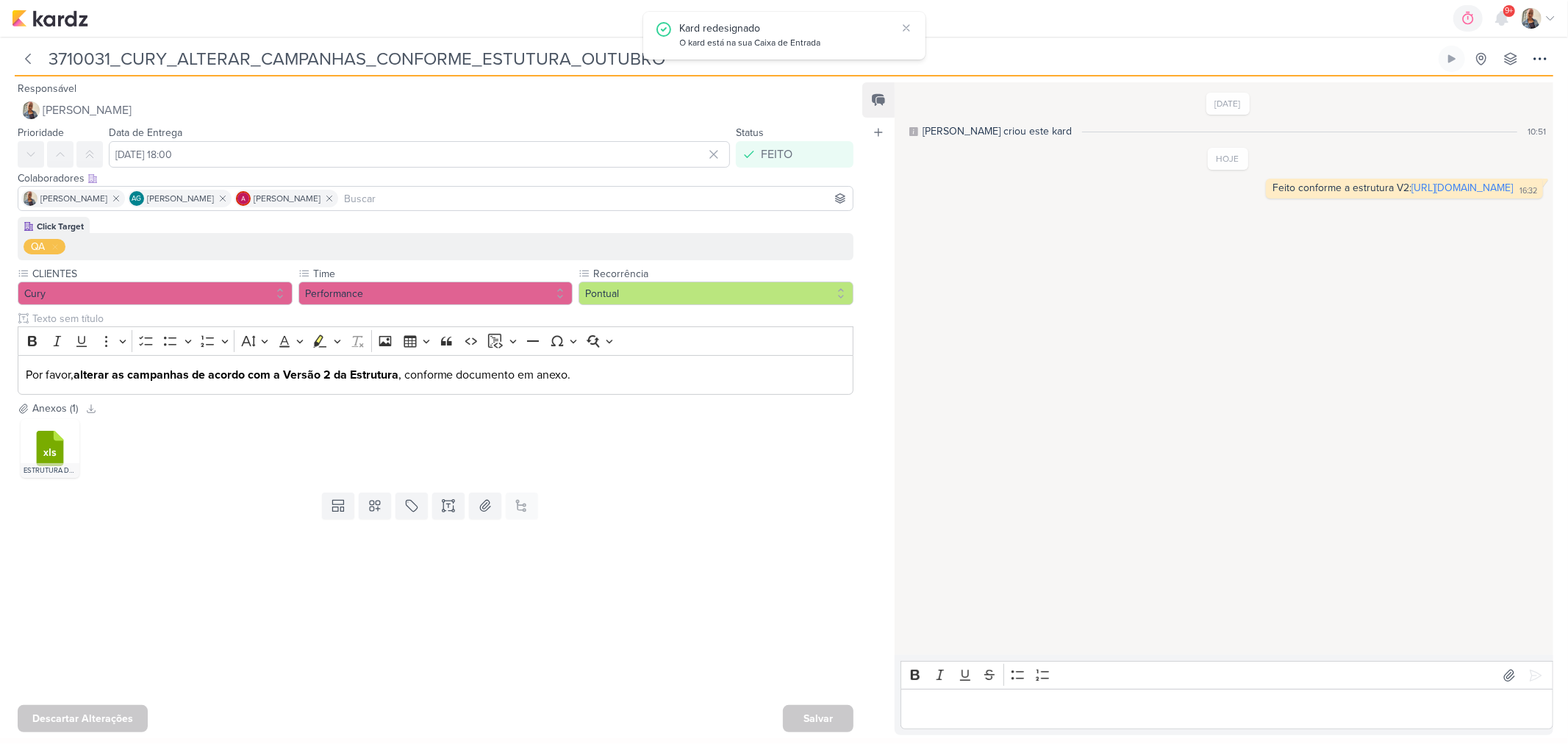
click at [819, 718] on div "Salvar" at bounding box center [818, 719] width 70 height 27
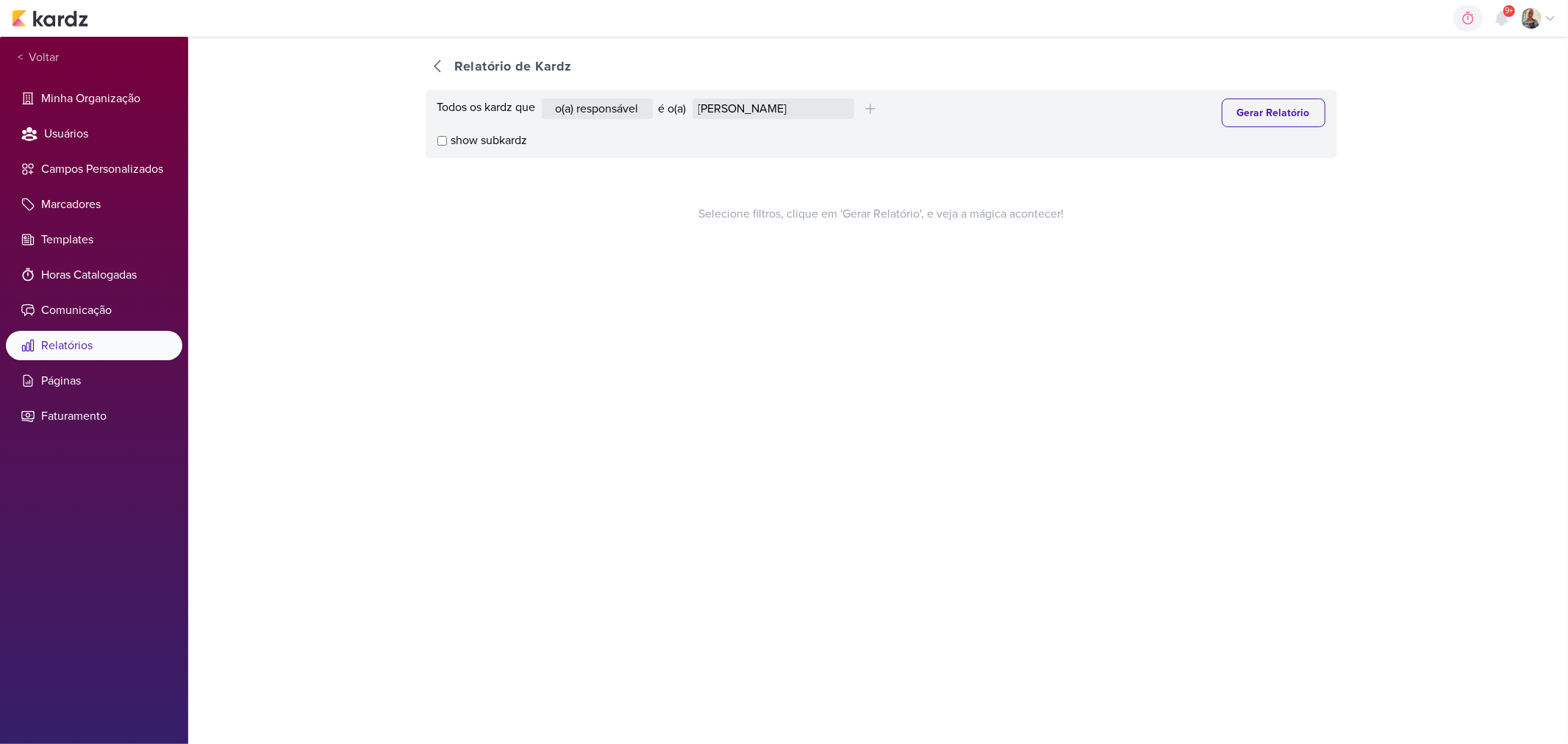
click at [695, 98] on select "[PERSON_NAME] [PERSON_NAME] Distribuição Time Estratégico [PERSON_NAME] [PERSON…" at bounding box center [773, 108] width 162 height 21
click at [1222, 107] on button "Gerar Relatório" at bounding box center [1274, 112] width 104 height 29
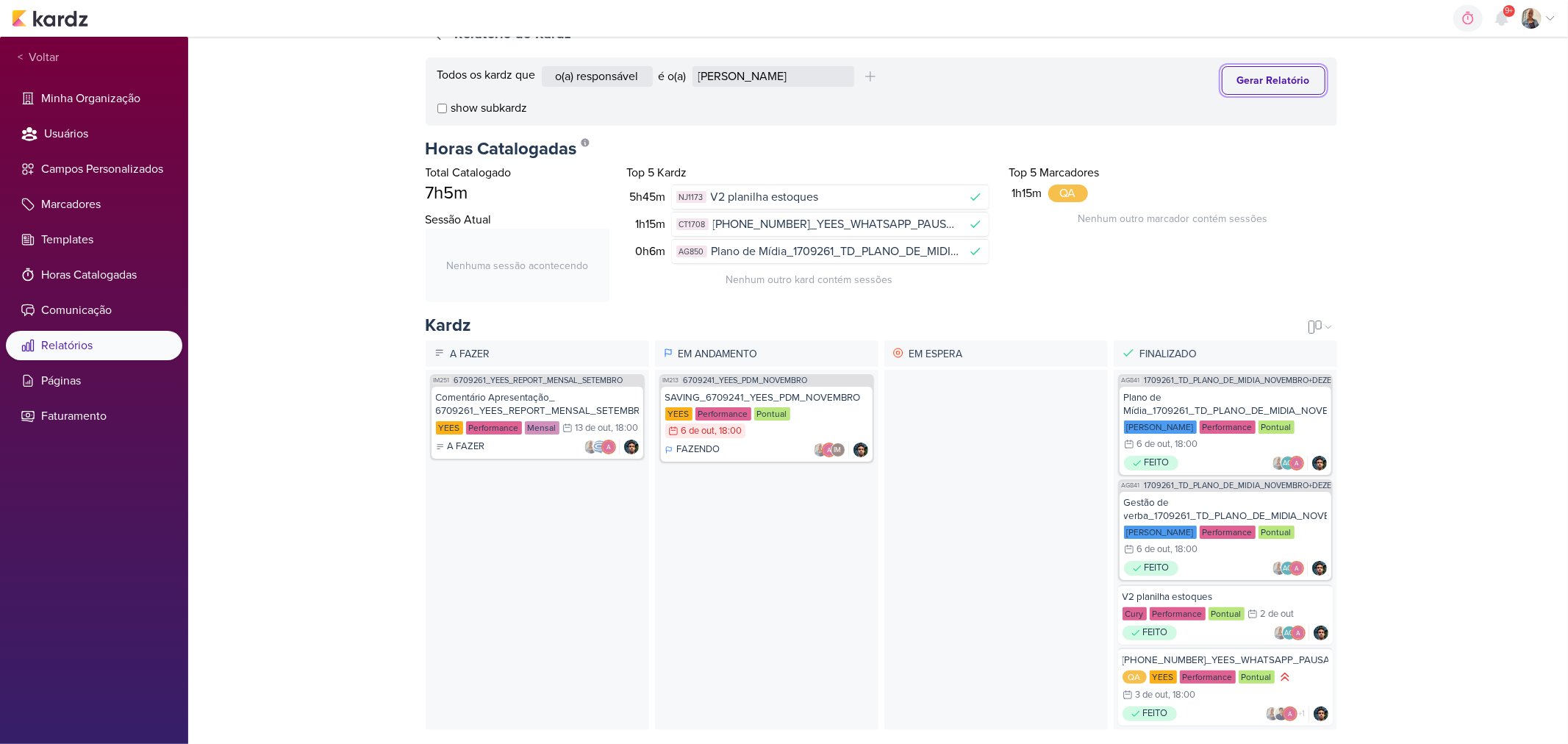
scroll to position [46, 0]
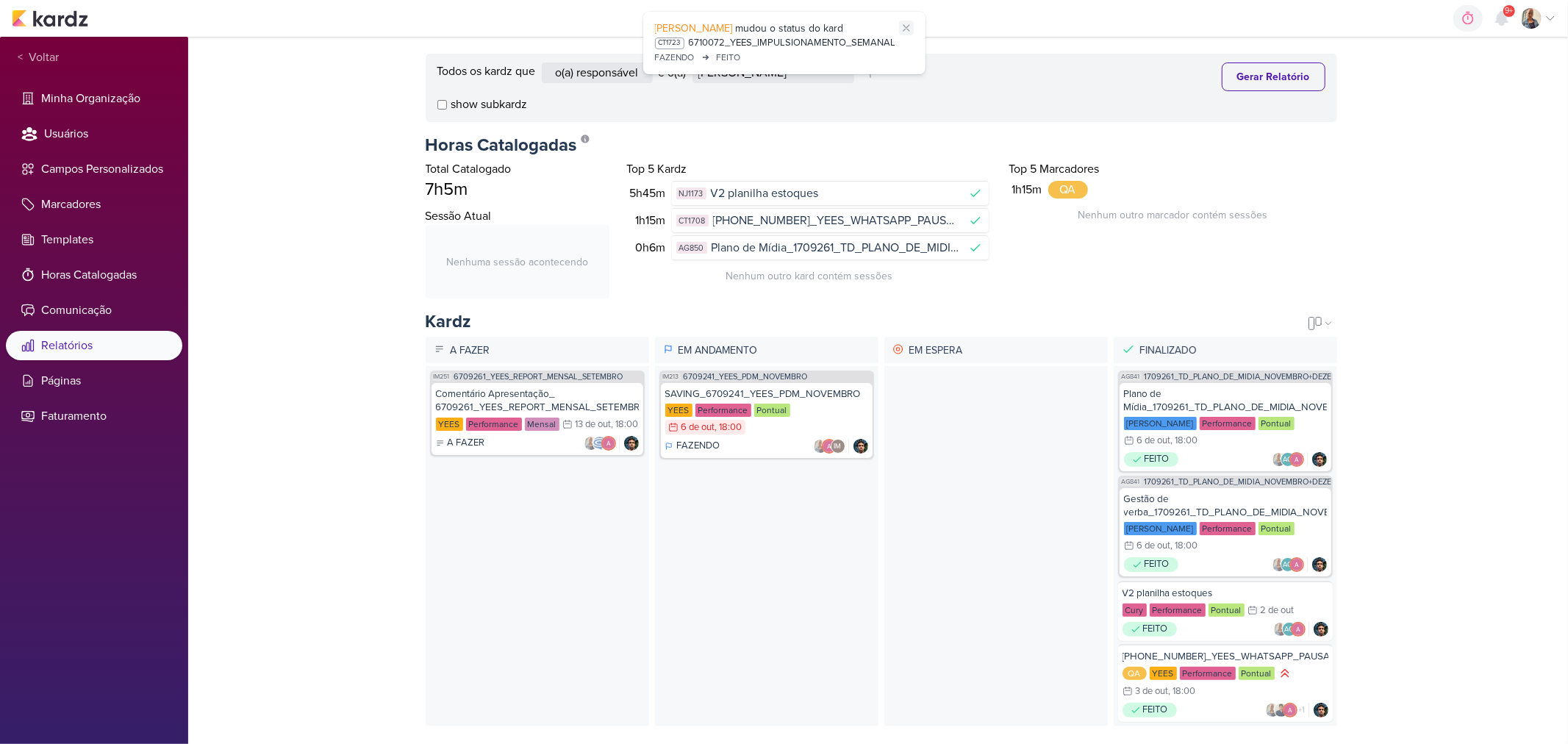
click at [903, 27] on icon at bounding box center [906, 28] width 12 height 12
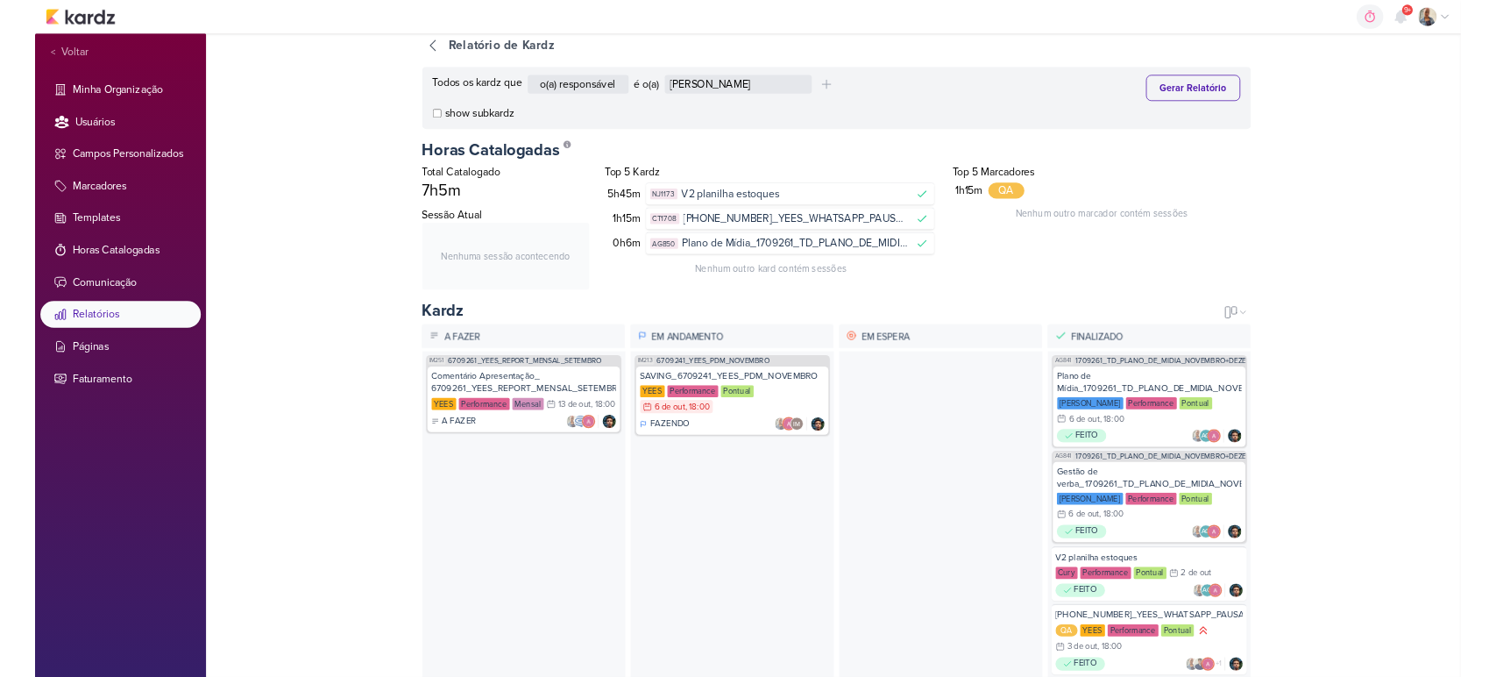
scroll to position [0, 0]
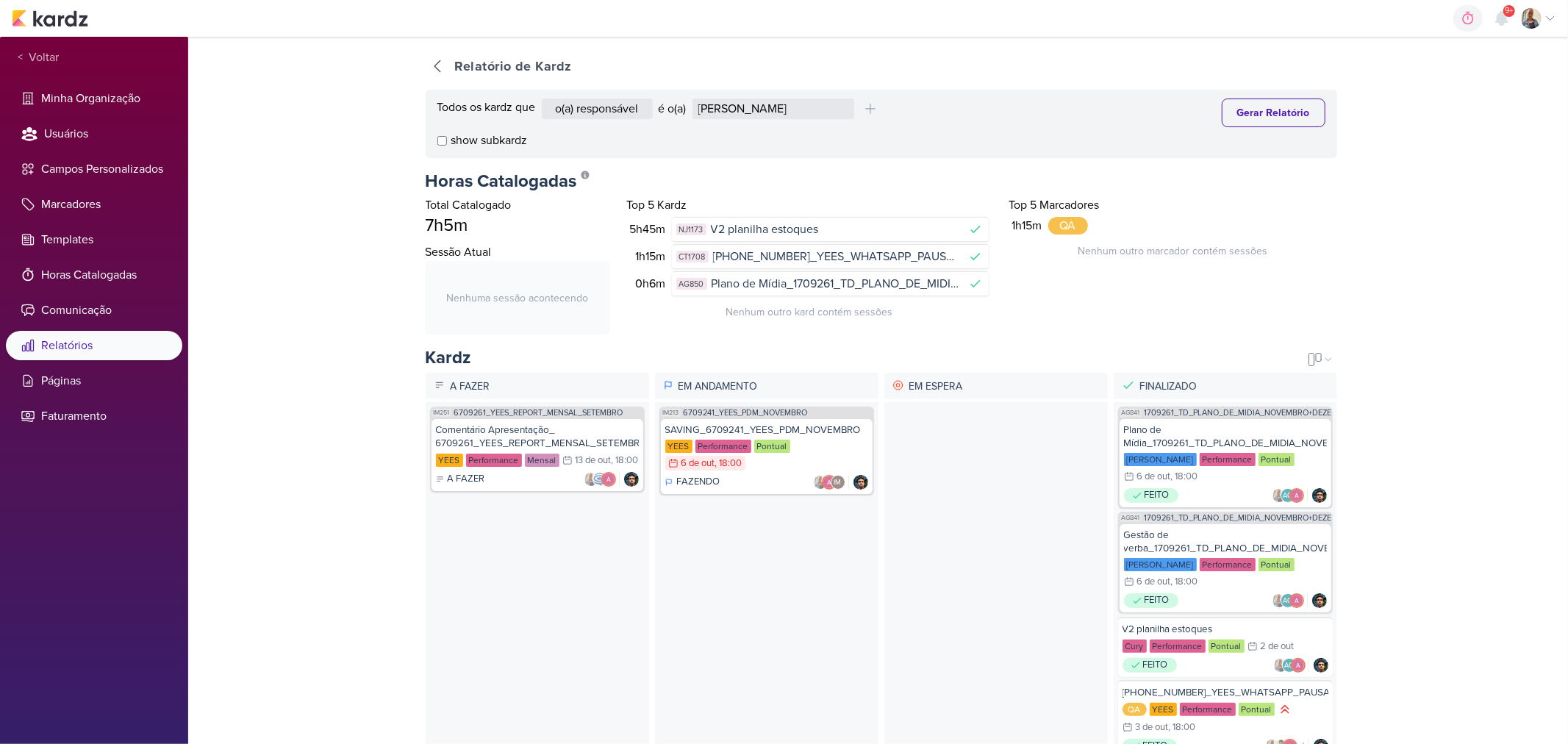
click at [694, 110] on div "o(a) responsável contém o marcador contém o campo é o(a) Alessandra Gomes Aline…" at bounding box center [875, 108] width 668 height 21
click at [715, 109] on select "Alessandra Gomes Aline Gimenez Graciano Caroline Traven De Andrade Distribuição…" at bounding box center [773, 108] width 162 height 21
select select "1389"
click at [695, 98] on select "Alessandra Gomes Aline Gimenez Graciano Caroline Traven De Andrade Distribuição…" at bounding box center [773, 108] width 162 height 21
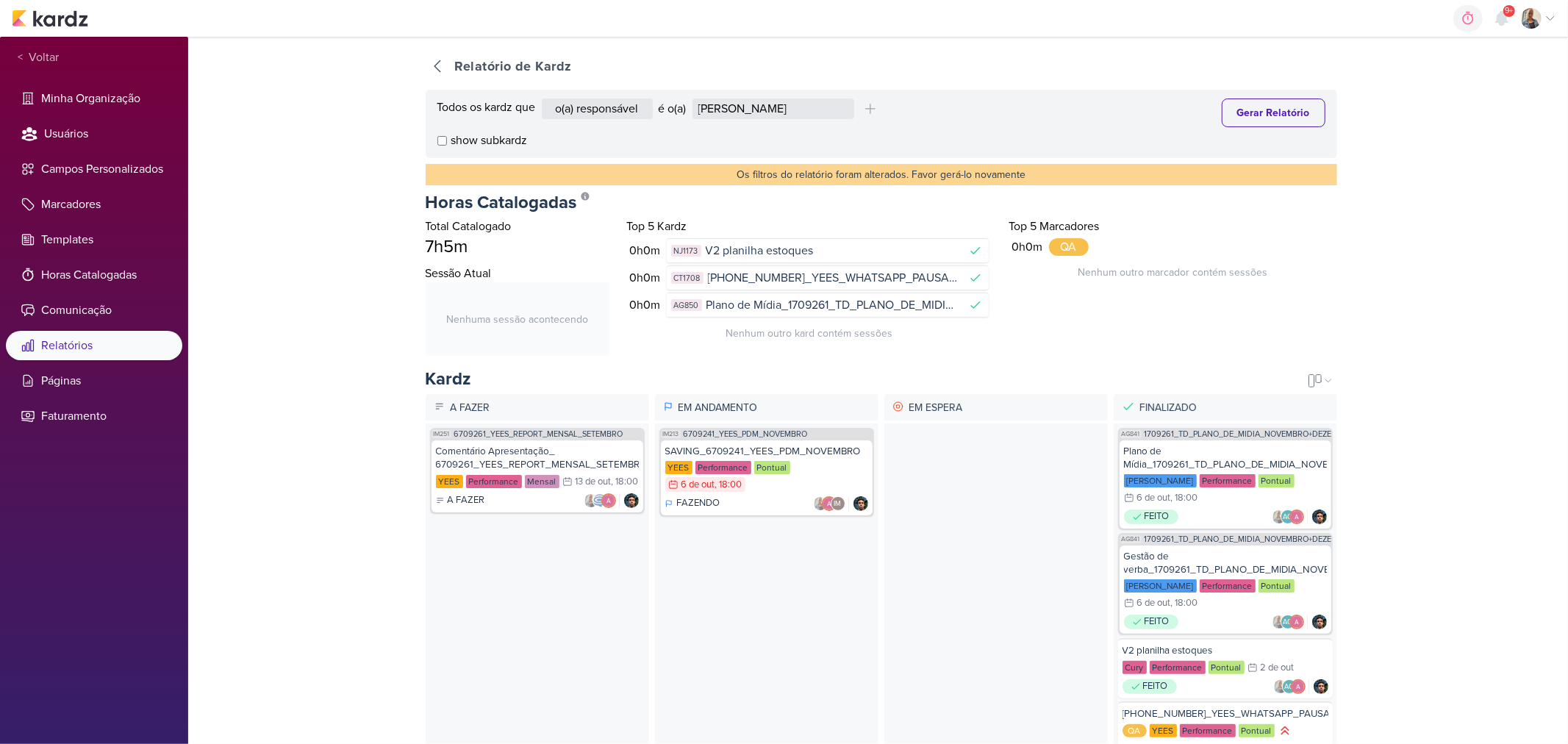
click at [1222, 128] on div "Todos os kardz que o(a) responsável contém o marcador contém o campo é o(a) Ale…" at bounding box center [881, 124] width 911 height 69
click at [1225, 122] on button "Gerar Relatório" at bounding box center [1274, 112] width 104 height 29
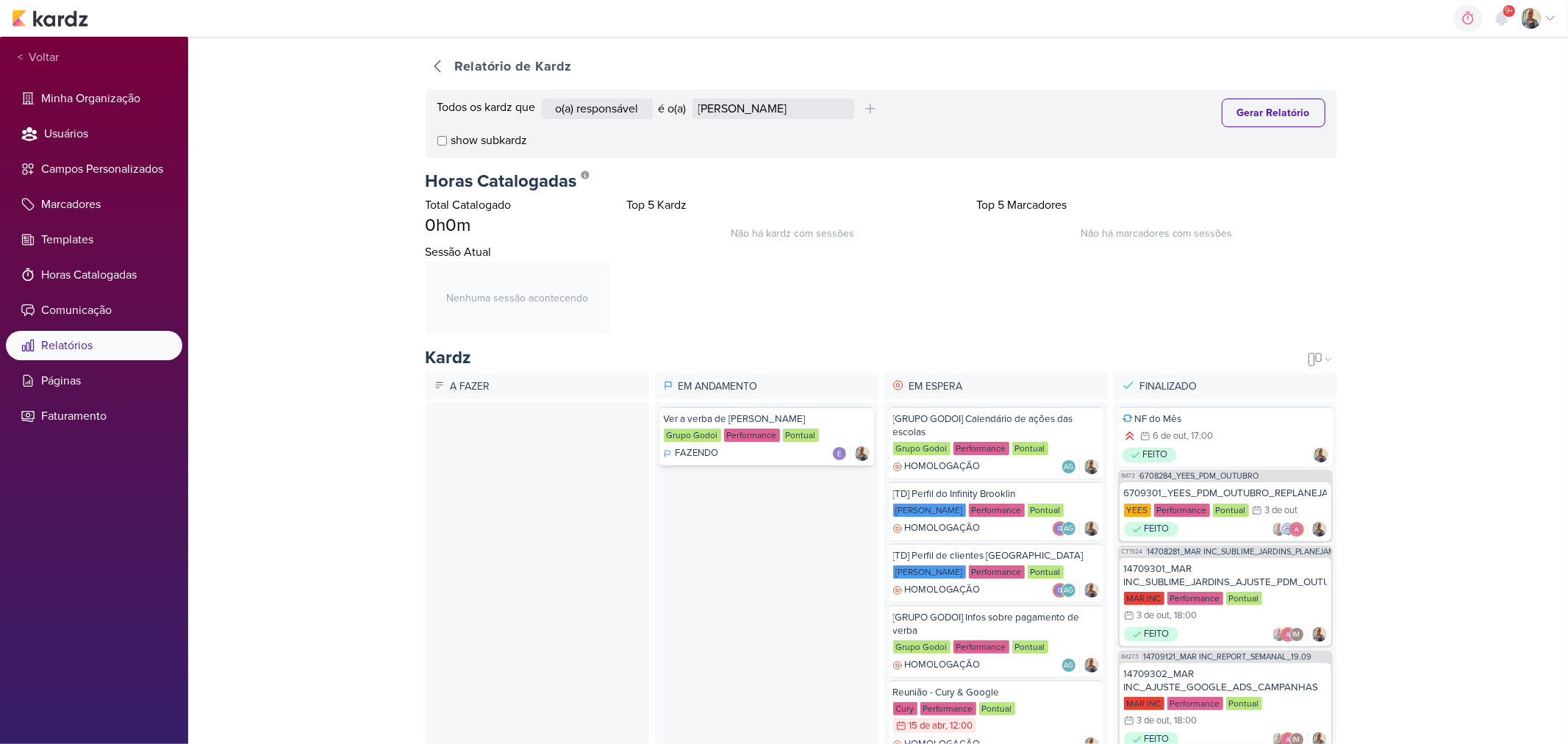
click at [770, 413] on div "Ver a verba de [PERSON_NAME]" at bounding box center [766, 419] width 205 height 13
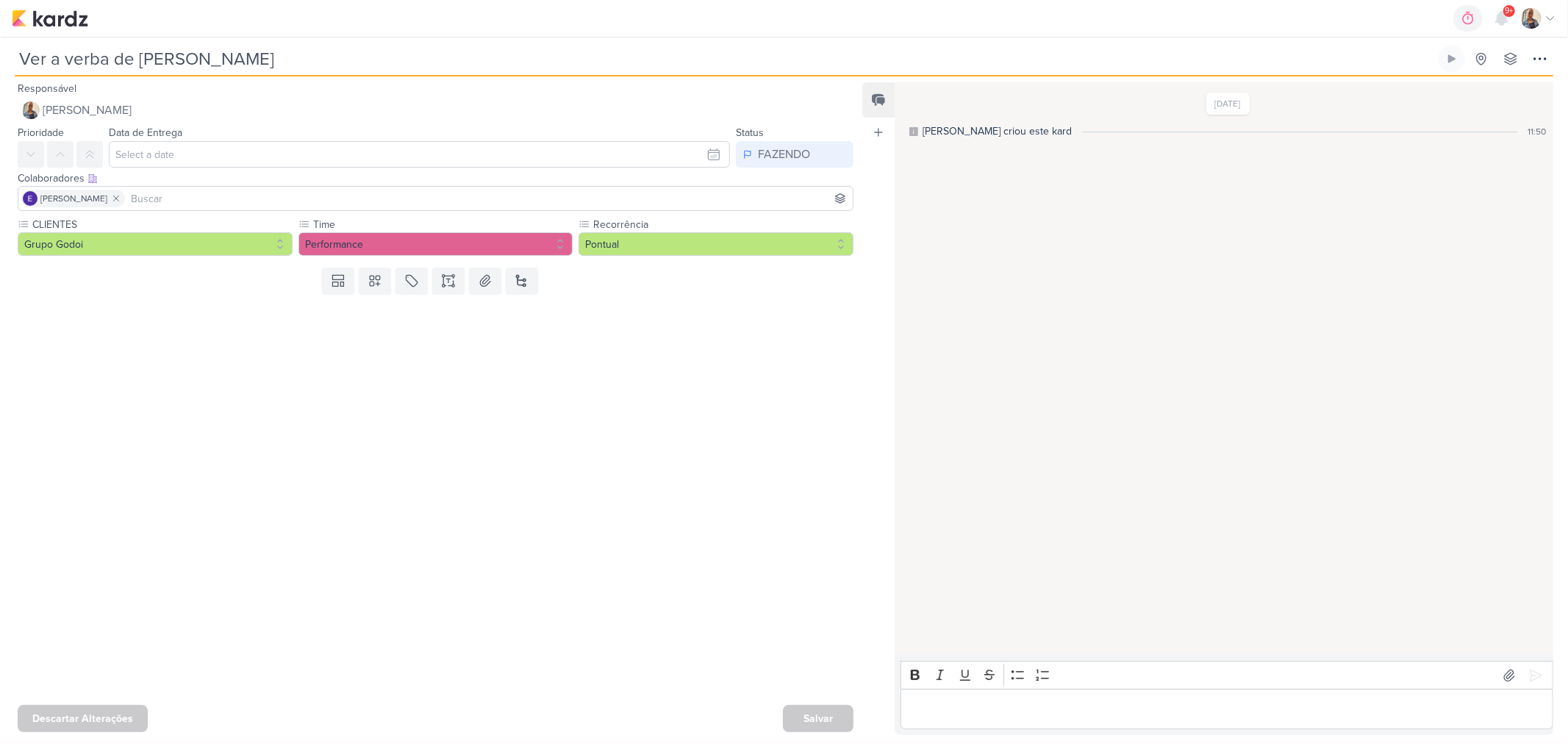
click at [800, 149] on div "FAZENDO" at bounding box center [784, 154] width 52 height 18
click at [777, 265] on button "FEITO" at bounding box center [787, 260] width 131 height 24
click at [819, 722] on button "Salvar" at bounding box center [818, 718] width 70 height 27
click at [819, 714] on div "Salvar" at bounding box center [818, 719] width 70 height 27
